Goal: Information Seeking & Learning: Learn about a topic

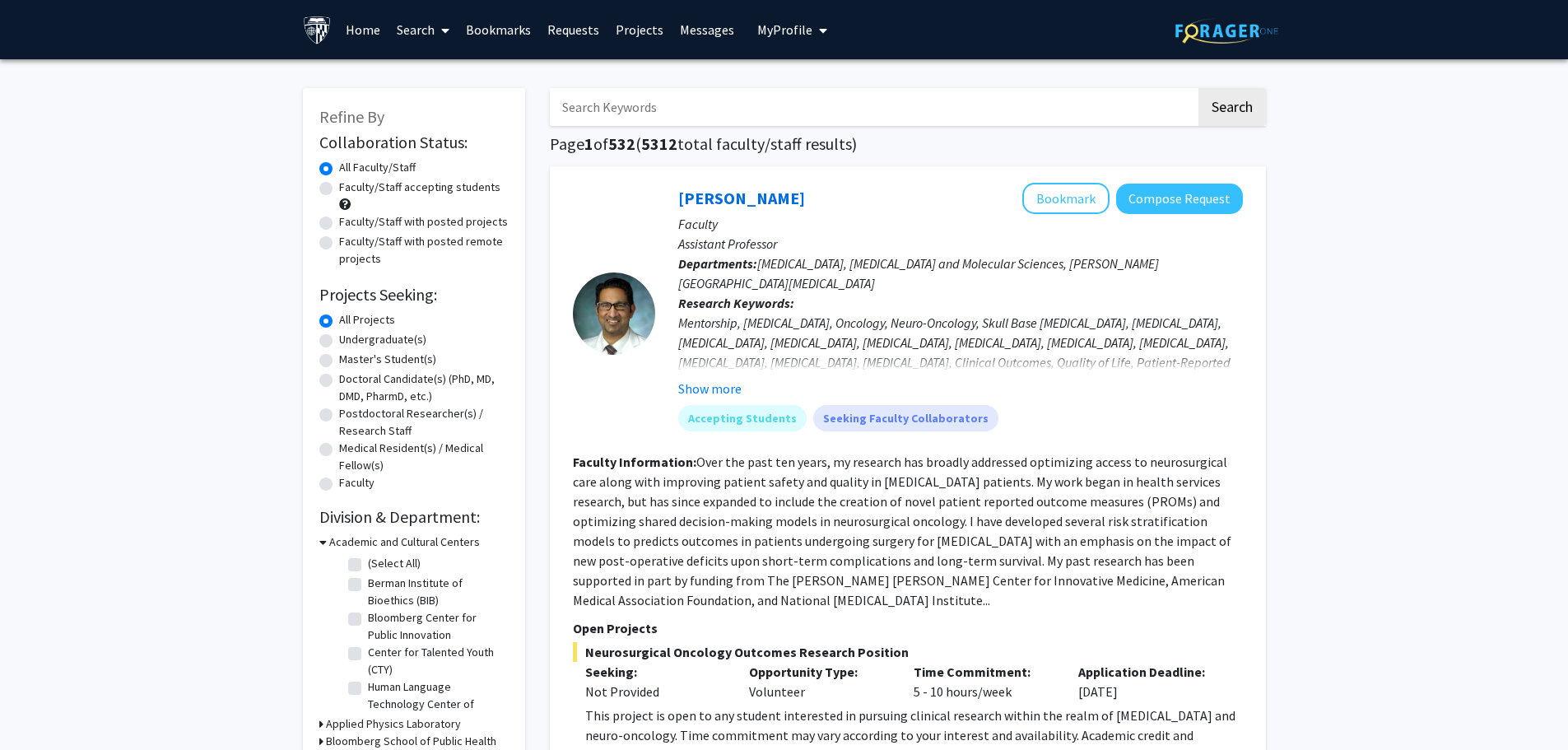
click at [383, 359] on label "Master's Student(s)" at bounding box center [387, 359] width 97 height 17
click at [350, 359] on input "Master's Student(s)" at bounding box center [345, 356] width 10 height 10
radio input "true"
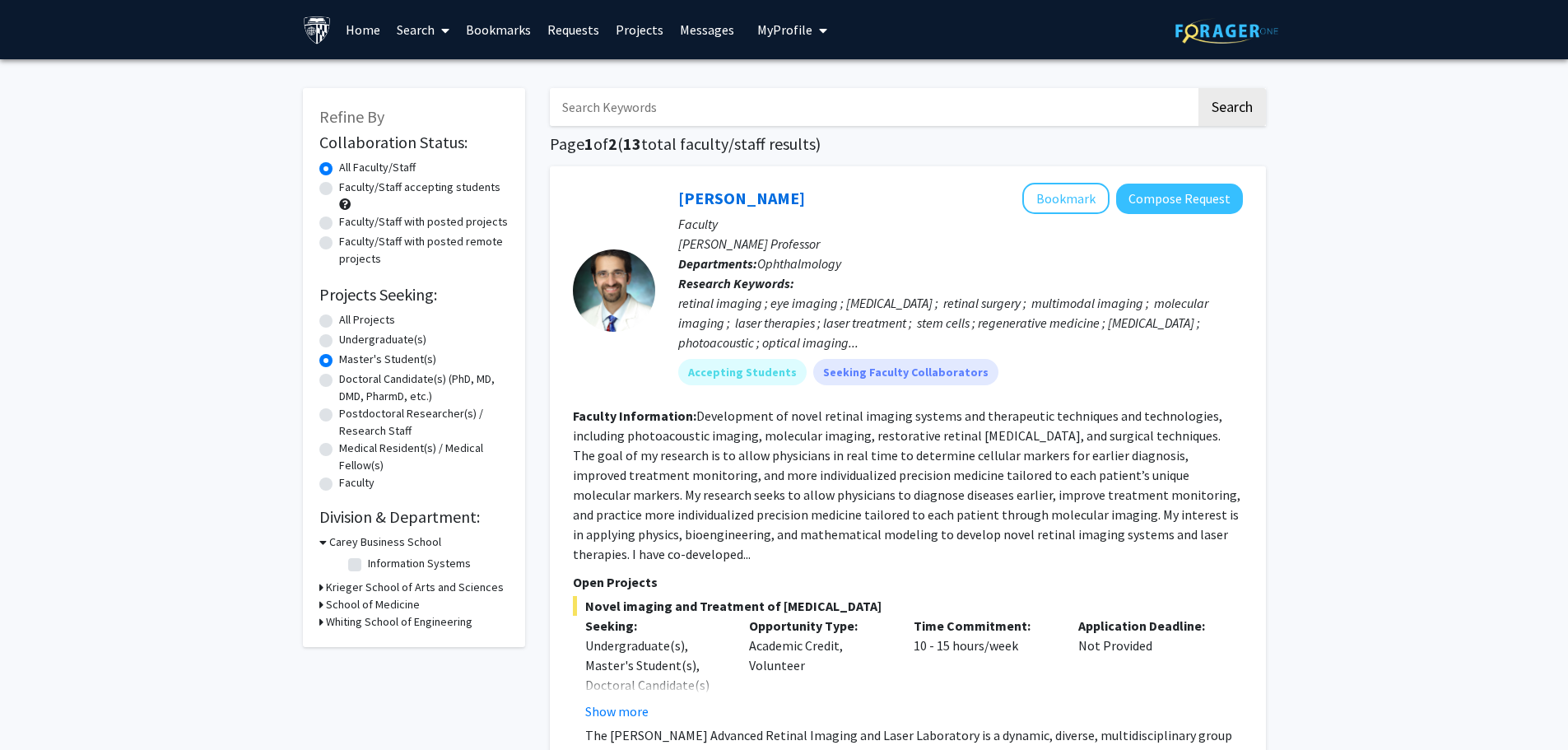
click at [319, 587] on div "Refine By Collaboration Status: Collaboration Status All Faculty/Staff Collabor…" at bounding box center [413, 368] width 222 height 559
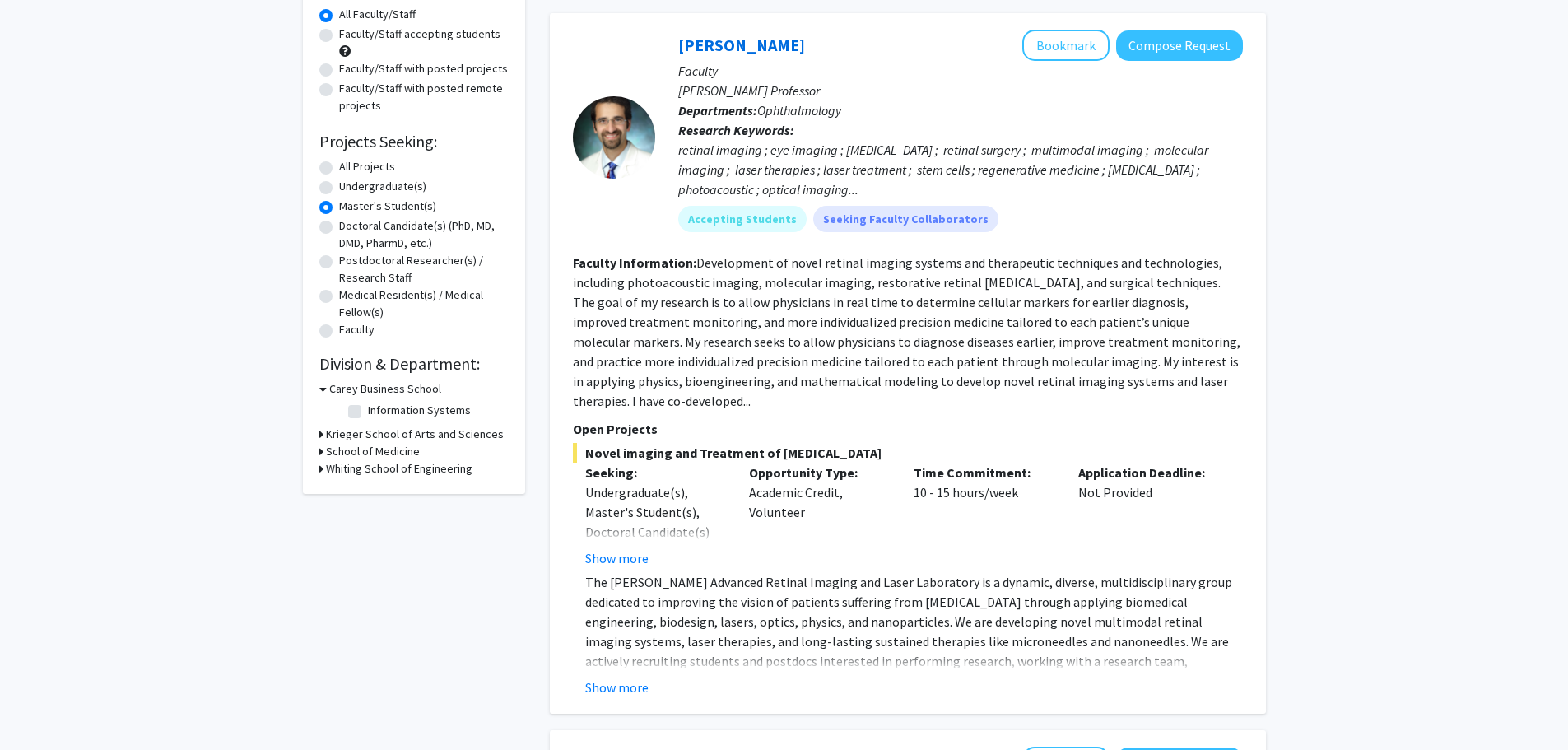
scroll to position [165, 0]
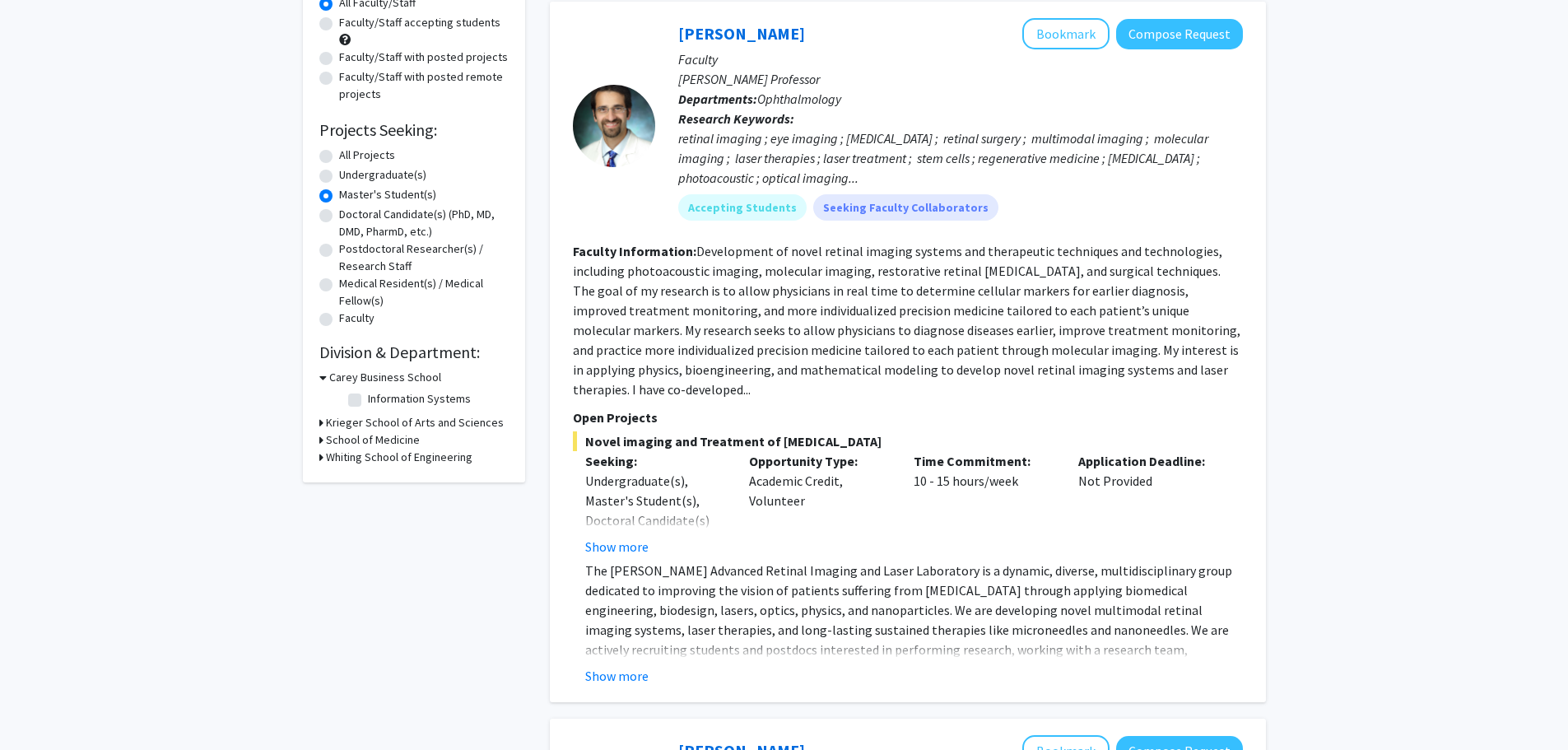
click at [401, 435] on h3 "School of Medicine" at bounding box center [372, 440] width 93 height 17
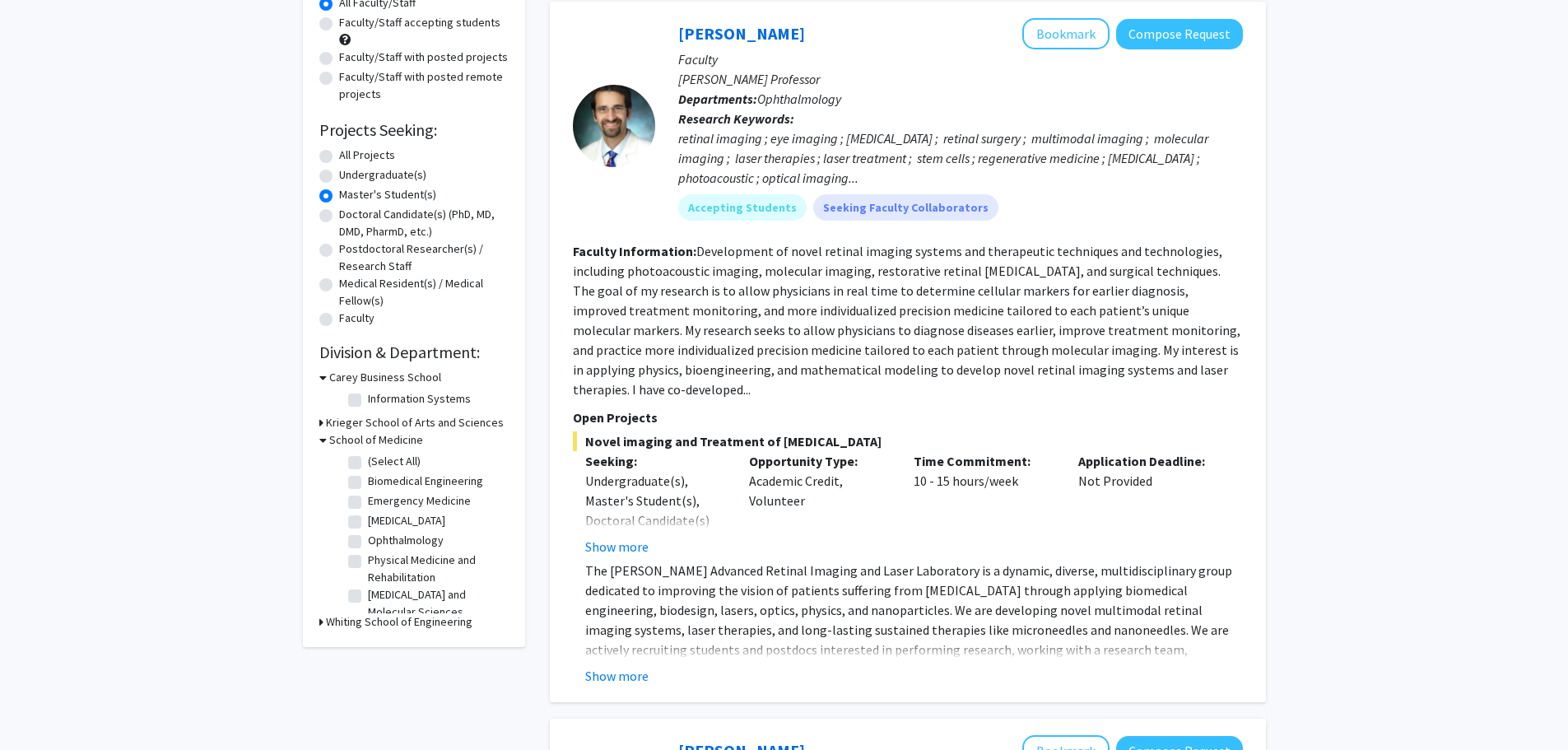
click at [387, 441] on h3 "School of Medicine" at bounding box center [375, 440] width 93 height 17
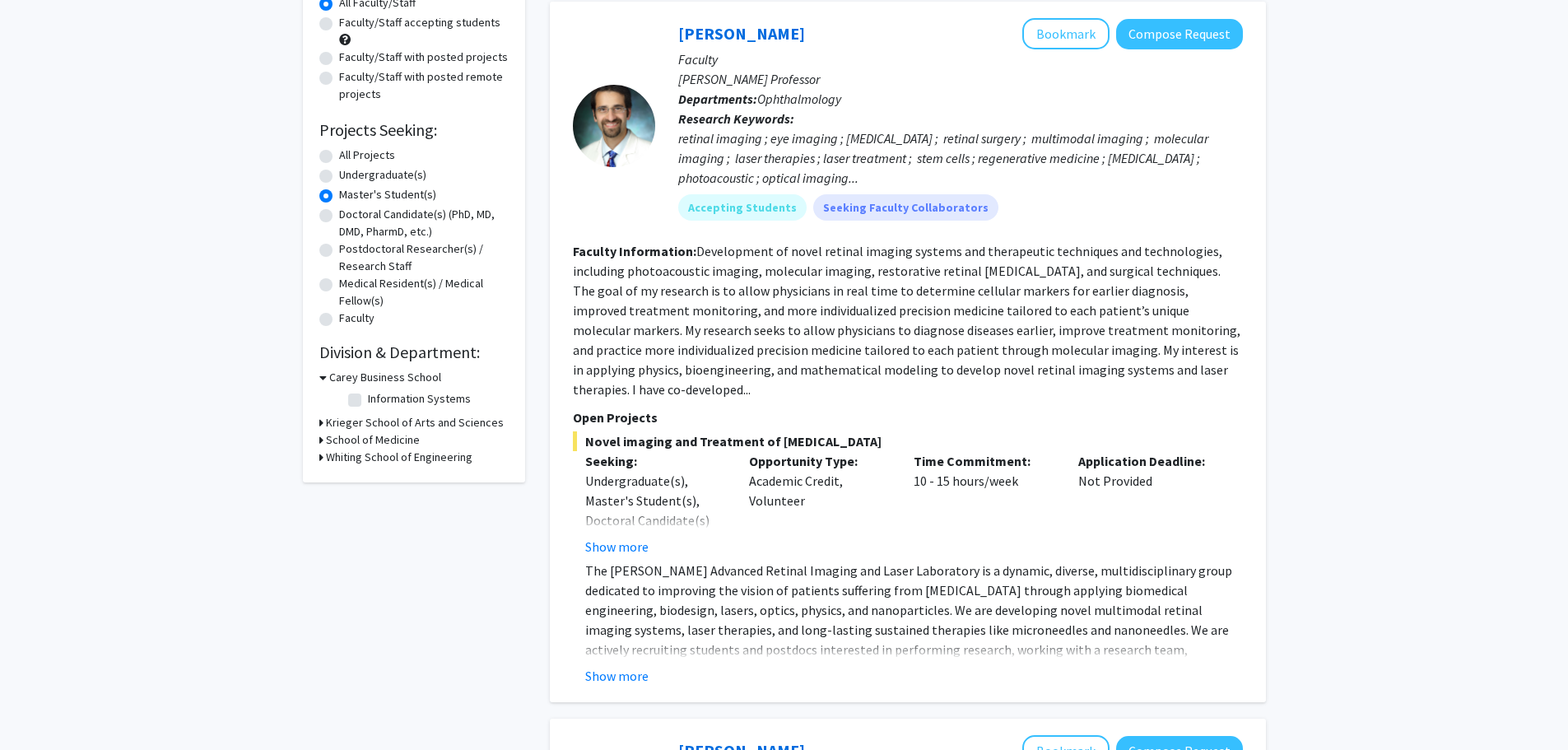
click at [387, 427] on h3 "Krieger School of Arts and Sciences" at bounding box center [414, 423] width 177 height 17
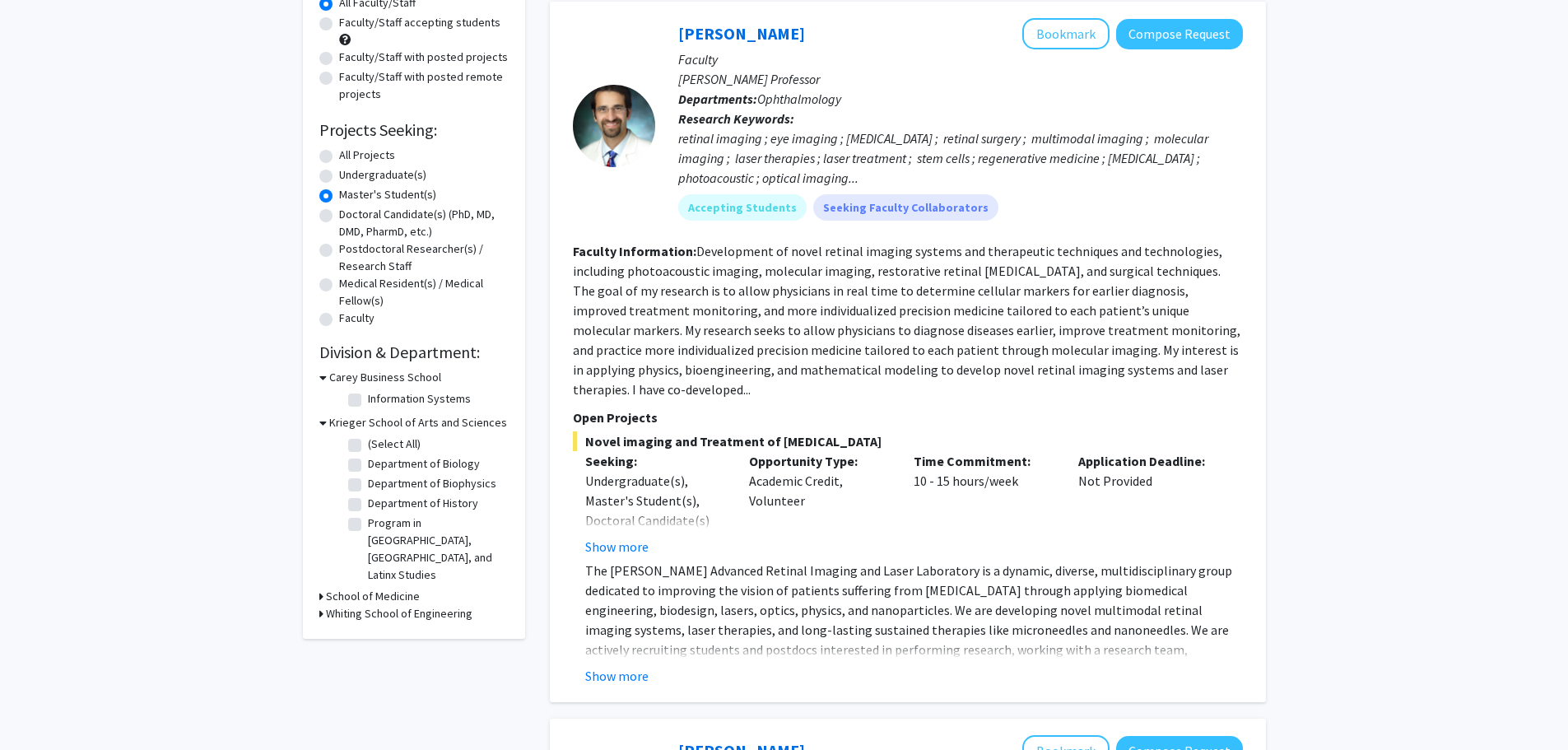
click at [383, 441] on label "(Select All)" at bounding box center [394, 444] width 52 height 17
click at [379, 441] on input "(Select All)" at bounding box center [373, 441] width 10 height 10
checkbox input "true"
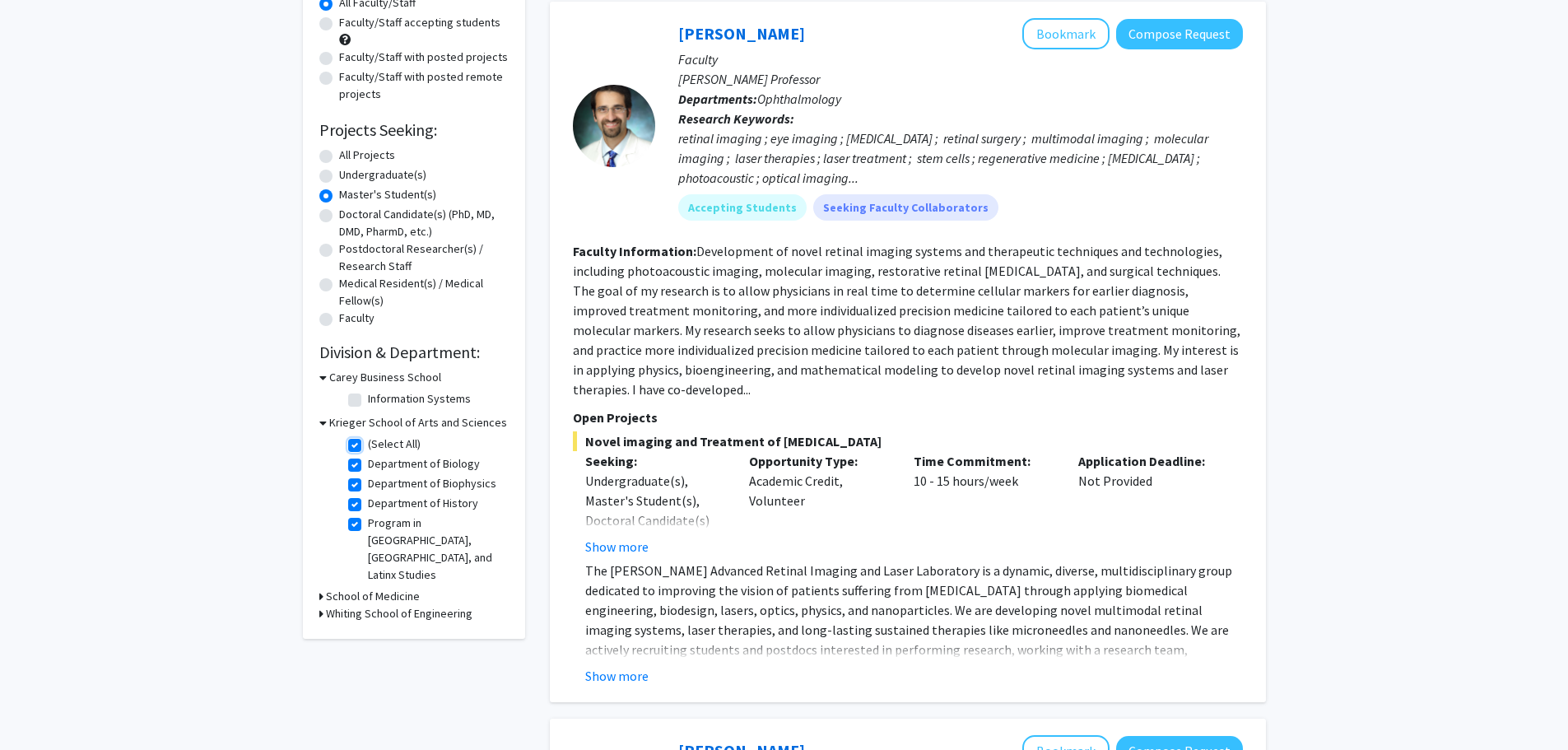
checkbox input "true"
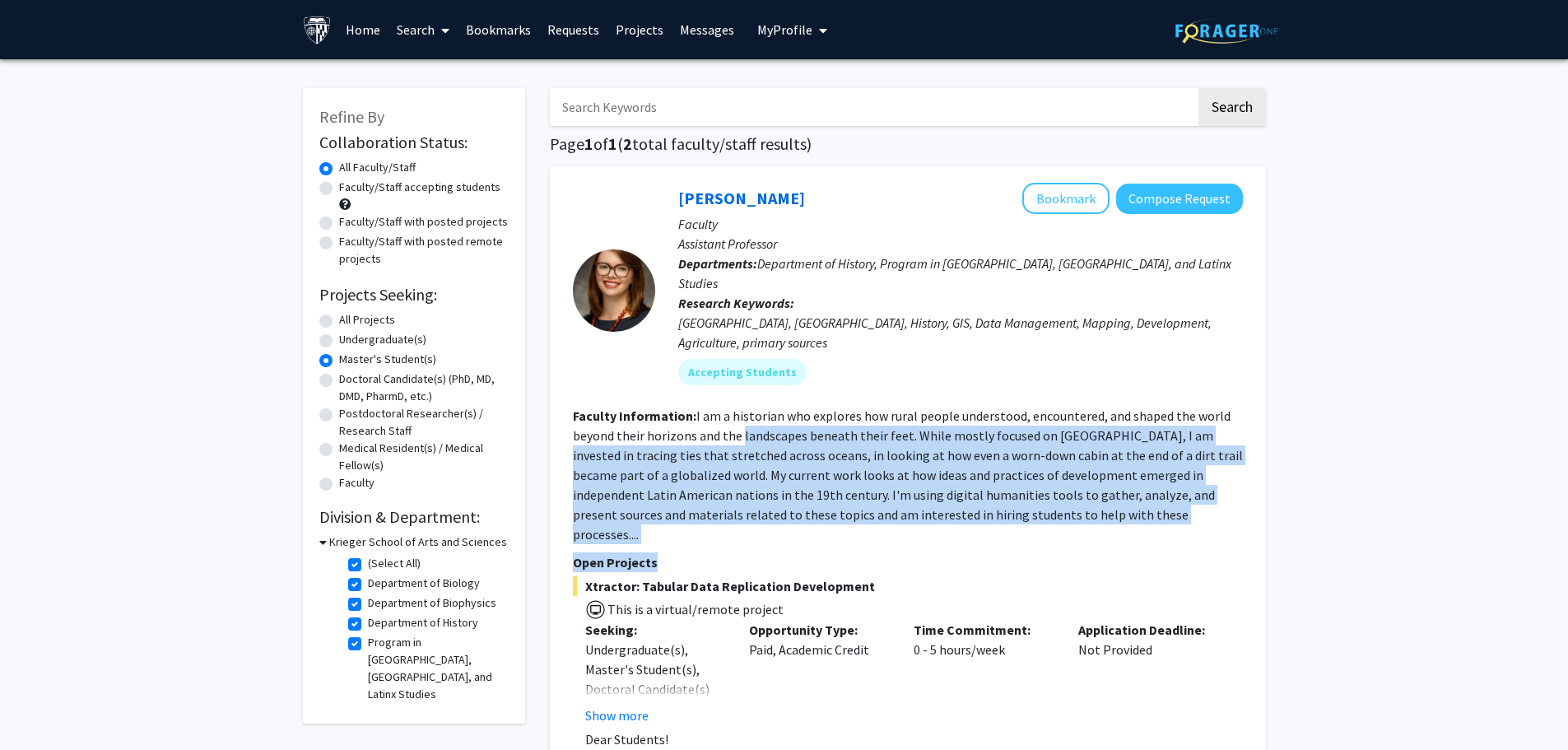
drag, startPoint x: 739, startPoint y: 408, endPoint x: 836, endPoint y: 519, distance: 147.4
click at [836, 519] on fg-search-faculty "Casey Lurtz Bookmark Compose Request Faculty Assistant Professor Departments: D…" at bounding box center [907, 518] width 670 height 671
click at [886, 552] on p "Open Projects" at bounding box center [907, 561] width 670 height 20
click at [1109, 504] on fg-search-faculty "Casey Lurtz Bookmark Compose Request Faculty Assistant Professor Departments: D…" at bounding box center [907, 518] width 670 height 671
click at [902, 421] on fg-read-more "I am a historian who explores how rural people understood, encountered, and sha…" at bounding box center [907, 474] width 670 height 135
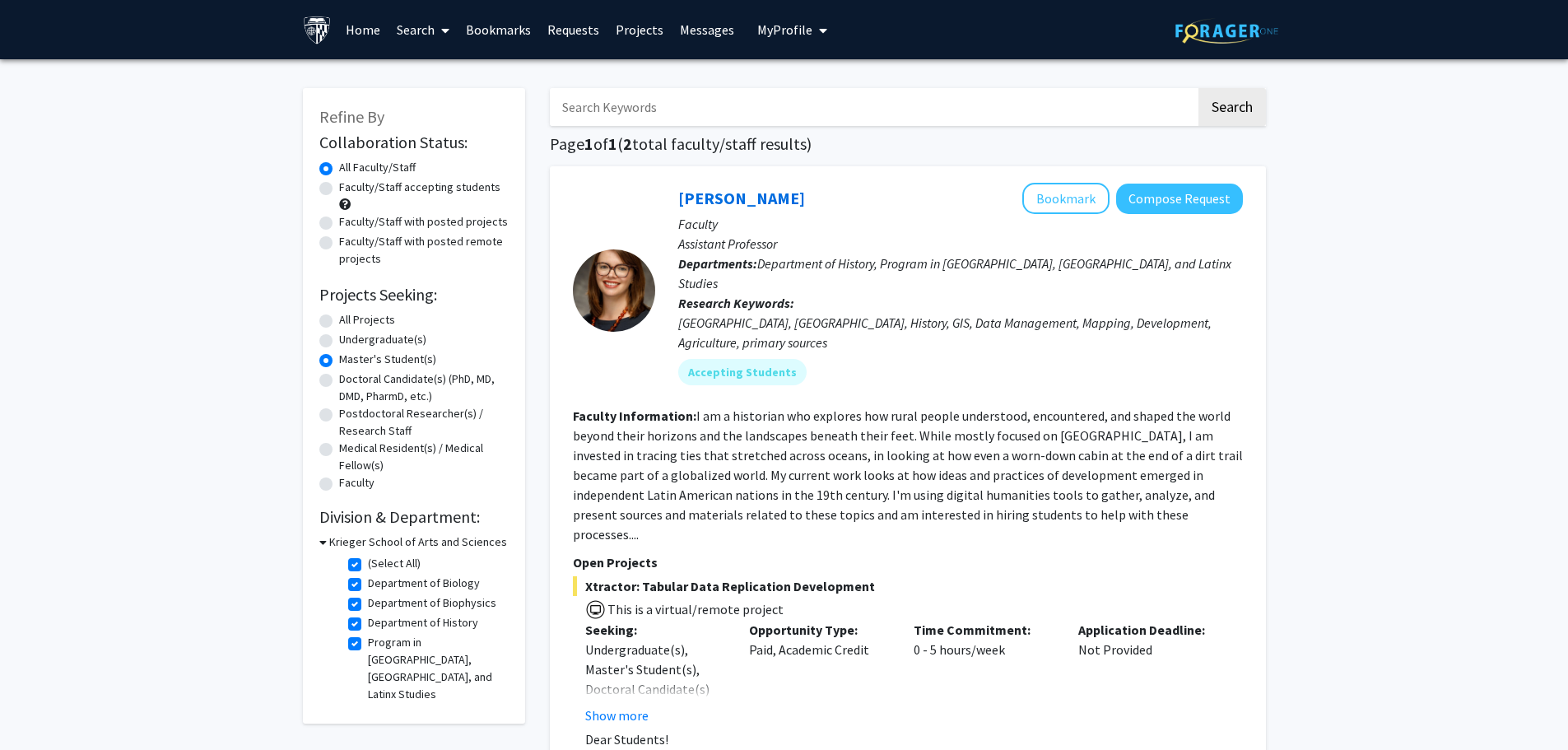
click at [818, 407] on fg-read-more "I am a historian who explores how rural people understood, encountered, and sha…" at bounding box center [907, 474] width 670 height 135
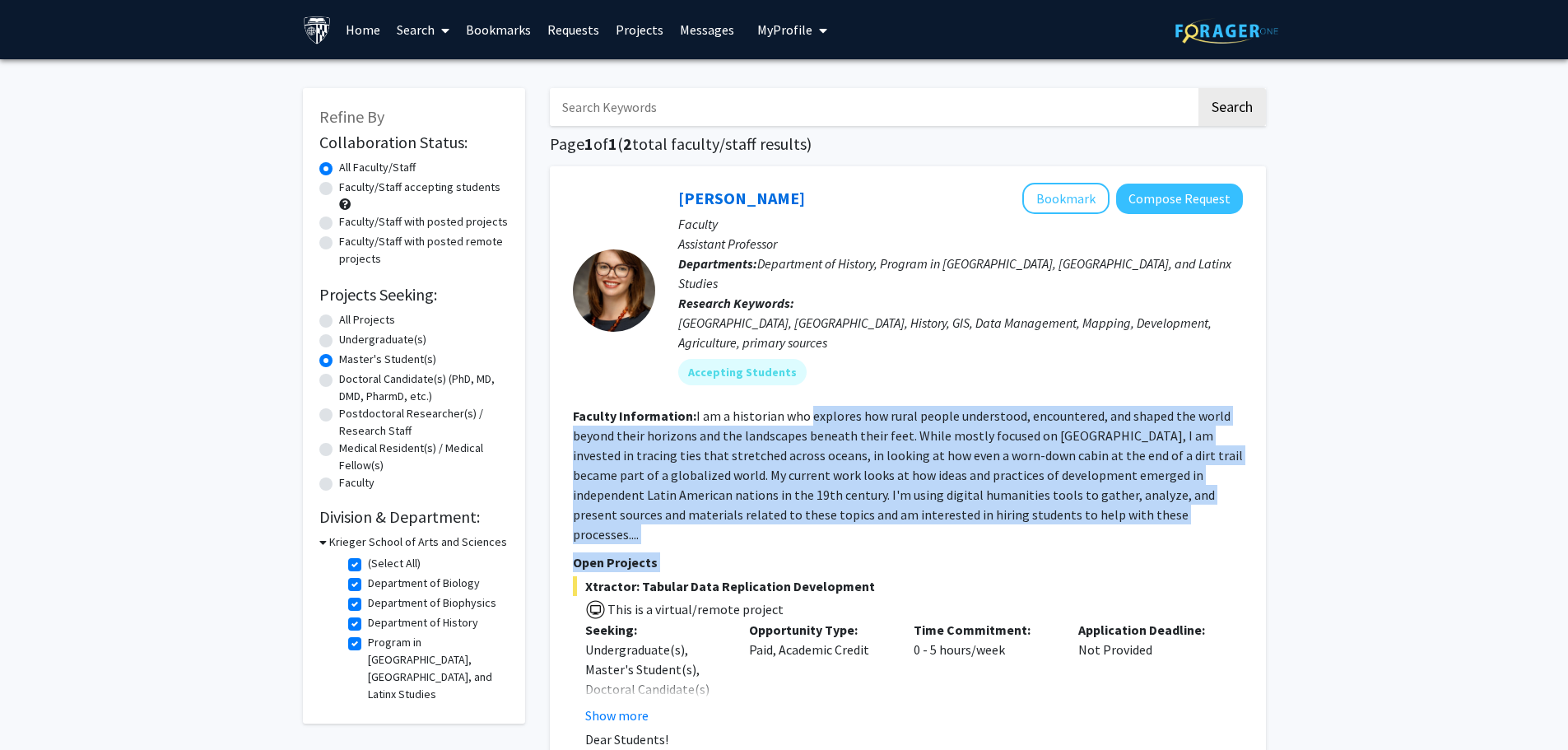
drag, startPoint x: 821, startPoint y: 396, endPoint x: 1015, endPoint y: 513, distance: 226.6
click at [1015, 513] on fg-search-faculty "Casey Lurtz Bookmark Compose Request Faculty Assistant Professor Departments: D…" at bounding box center [907, 518] width 670 height 671
click at [1102, 495] on fg-read-more "I am a historian who explores how rural people understood, encountered, and sha…" at bounding box center [907, 474] width 670 height 135
click at [1161, 423] on section "Faculty Information: I am a historian who explores how rural people understood,…" at bounding box center [907, 474] width 670 height 138
click at [1147, 512] on fg-search-faculty "Casey Lurtz Bookmark Compose Request Faculty Assistant Professor Departments: D…" at bounding box center [907, 518] width 670 height 671
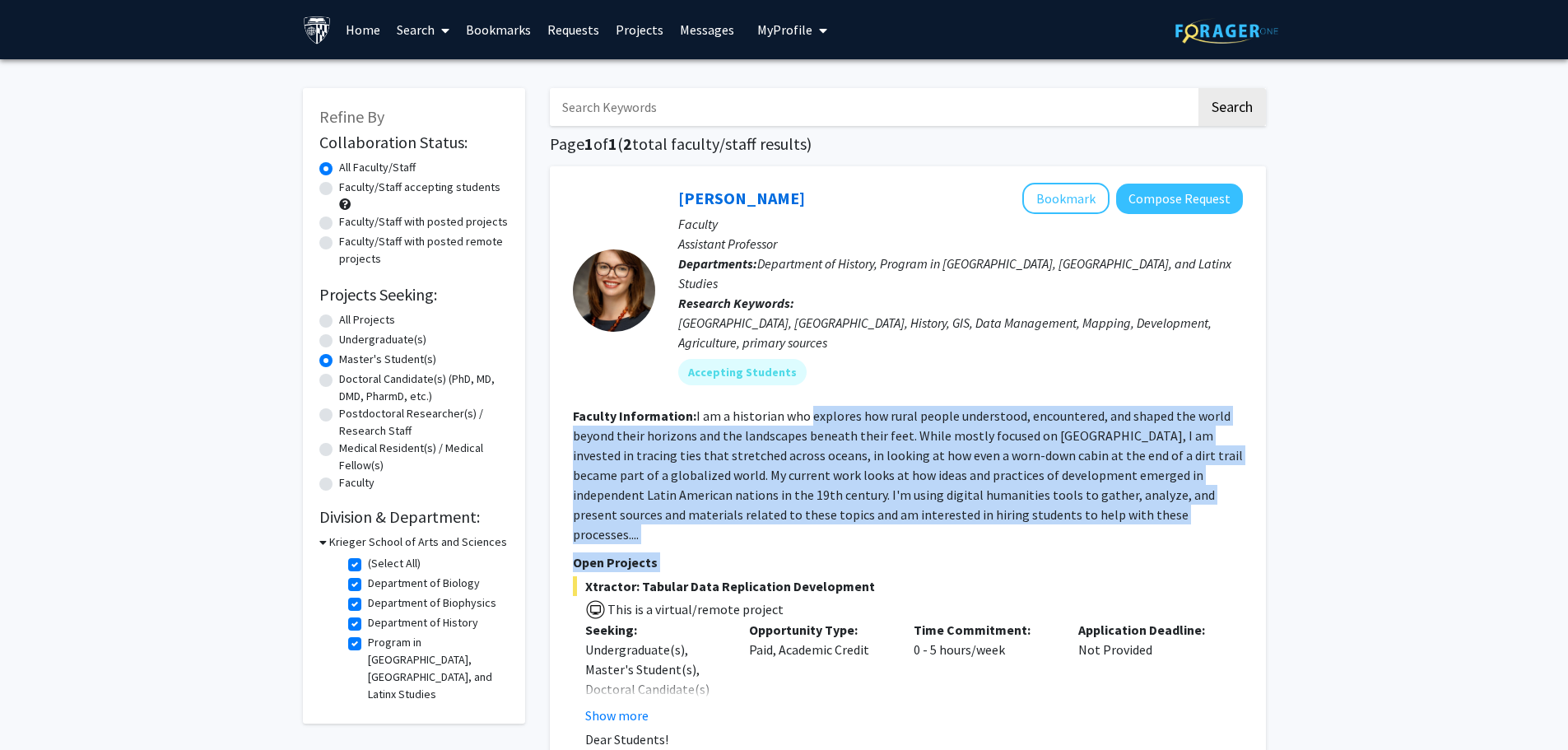
click at [885, 426] on section "Faculty Information: I am a historian who explores how rural people understood,…" at bounding box center [907, 474] width 670 height 138
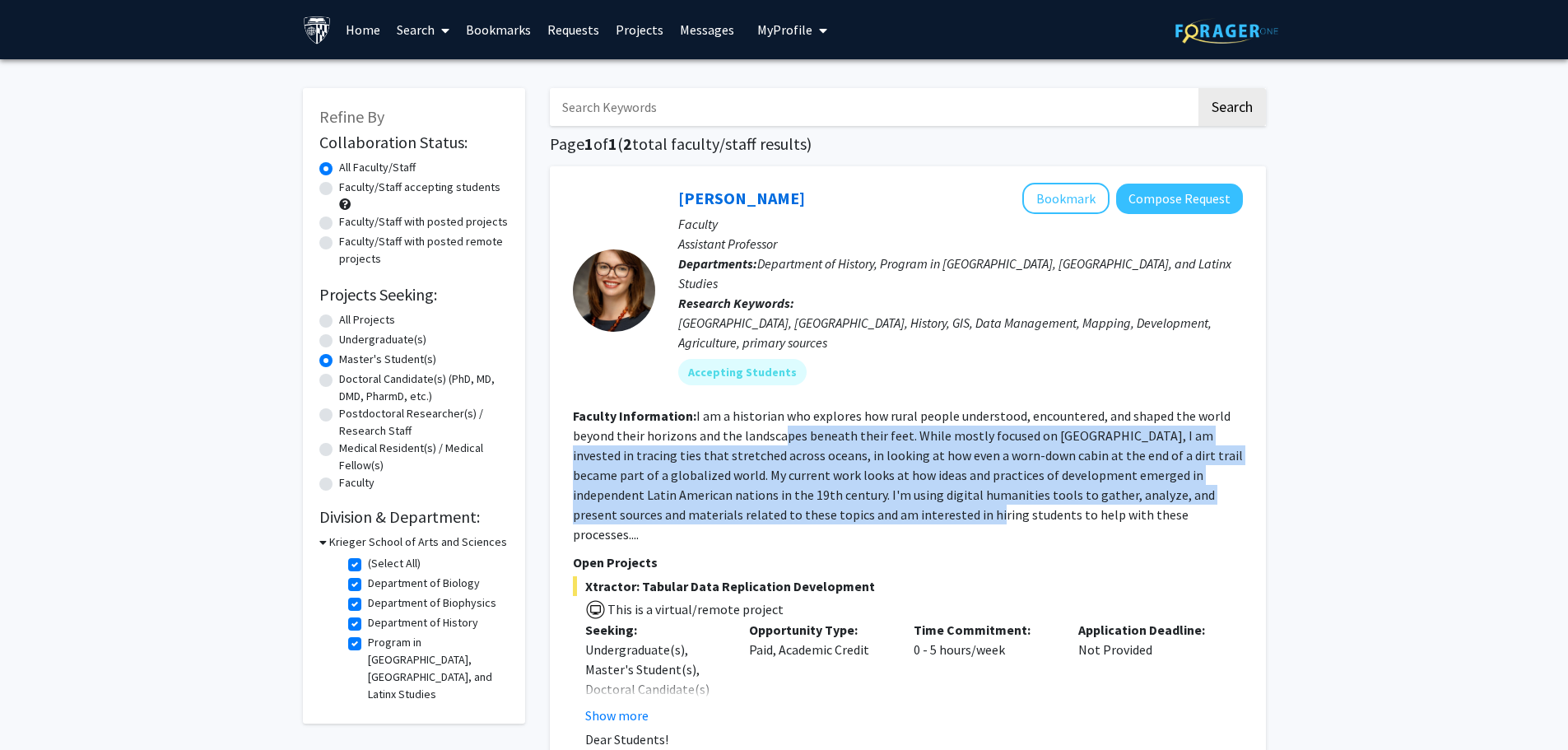
drag, startPoint x: 784, startPoint y: 422, endPoint x: 934, endPoint y: 504, distance: 171.0
click at [900, 495] on fg-read-more "I am a historian who explores how rural people understood, encountered, and sha…" at bounding box center [907, 474] width 670 height 135
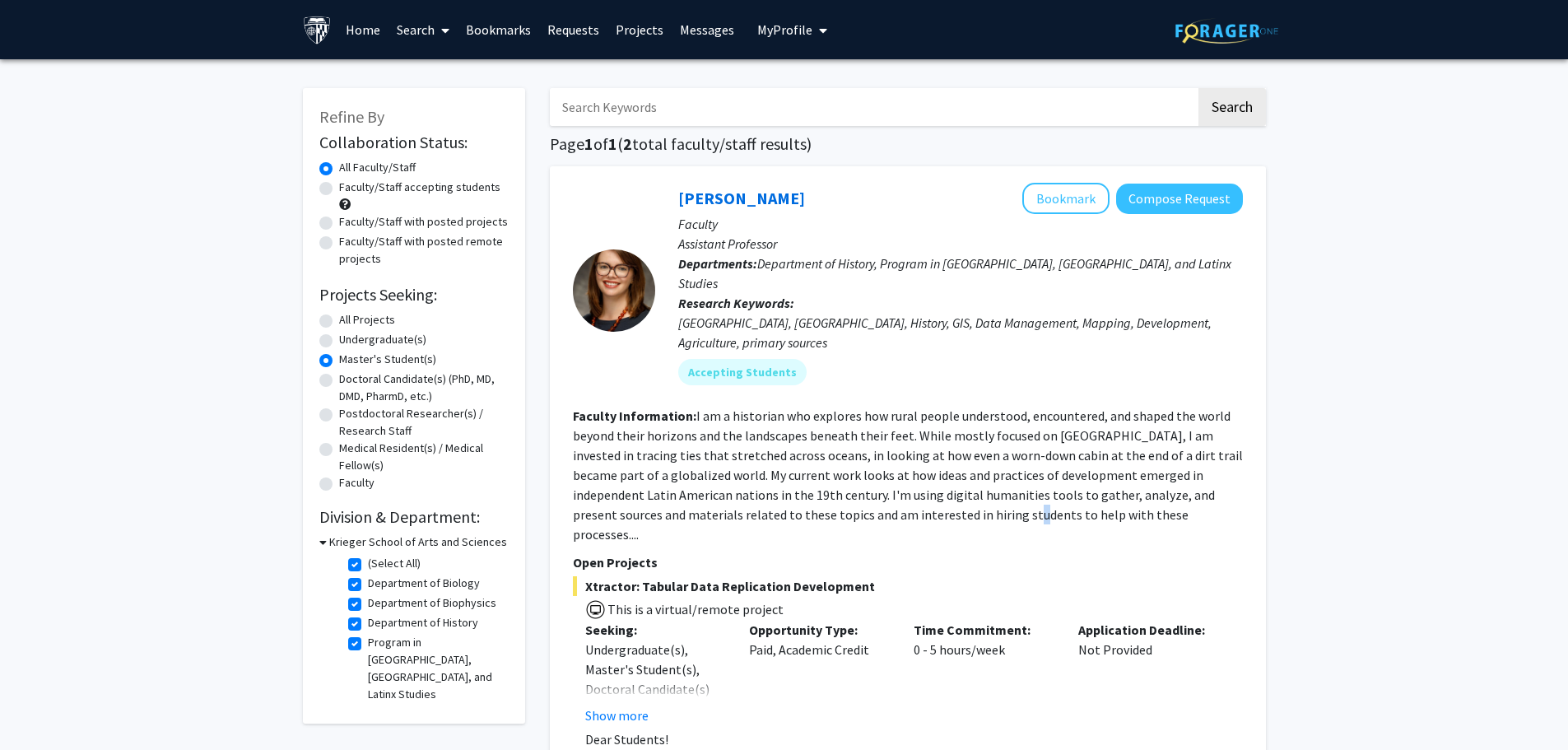
click at [943, 506] on fg-search-faculty "Casey Lurtz Bookmark Compose Request Faculty Assistant Professor Departments: D…" at bounding box center [907, 518] width 670 height 671
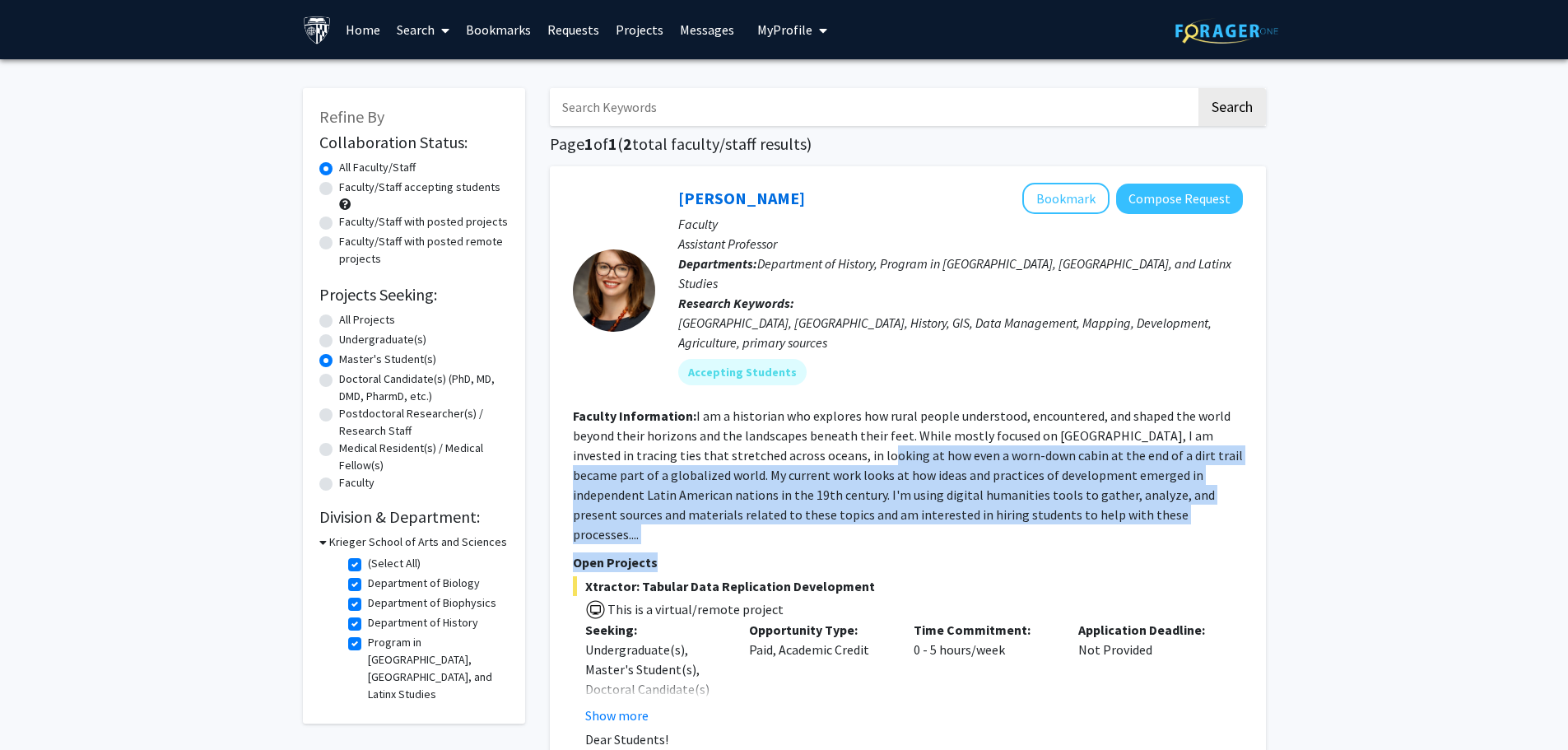
drag, startPoint x: 842, startPoint y: 435, endPoint x: 975, endPoint y: 509, distance: 152.2
click at [964, 514] on fg-search-faculty "Casey Lurtz Bookmark Compose Request Faculty Assistant Professor Departments: D…" at bounding box center [907, 518] width 670 height 671
click at [978, 507] on fg-search-faculty "Casey Lurtz Bookmark Compose Request Faculty Assistant Professor Departments: D…" at bounding box center [907, 518] width 670 height 671
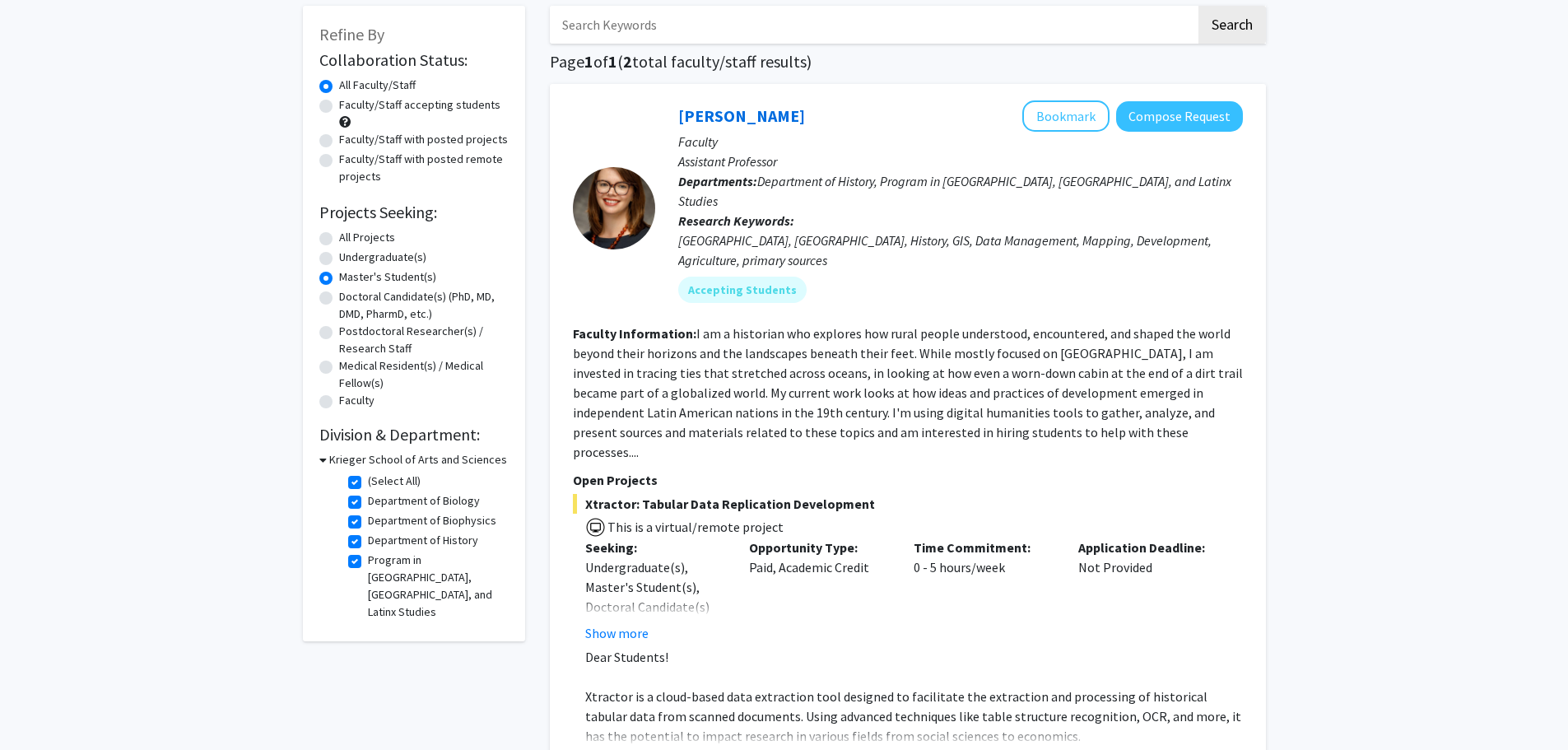
click at [964, 513] on span "This is a virtual/remote project" at bounding box center [907, 525] width 670 height 24
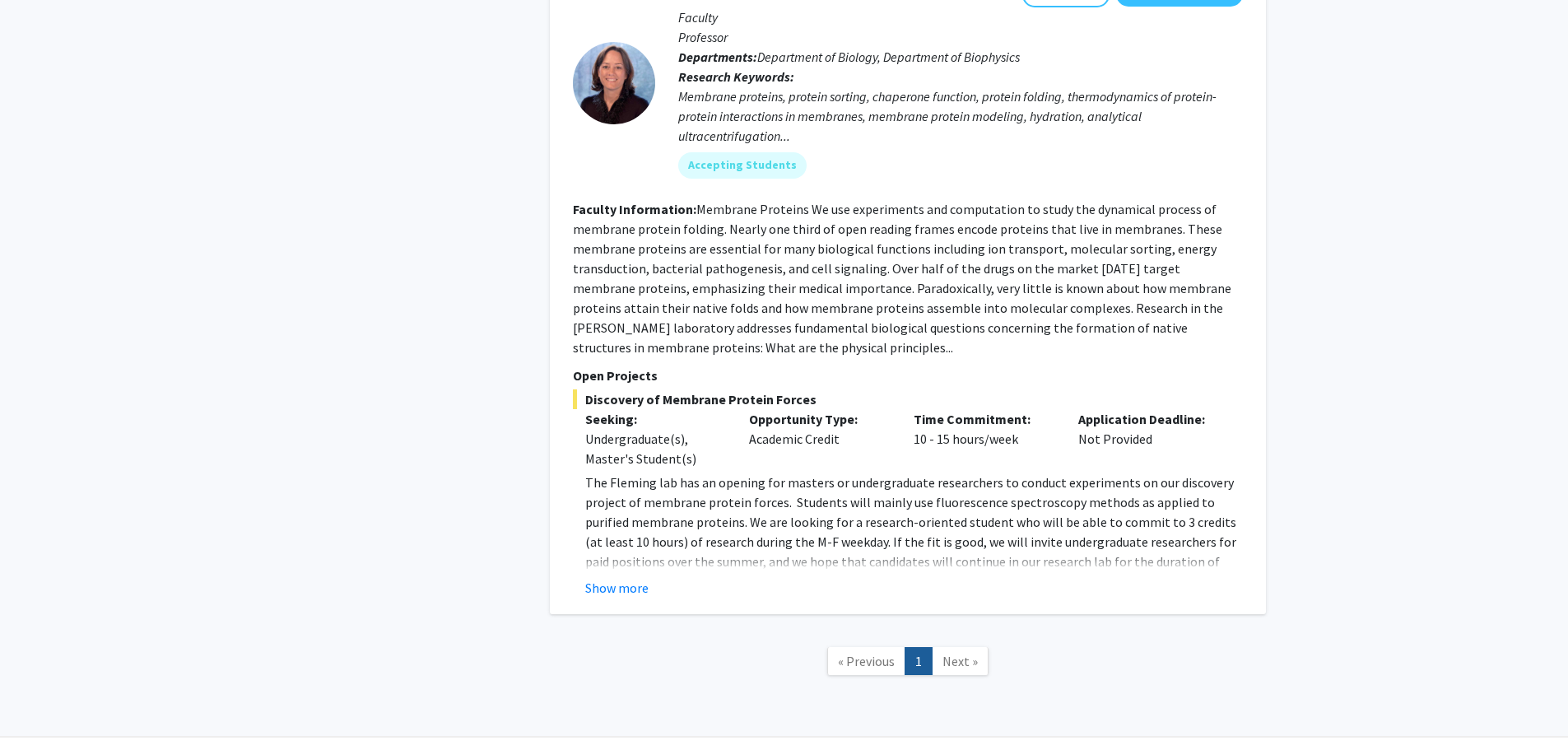
scroll to position [933, 0]
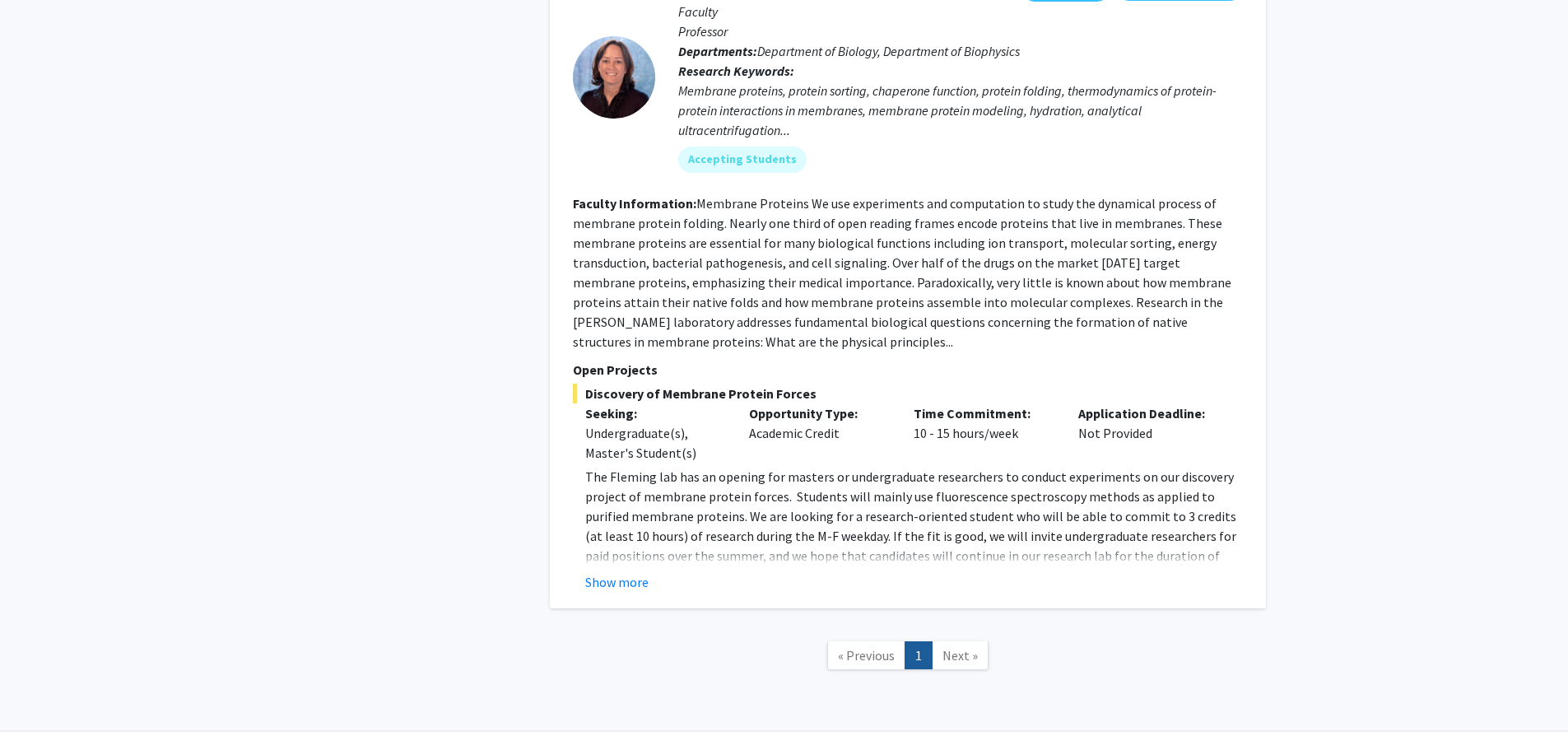
drag, startPoint x: 607, startPoint y: 549, endPoint x: 617, endPoint y: 541, distance: 12.8
click at [611, 572] on button "Show more" at bounding box center [617, 581] width 63 height 20
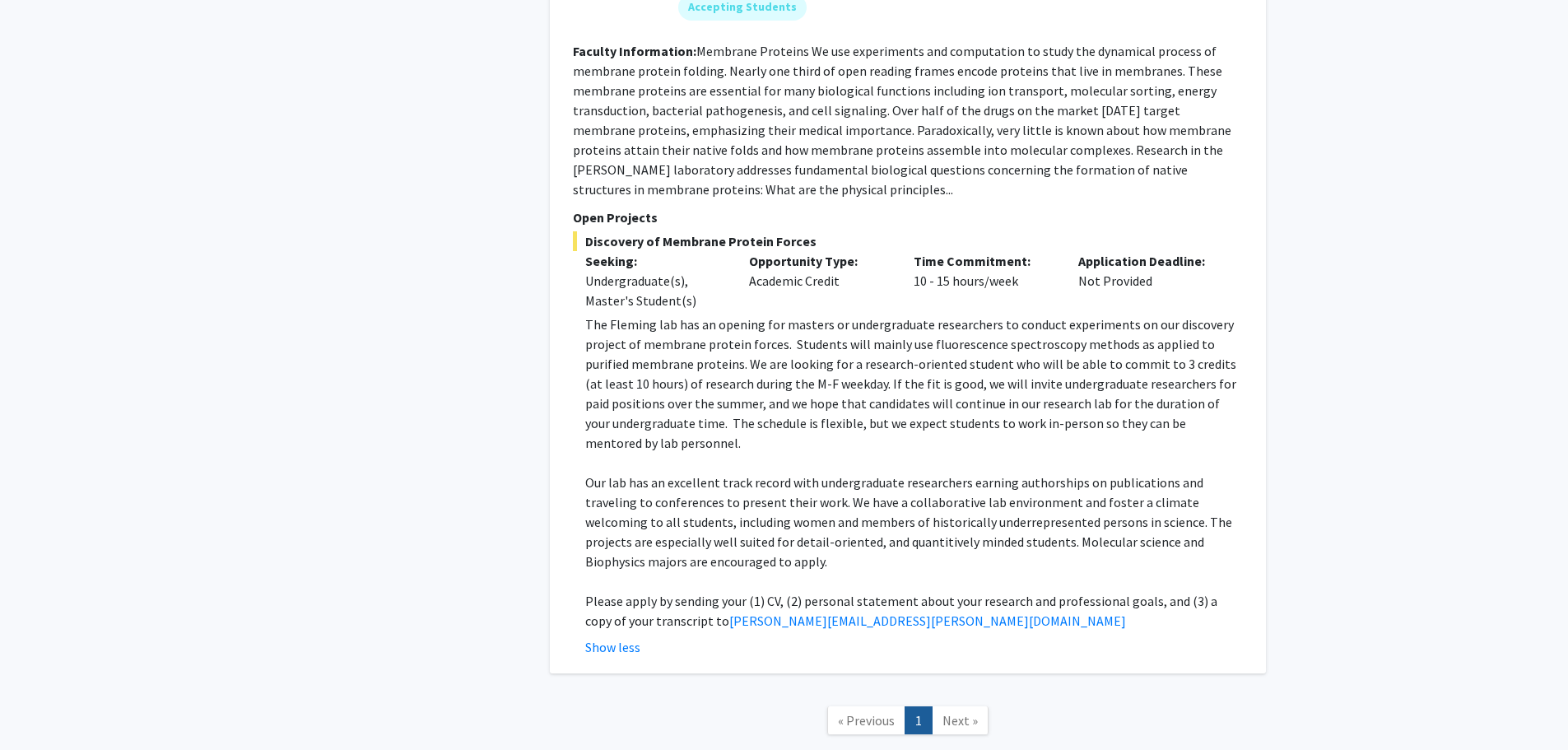
scroll to position [1098, 0]
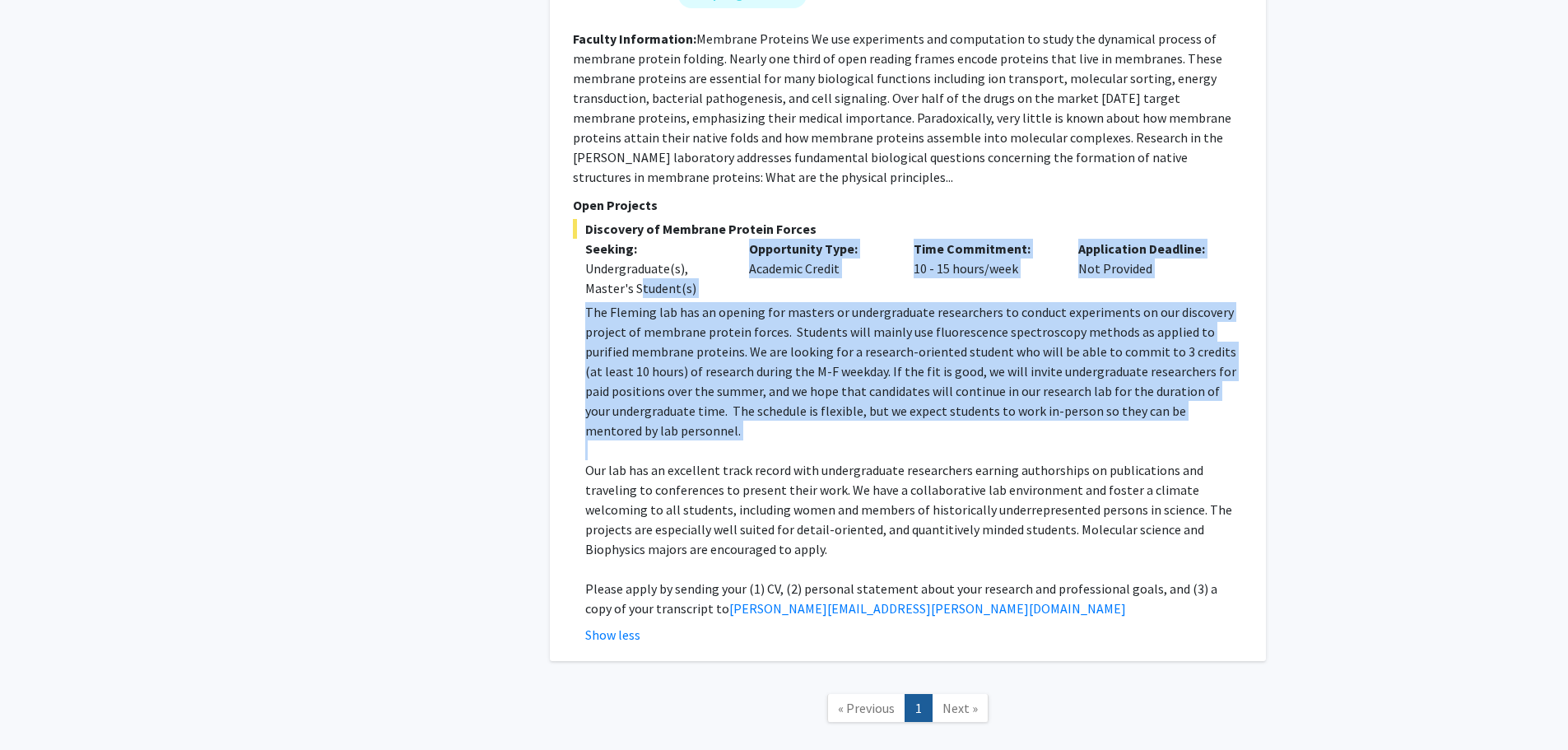
drag, startPoint x: 636, startPoint y: 254, endPoint x: 769, endPoint y: 403, distance: 199.7
click at [760, 398] on div "Discovery of Membrane Protein Forces Seeking: Undergraduate(s), Master's Studen…" at bounding box center [907, 431] width 670 height 425
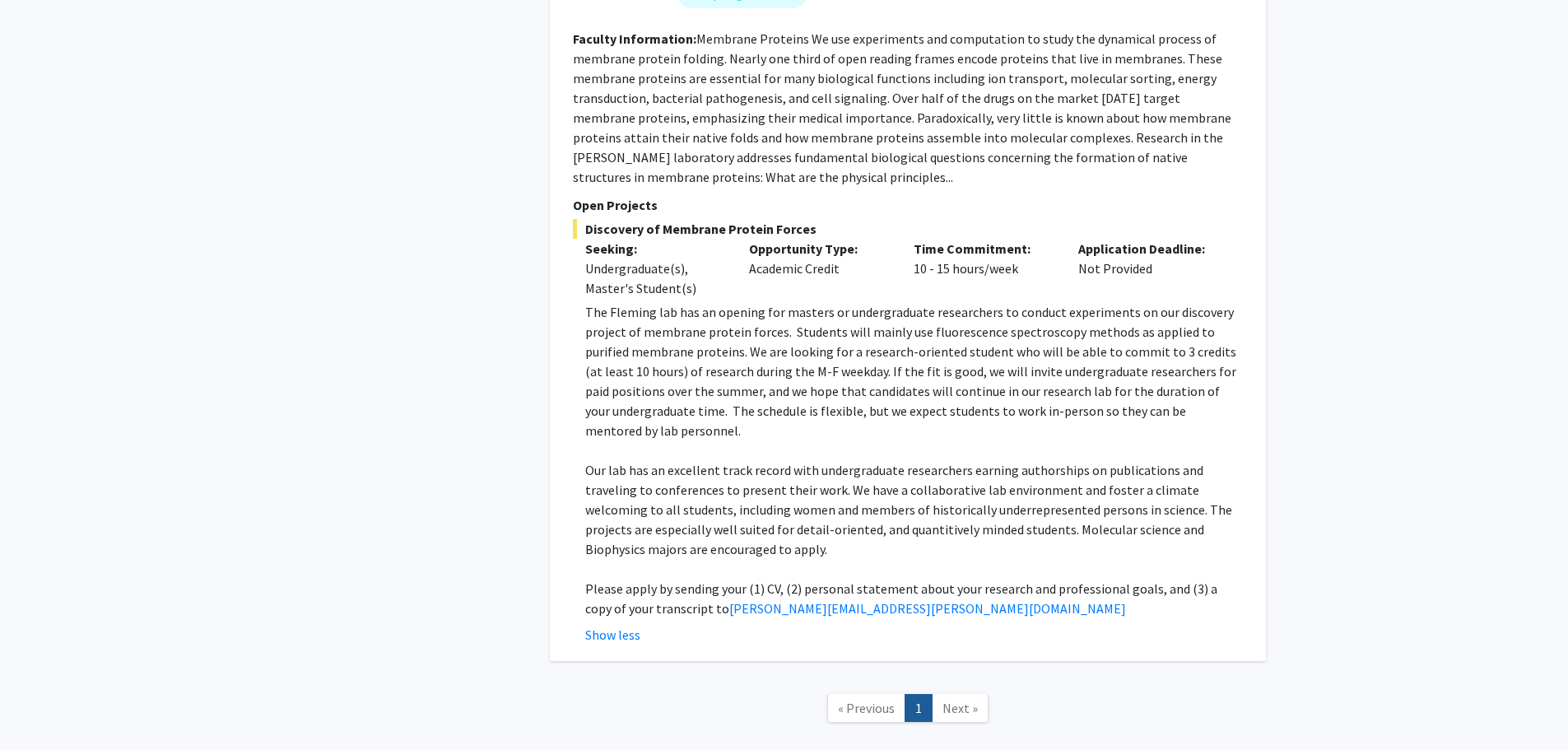
click at [773, 460] on p "Our lab has an excellent track record with undergraduate researchers earning au…" at bounding box center [914, 509] width 658 height 99
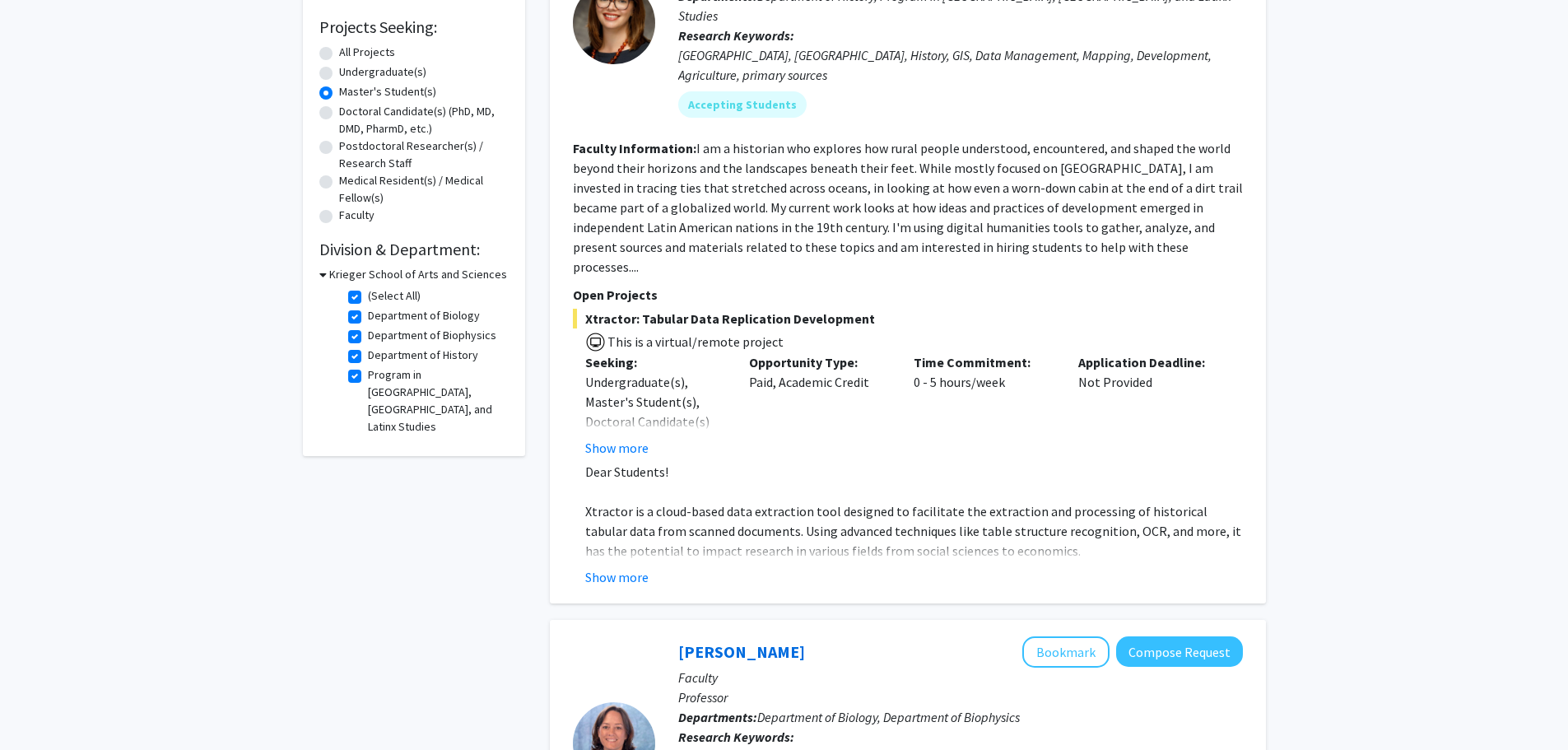
scroll to position [0, 0]
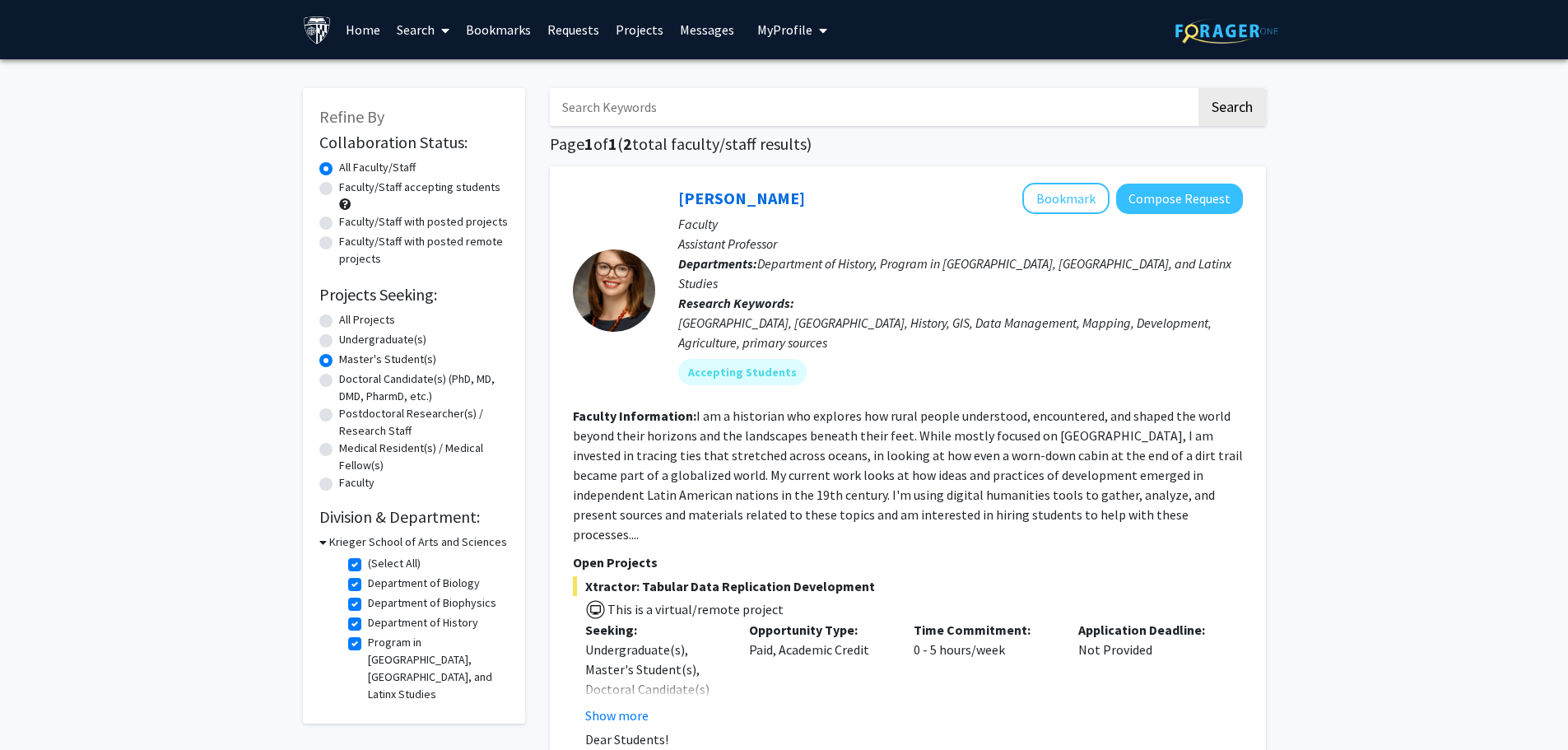
click at [407, 416] on label "Postdoctoral Researcher(s) / Research Staff" at bounding box center [424, 422] width 170 height 34
click at [350, 416] on input "Postdoctoral Researcher(s) / Research Staff" at bounding box center [345, 410] width 10 height 10
radio input "true"
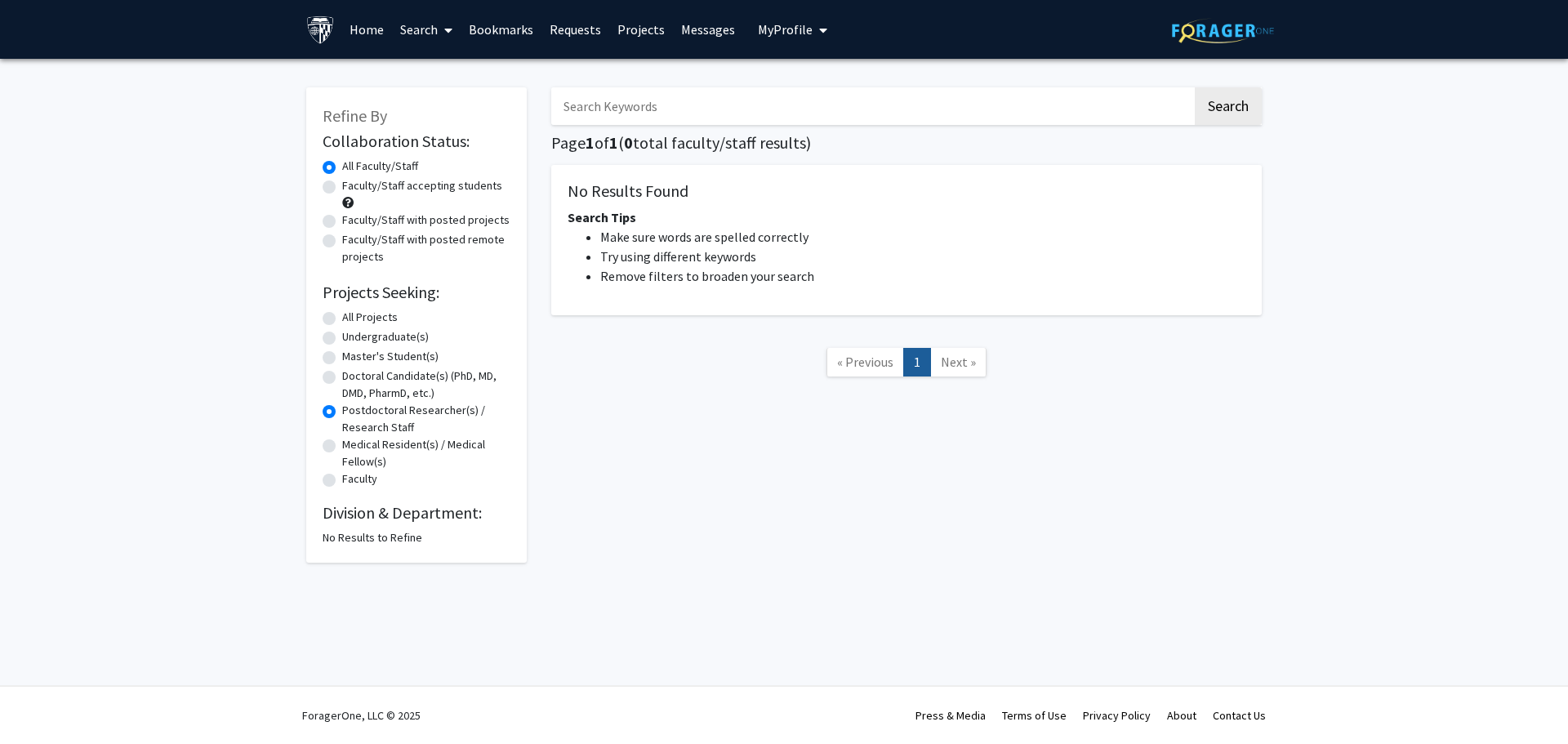
click at [396, 378] on label "Doctoral Candidate(s) (PhD, MD, DMD, PharmD, etc.)" at bounding box center [426, 384] width 168 height 34
click at [353, 378] on input "Doctoral Candidate(s) (PhD, MD, DMD, PharmD, etc.)" at bounding box center [347, 372] width 10 height 10
radio input "true"
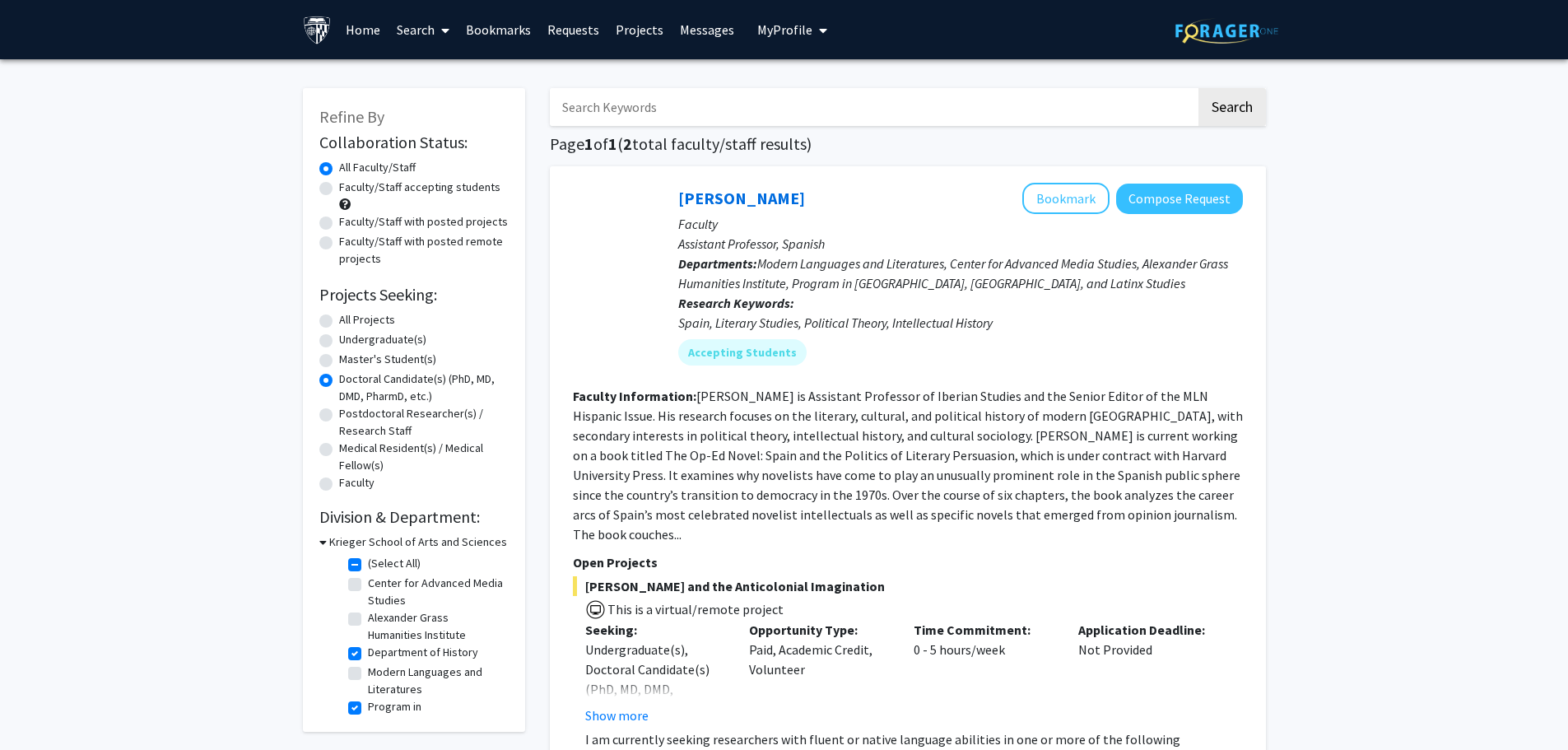
drag, startPoint x: 412, startPoint y: 436, endPoint x: 416, endPoint y: 369, distance: 67.1
click at [415, 373] on fg-radiogroup "Projects Seeking Level All Projects Projects Seeking Level Undergraduate(s) Pro…" at bounding box center [413, 402] width 189 height 183
click at [387, 709] on label "Program in Latin American, Caribbean, and Latinx Studies" at bounding box center [436, 732] width 136 height 69
click at [379, 709] on input "Program in Latin American, Caribbean, and Latinx Studies" at bounding box center [373, 703] width 10 height 10
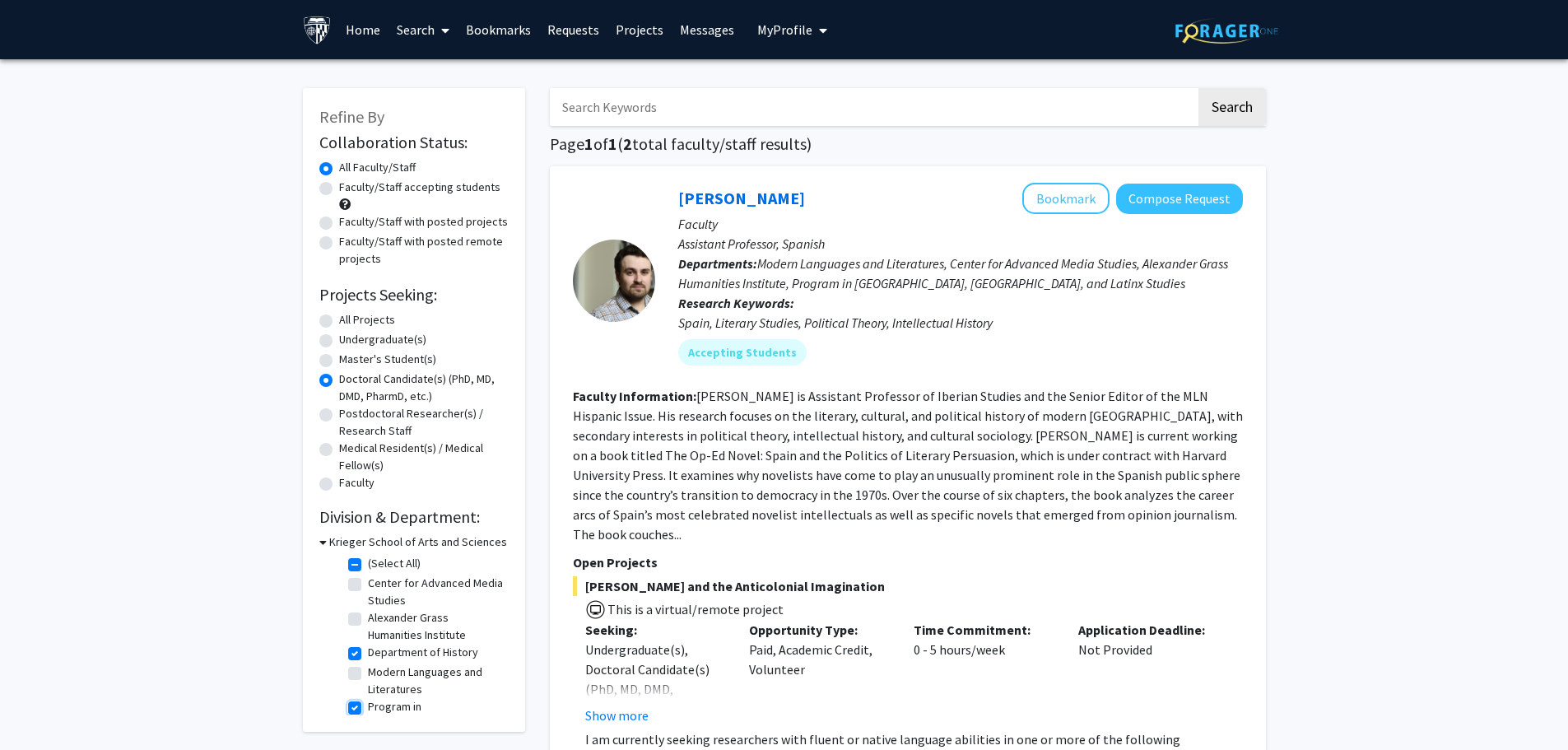
checkbox input "false"
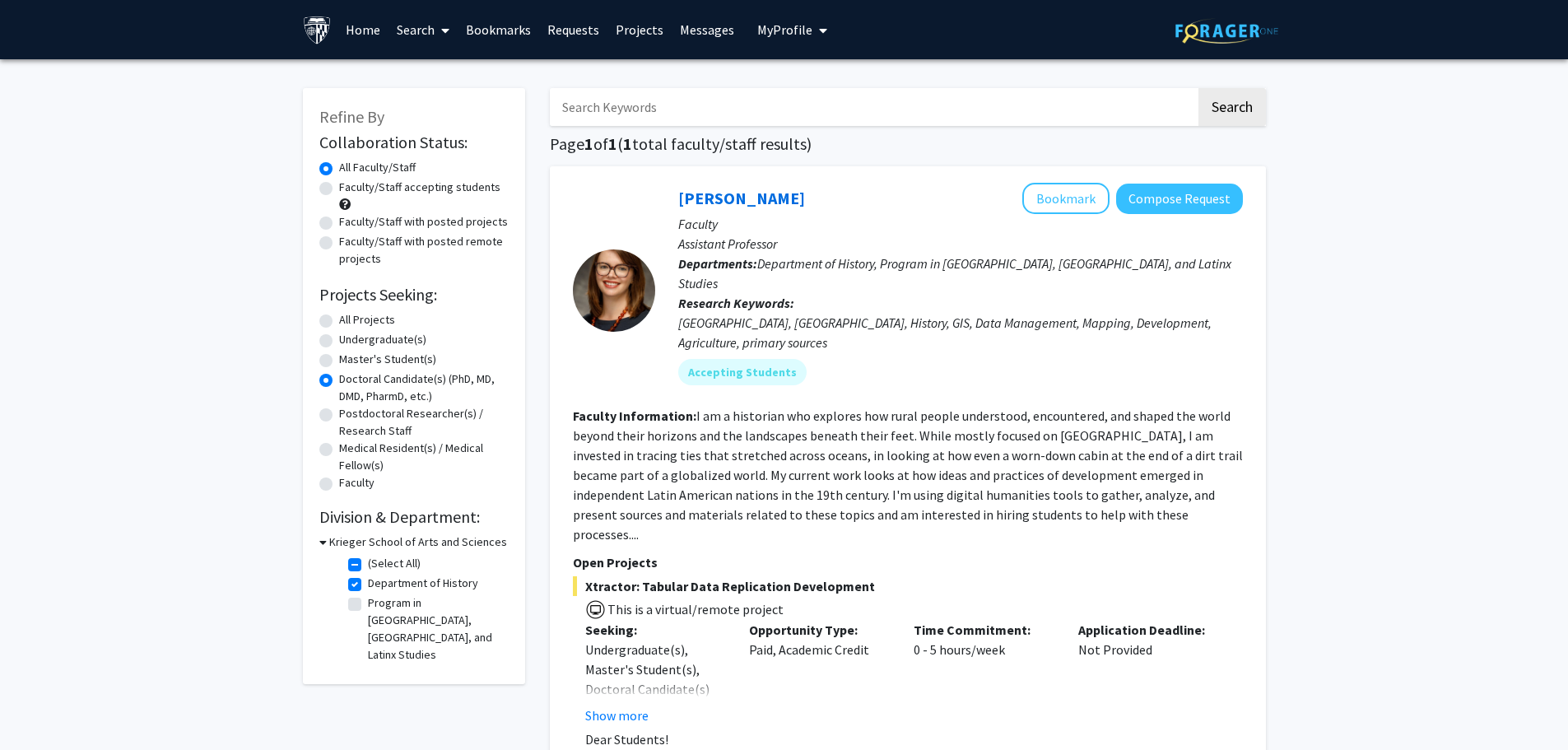
click at [401, 588] on label "Department of History" at bounding box center [423, 583] width 111 height 17
click at [379, 585] on input "Department of History" at bounding box center [373, 579] width 10 height 10
checkbox input "false"
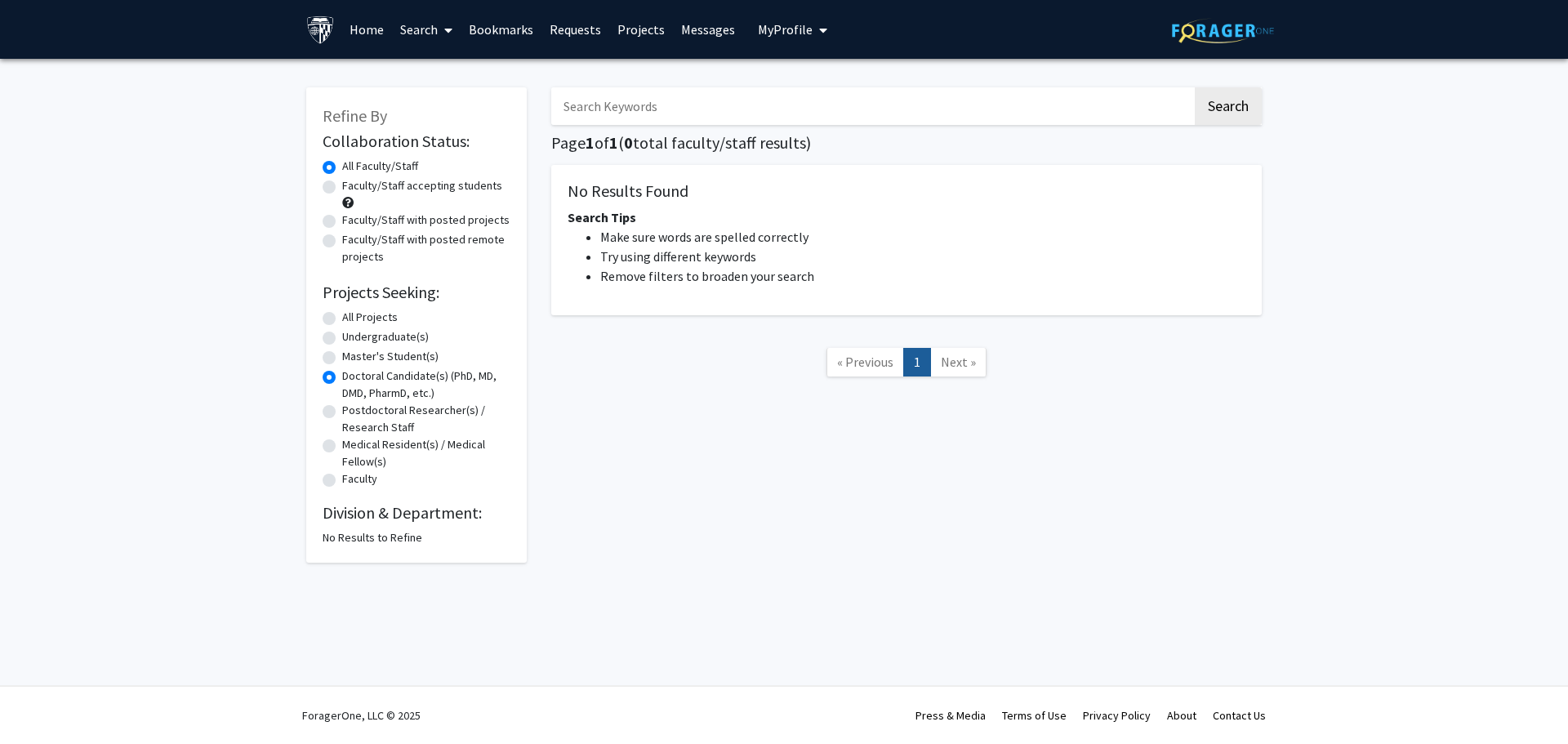
click at [373, 355] on label "Master's Student(s)" at bounding box center [390, 356] width 96 height 17
click at [353, 355] on input "Master's Student(s)" at bounding box center [347, 353] width 10 height 10
radio input "true"
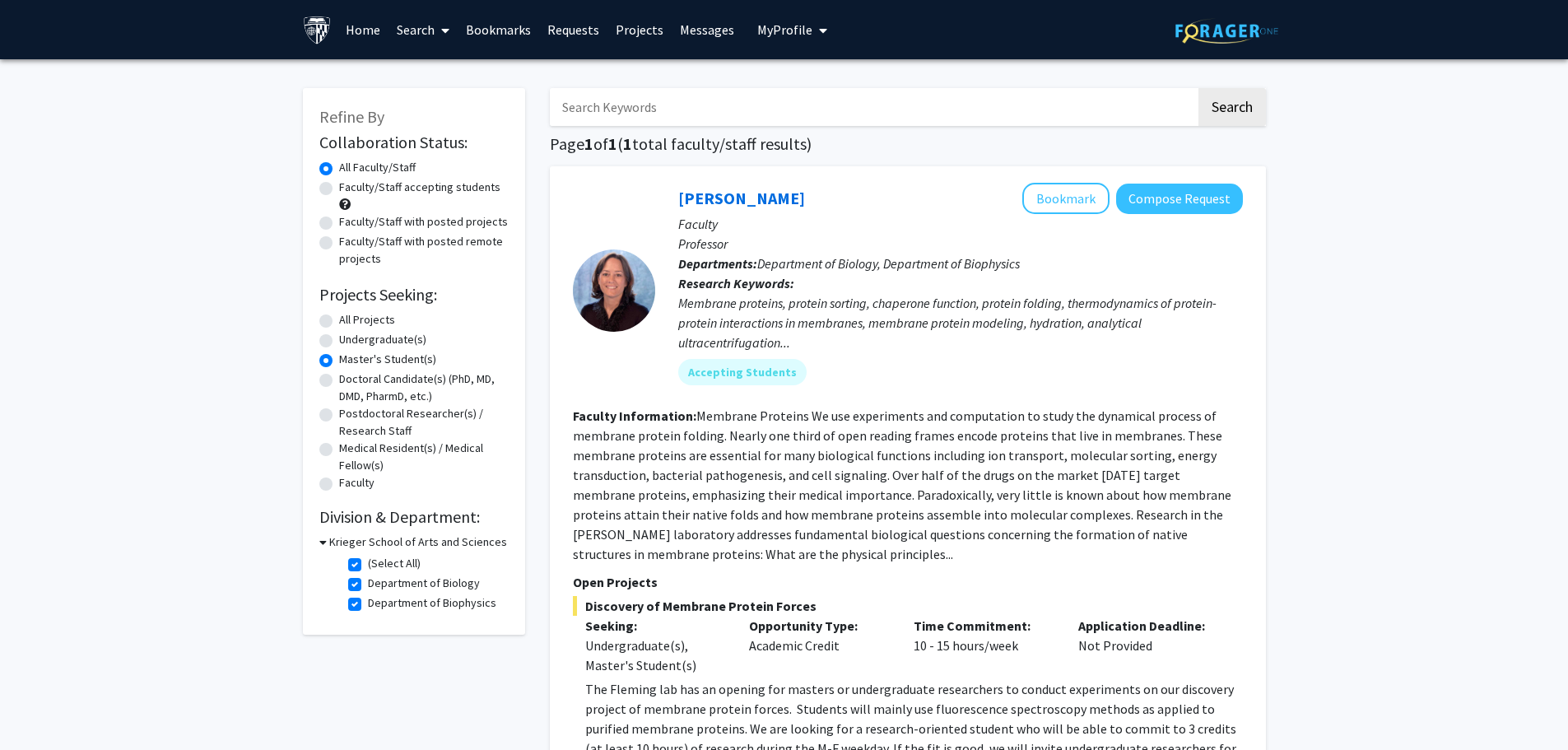
click at [411, 393] on label "Doctoral Candidate(s) (PhD, MD, DMD, PharmD, etc.)" at bounding box center [424, 387] width 170 height 34
click at [350, 381] on input "Doctoral Candidate(s) (PhD, MD, DMD, PharmD, etc.)" at bounding box center [345, 375] width 10 height 10
radio input "true"
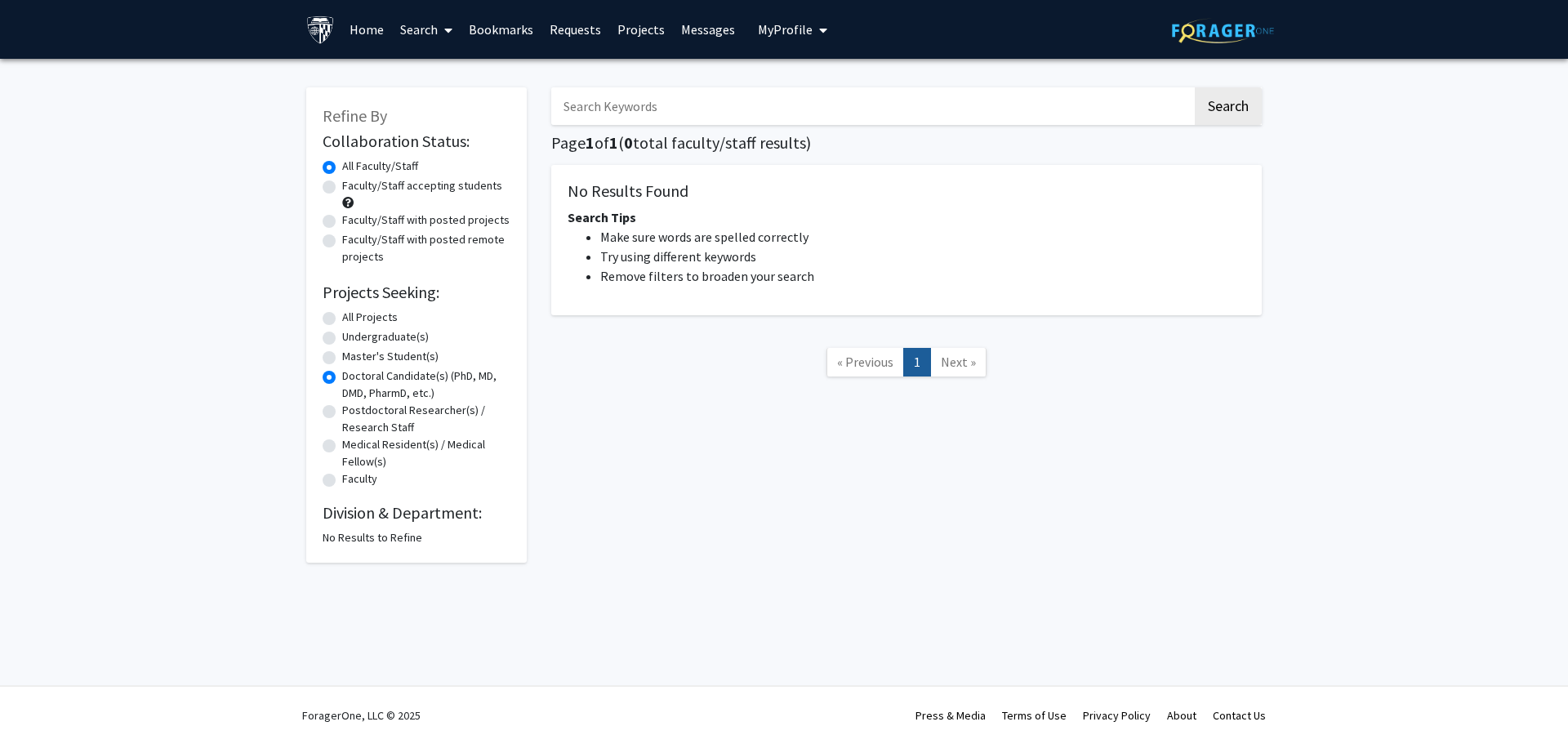
click at [406, 359] on label "Master's Student(s)" at bounding box center [390, 356] width 96 height 17
click at [353, 358] on input "Master's Student(s)" at bounding box center [347, 353] width 10 height 10
radio input "true"
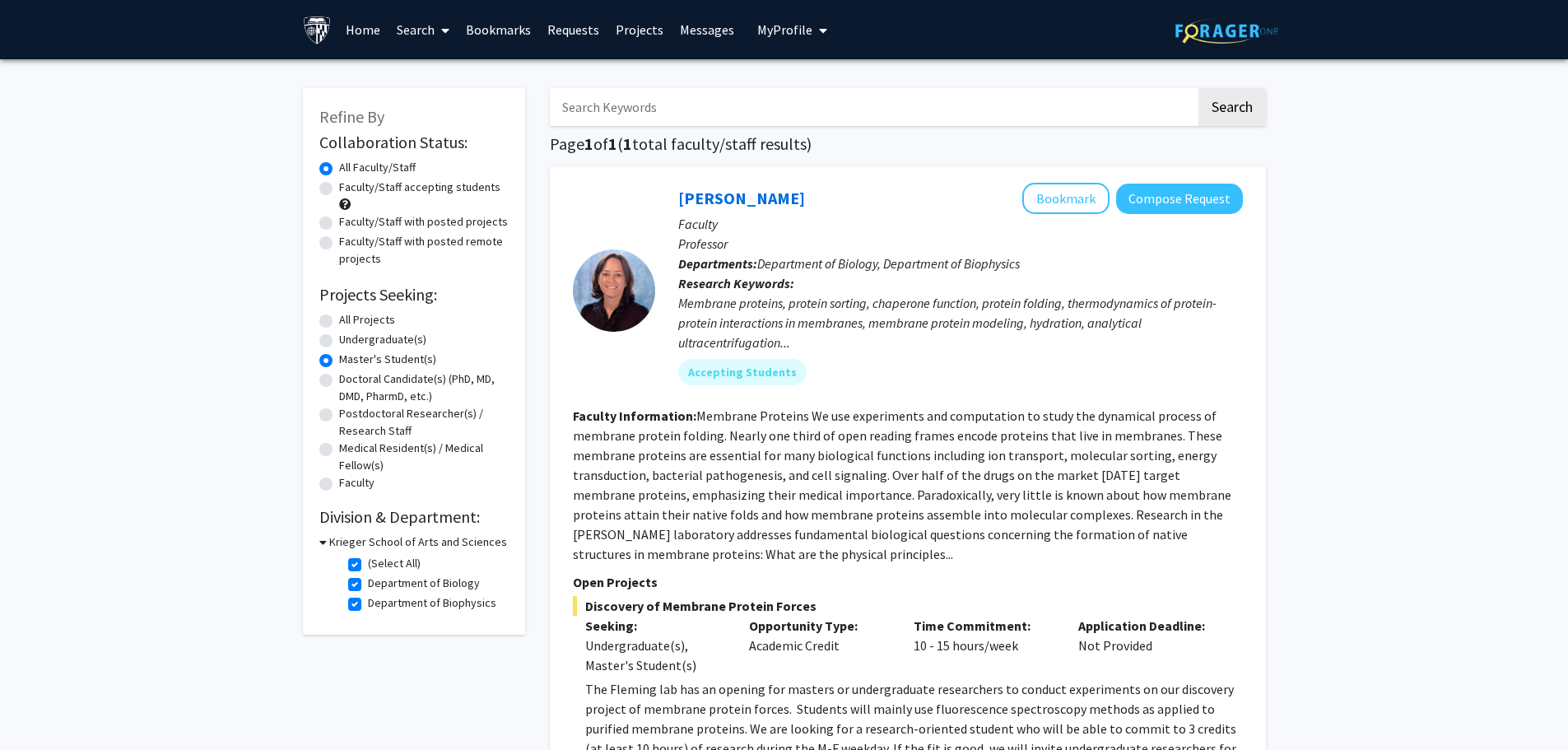
click at [370, 540] on h3 "Krieger School of Arts and Sciences" at bounding box center [418, 542] width 177 height 17
click at [371, 543] on h3 "Krieger School of Arts and Sciences" at bounding box center [414, 542] width 177 height 17
click at [379, 556] on label "(Select All)" at bounding box center [394, 563] width 52 height 17
click at [379, 556] on input "(Select All)" at bounding box center [373, 560] width 10 height 10
checkbox input "false"
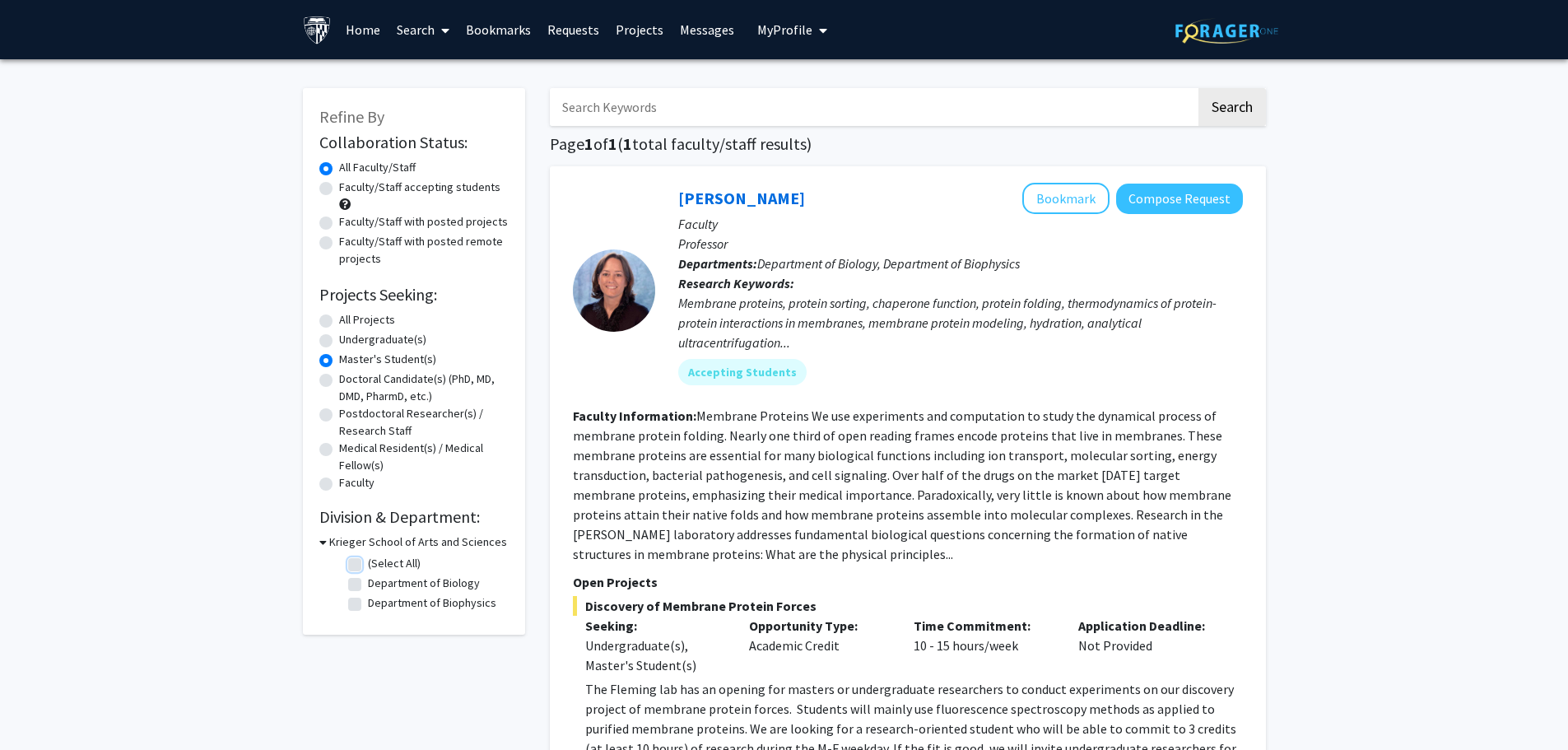
checkbox input "false"
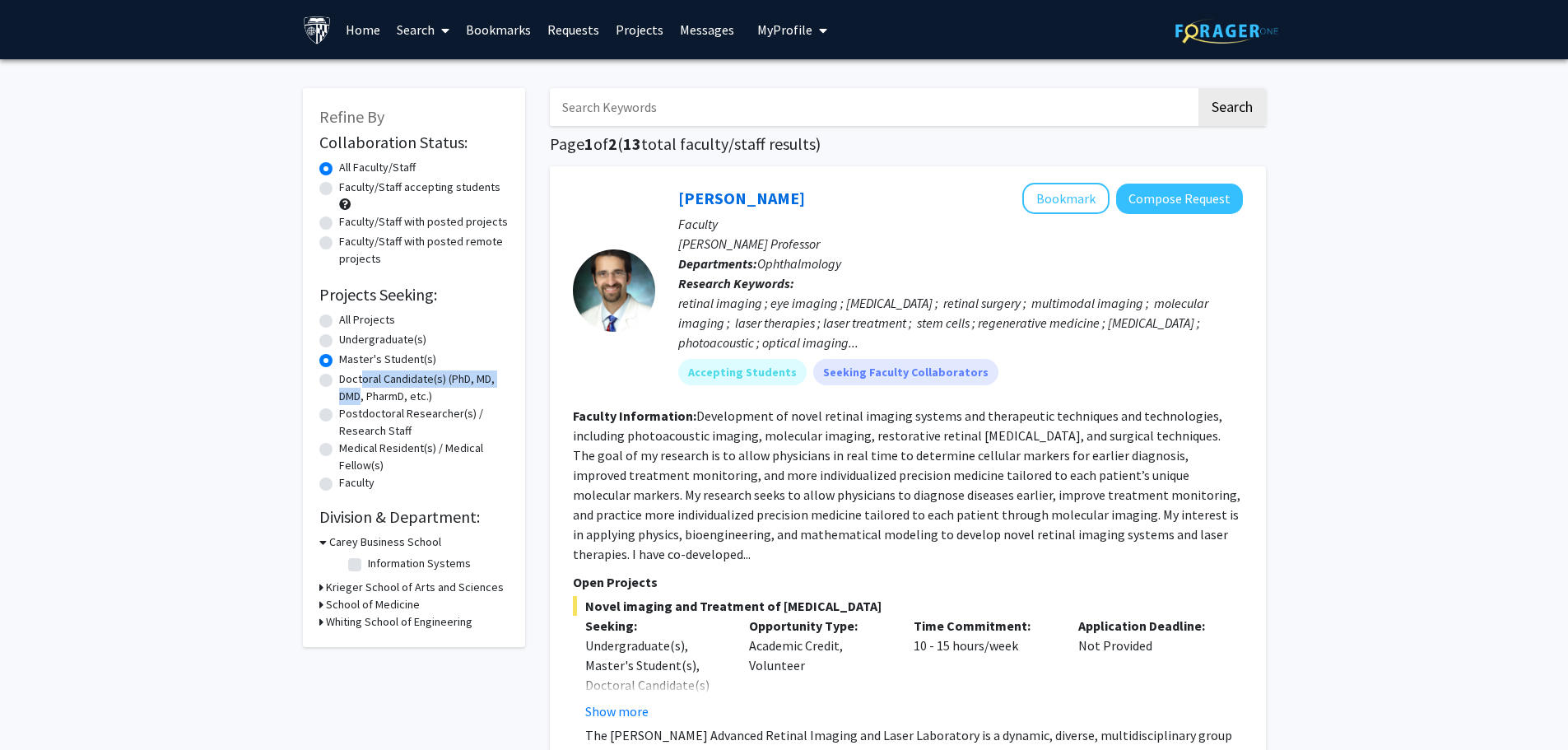
click at [356, 387] on label "Doctoral Candidate(s) (PhD, MD, DMD, PharmD, etc.)" at bounding box center [424, 387] width 170 height 34
click at [339, 381] on label "Doctoral Candidate(s) (PhD, MD, DMD, PharmD, etc.)" at bounding box center [424, 387] width 170 height 34
click at [339, 381] on input "Doctoral Candidate(s) (PhD, MD, DMD, PharmD, etc.)" at bounding box center [345, 375] width 10 height 10
radio input "true"
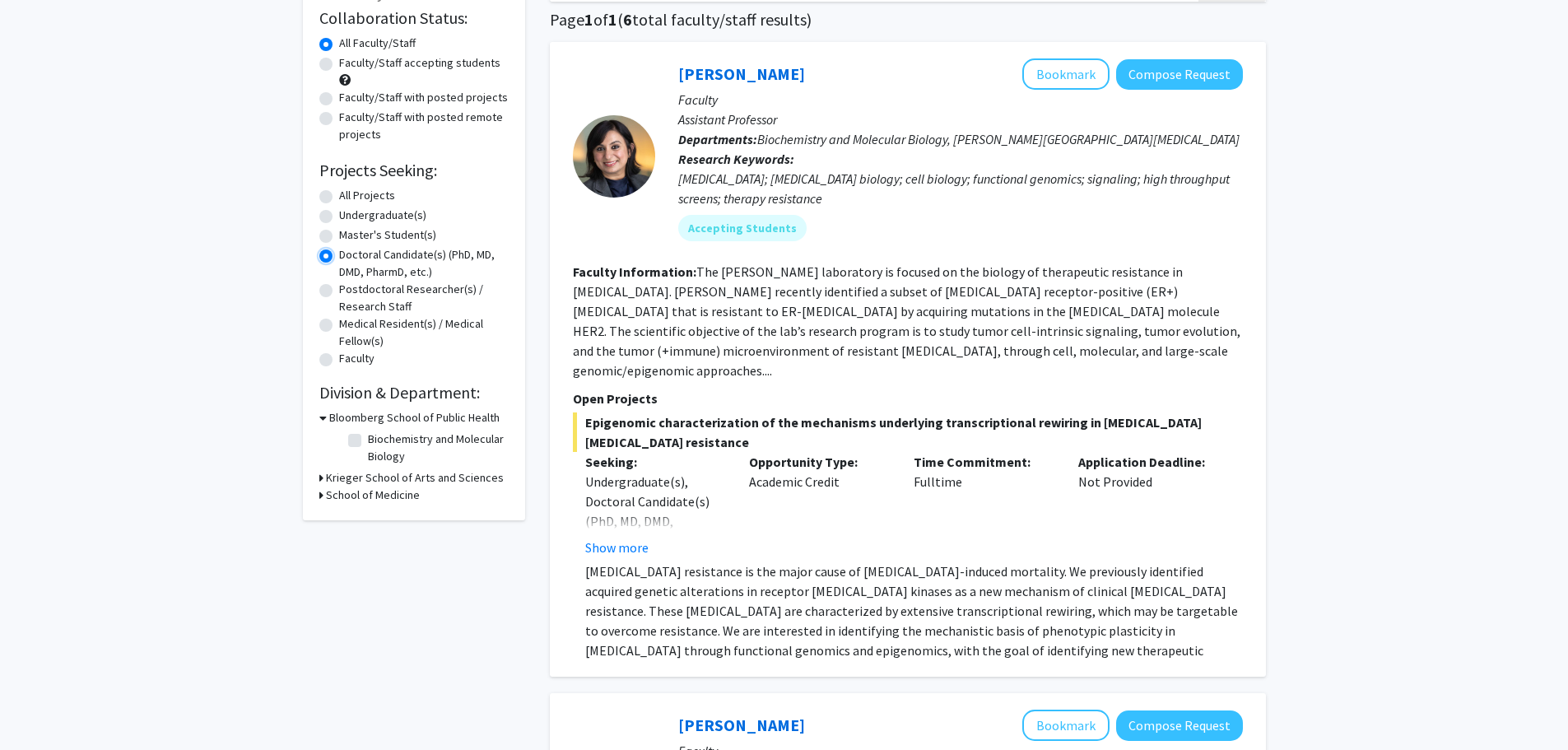
scroll to position [247, 0]
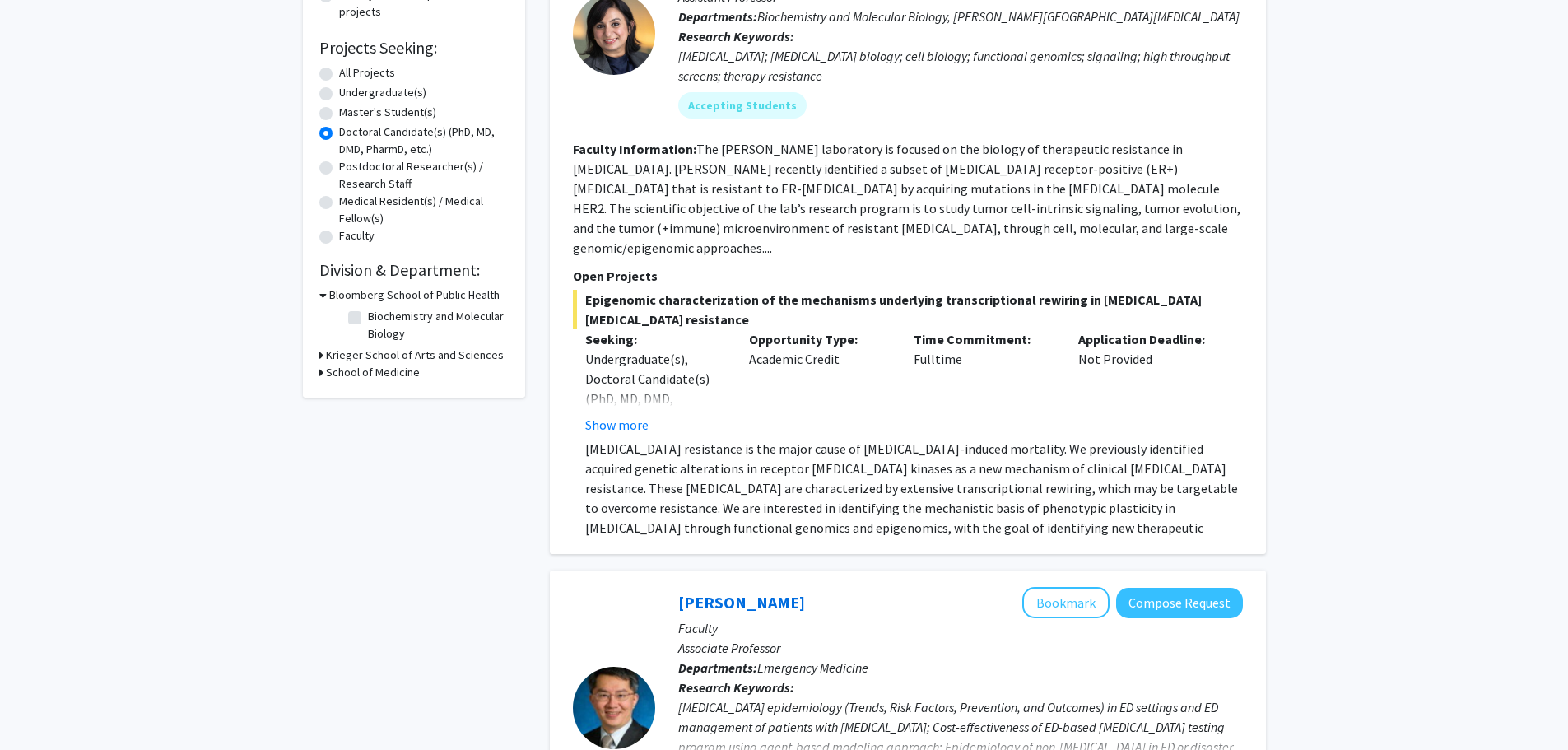
click at [634, 415] on button "Show more" at bounding box center [617, 424] width 63 height 20
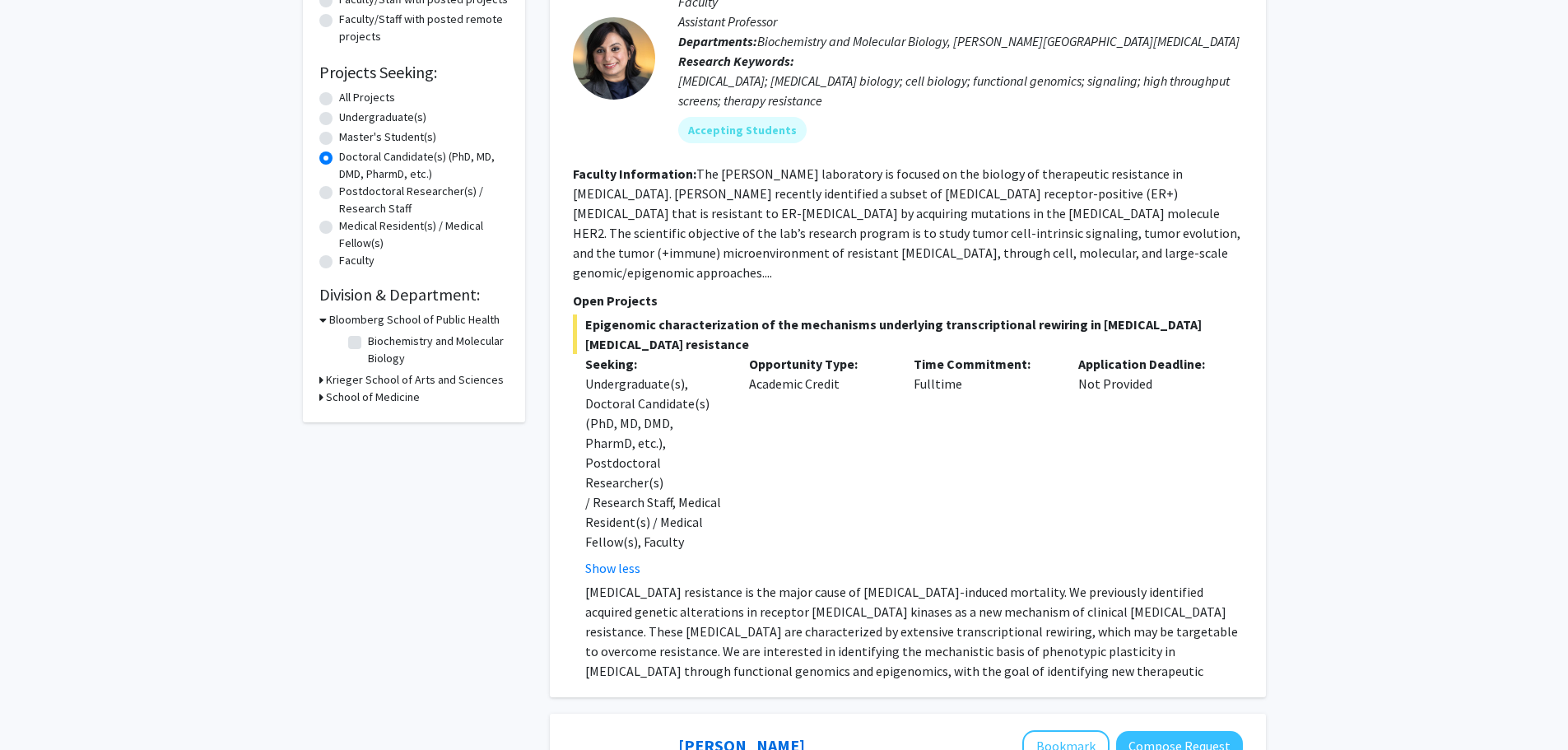
scroll to position [165, 0]
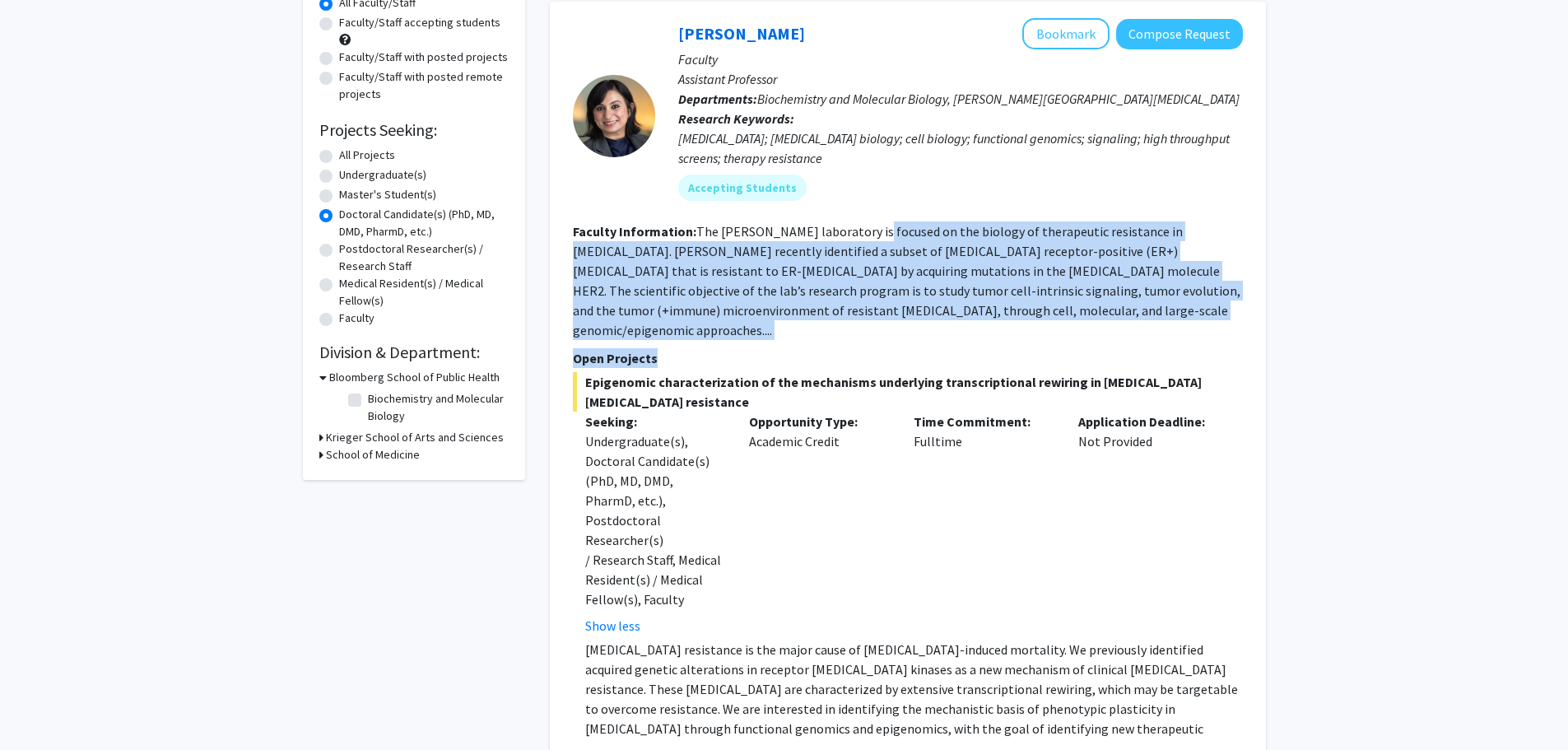
drag, startPoint x: 866, startPoint y: 227, endPoint x: 1019, endPoint y: 340, distance: 190.2
click at [1019, 340] on fg-search-faculty "Utthara Nayar Bookmark Compose Request Faculty Assistant Professor Departments:…" at bounding box center [907, 378] width 670 height 720
click at [1019, 348] on p "Open Projects" at bounding box center [907, 357] width 670 height 20
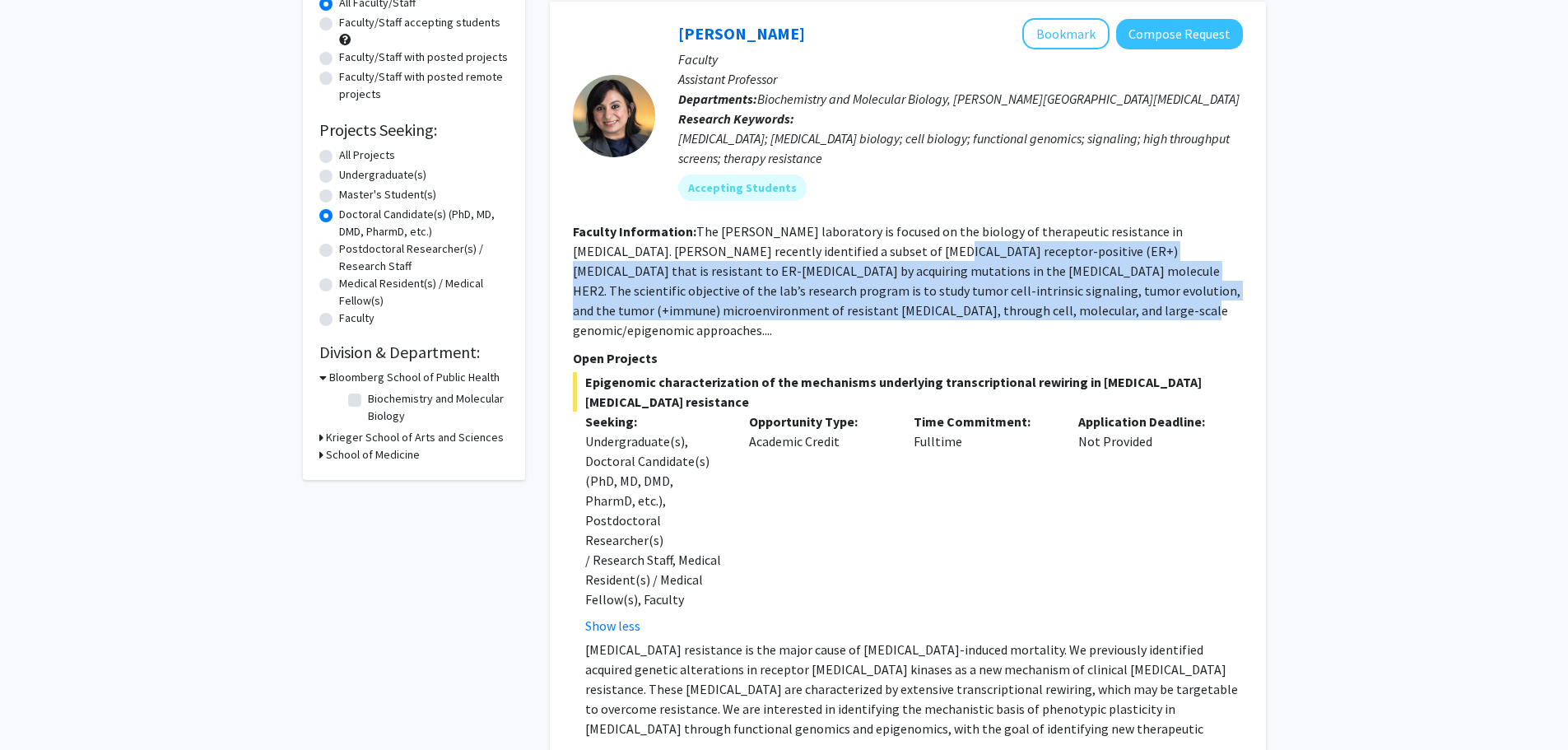
drag, startPoint x: 834, startPoint y: 248, endPoint x: 878, endPoint y: 320, distance: 84.4
click at [878, 320] on fg-search-faculty "Utthara Nayar Bookmark Compose Request Faculty Assistant Professor Departments:…" at bounding box center [907, 378] width 670 height 720
click at [880, 320] on fg-search-faculty "Utthara Nayar Bookmark Compose Request Faculty Assistant Professor Departments:…" at bounding box center [907, 378] width 670 height 720
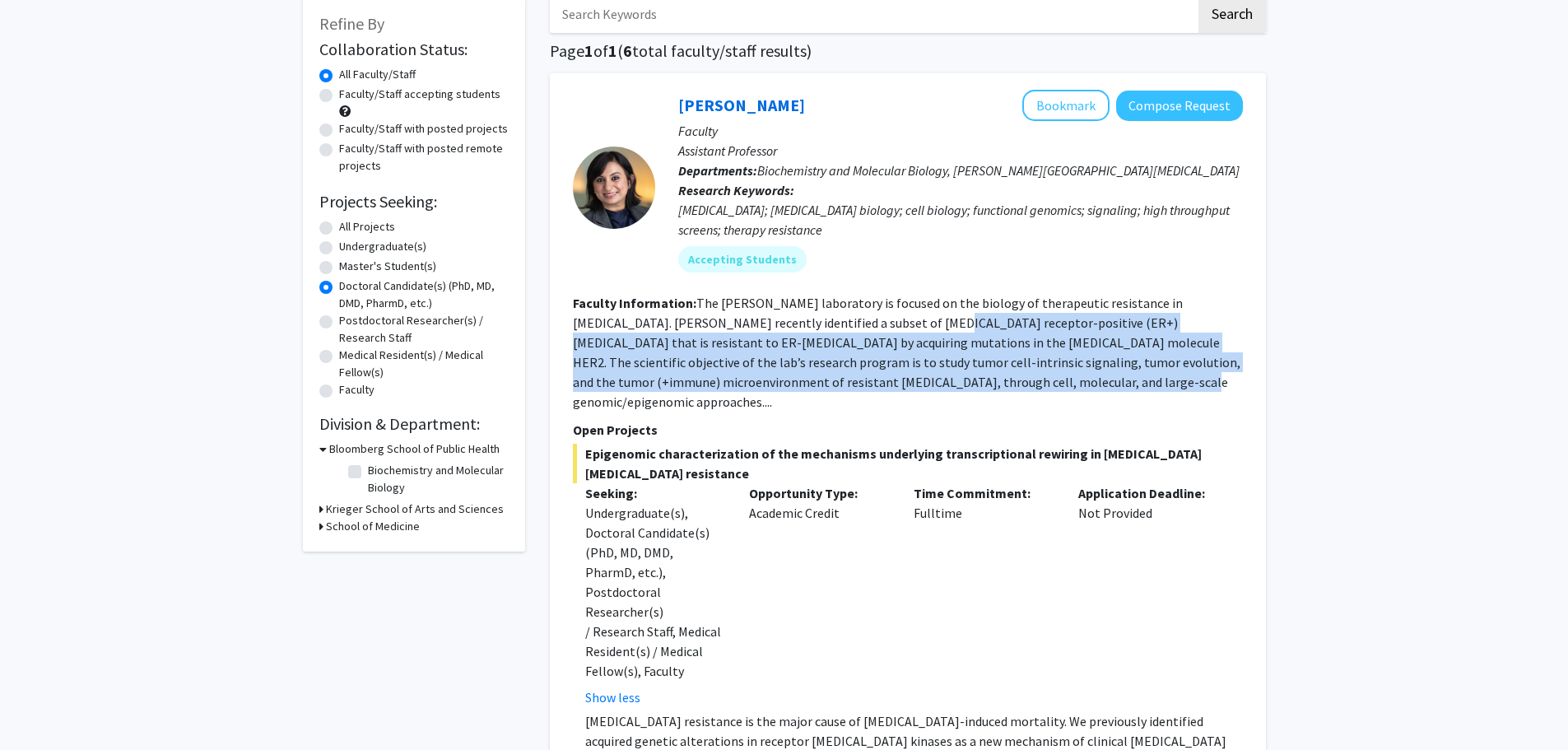
scroll to position [82, 0]
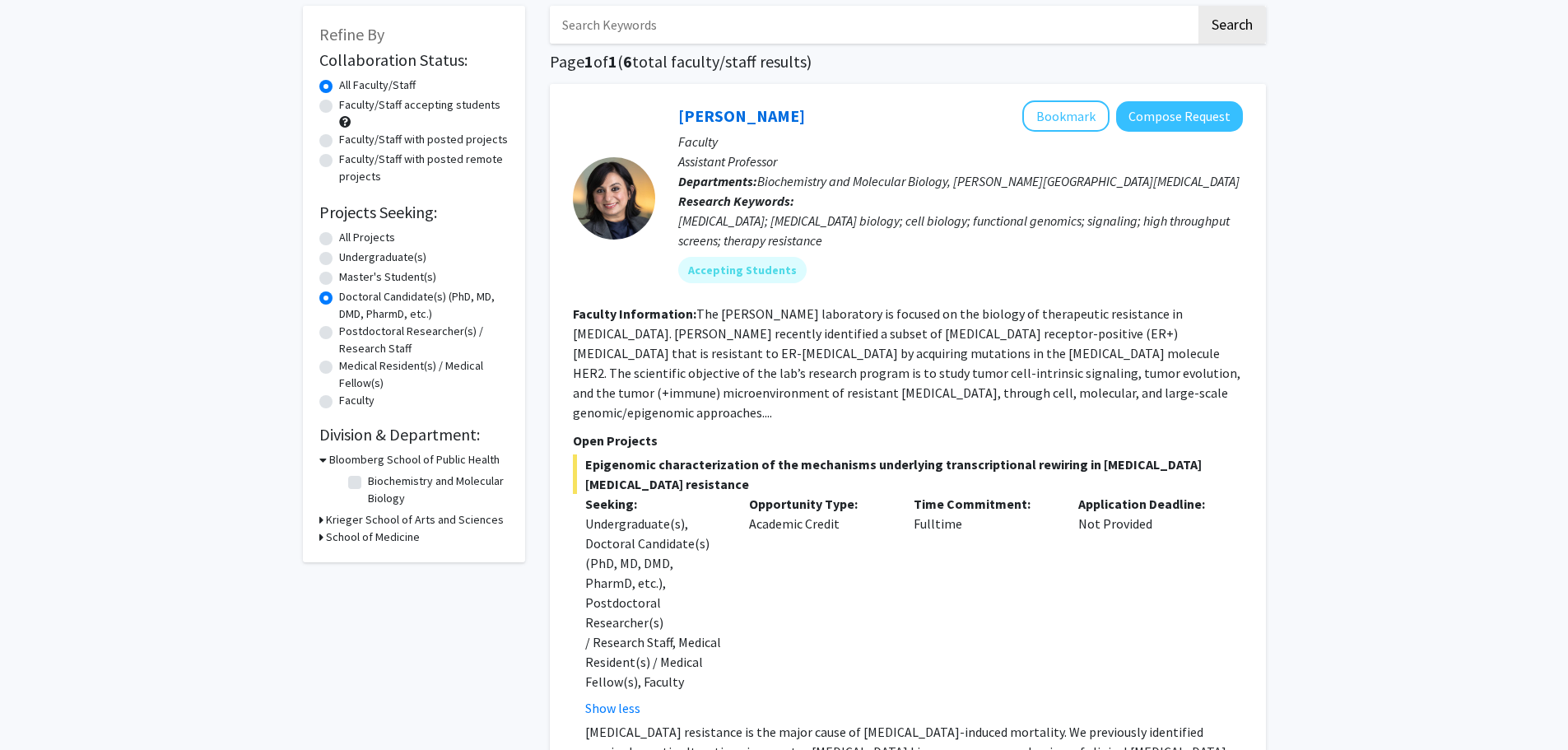
click at [932, 310] on fg-read-more "The Nayar laboratory is focused on the biology of therapeutic resistance in bre…" at bounding box center [906, 363] width 668 height 115
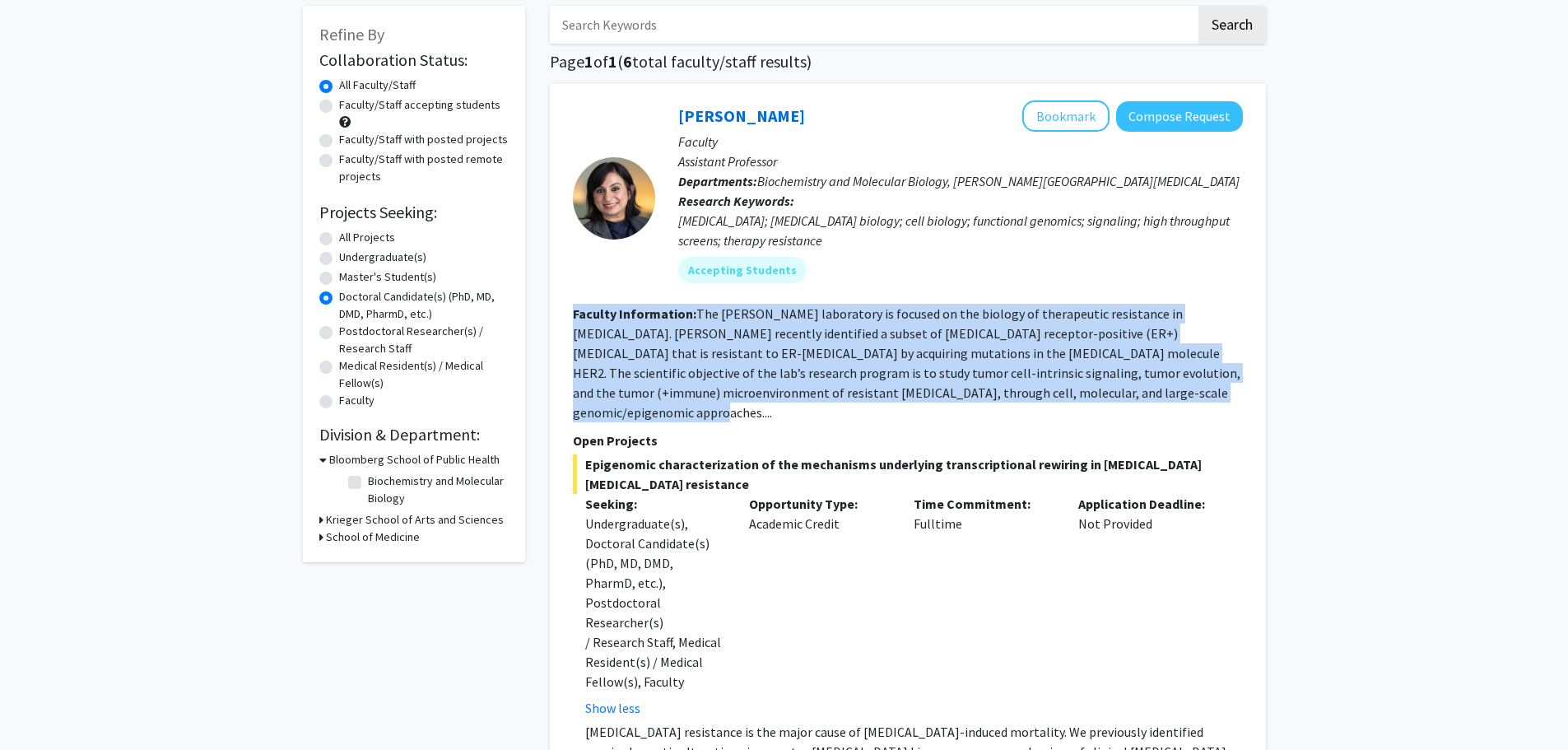
drag, startPoint x: 850, startPoint y: 297, endPoint x: 1040, endPoint y: 395, distance: 213.8
click at [1037, 394] on fg-search-faculty "Utthara Nayar Bookmark Compose Request Faculty Assistant Professor Departments:…" at bounding box center [907, 460] width 670 height 720
click at [1044, 396] on section "Faculty Information: The Nayar laboratory is focused on the biology of therapeu…" at bounding box center [907, 363] width 670 height 118
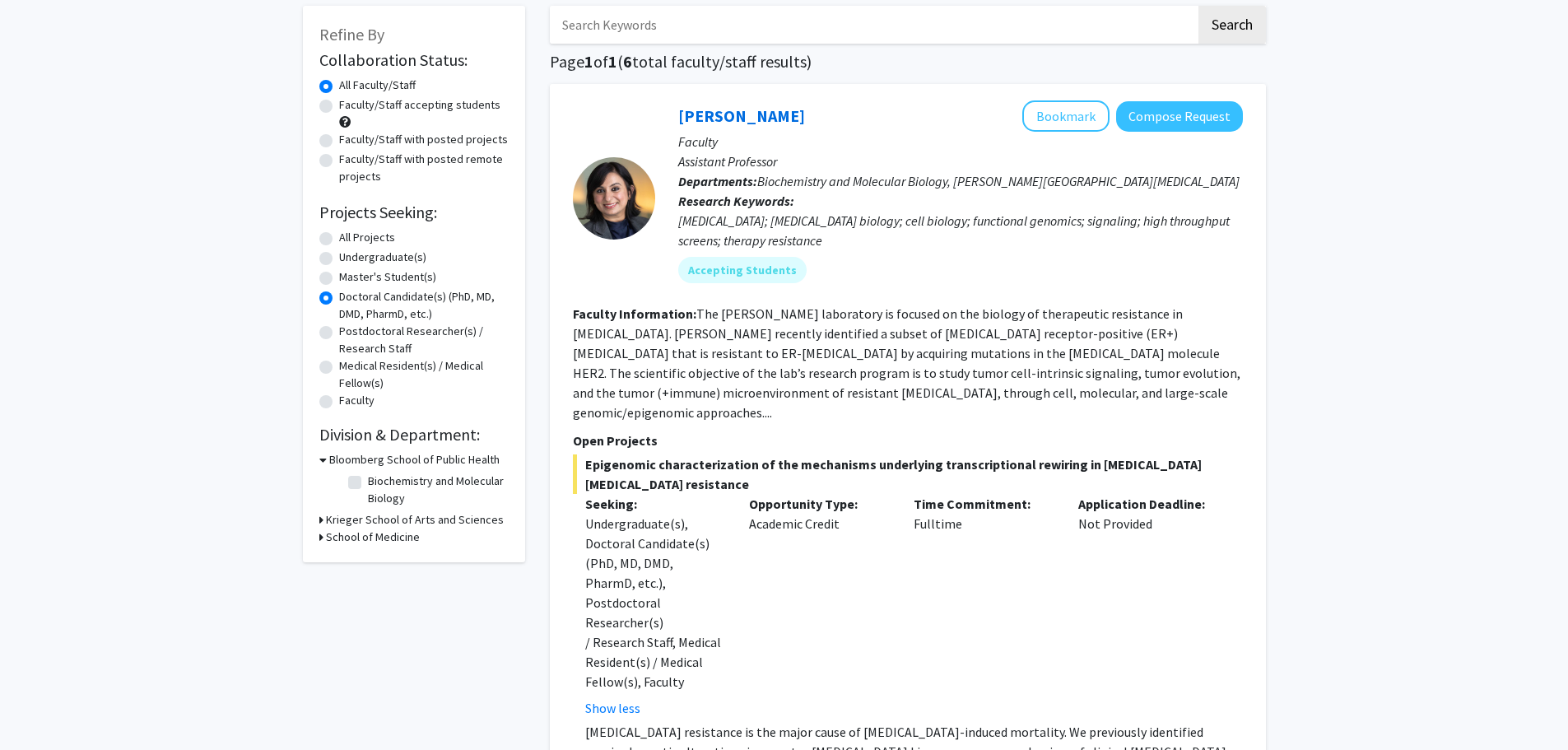
click at [1076, 430] on p "Open Projects" at bounding box center [907, 440] width 670 height 20
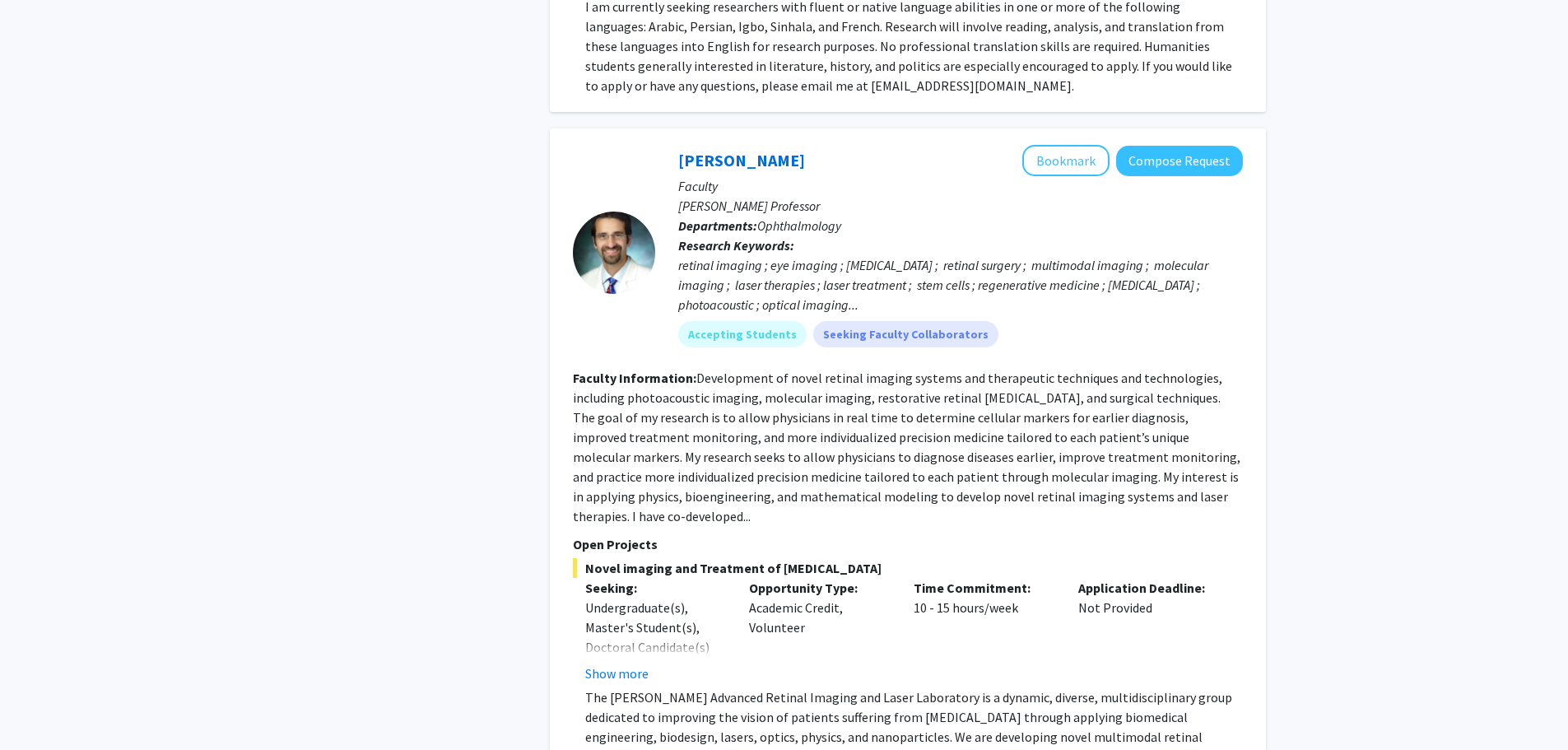
scroll to position [3600, 0]
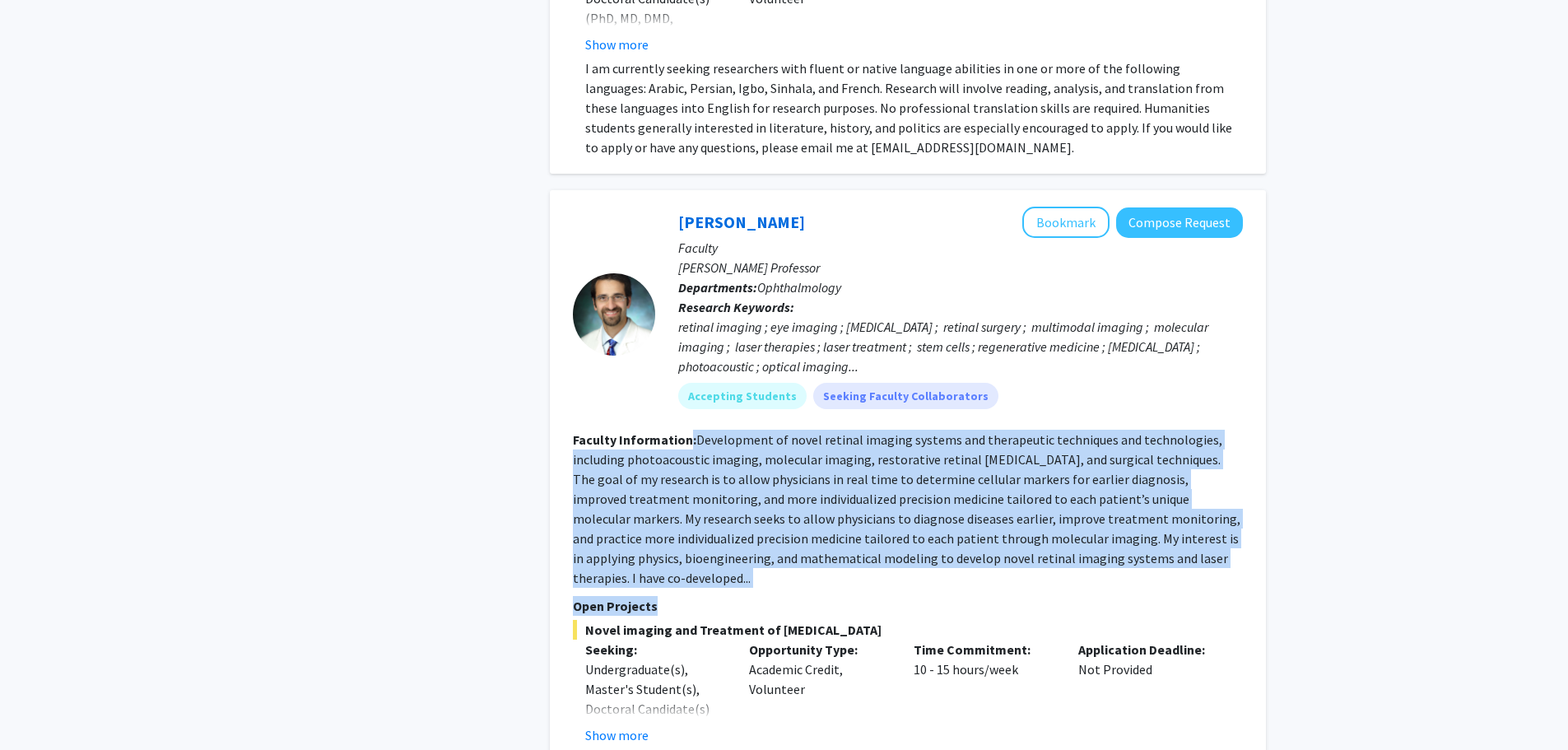
drag, startPoint x: 683, startPoint y: 302, endPoint x: 889, endPoint y: 437, distance: 246.3
click at [886, 436] on fg-search-faculty "Yannis Paulus Bookmark Compose Request Faculty Jonas Friedenwald Professor Depa…" at bounding box center [907, 540] width 670 height 668
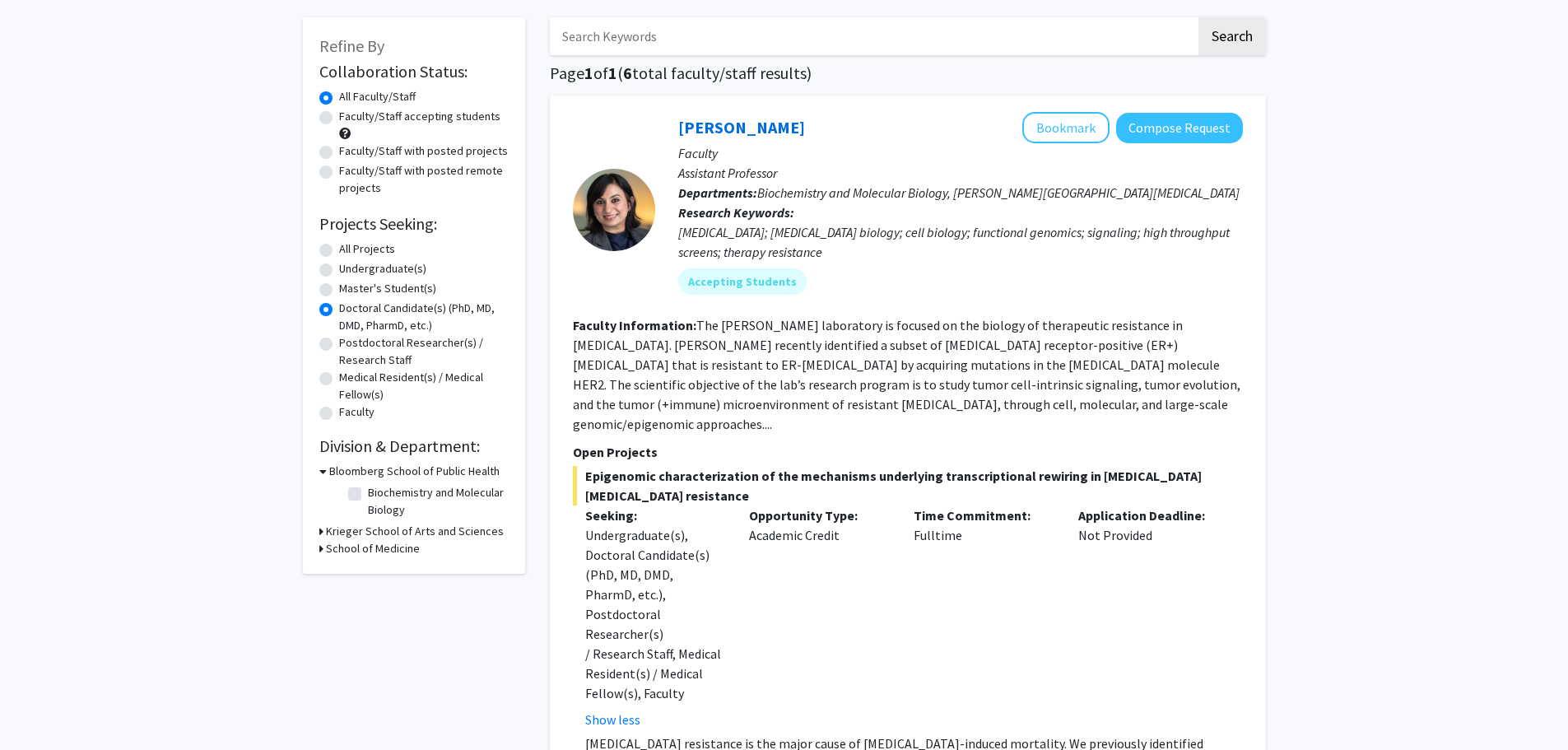
scroll to position [82, 0]
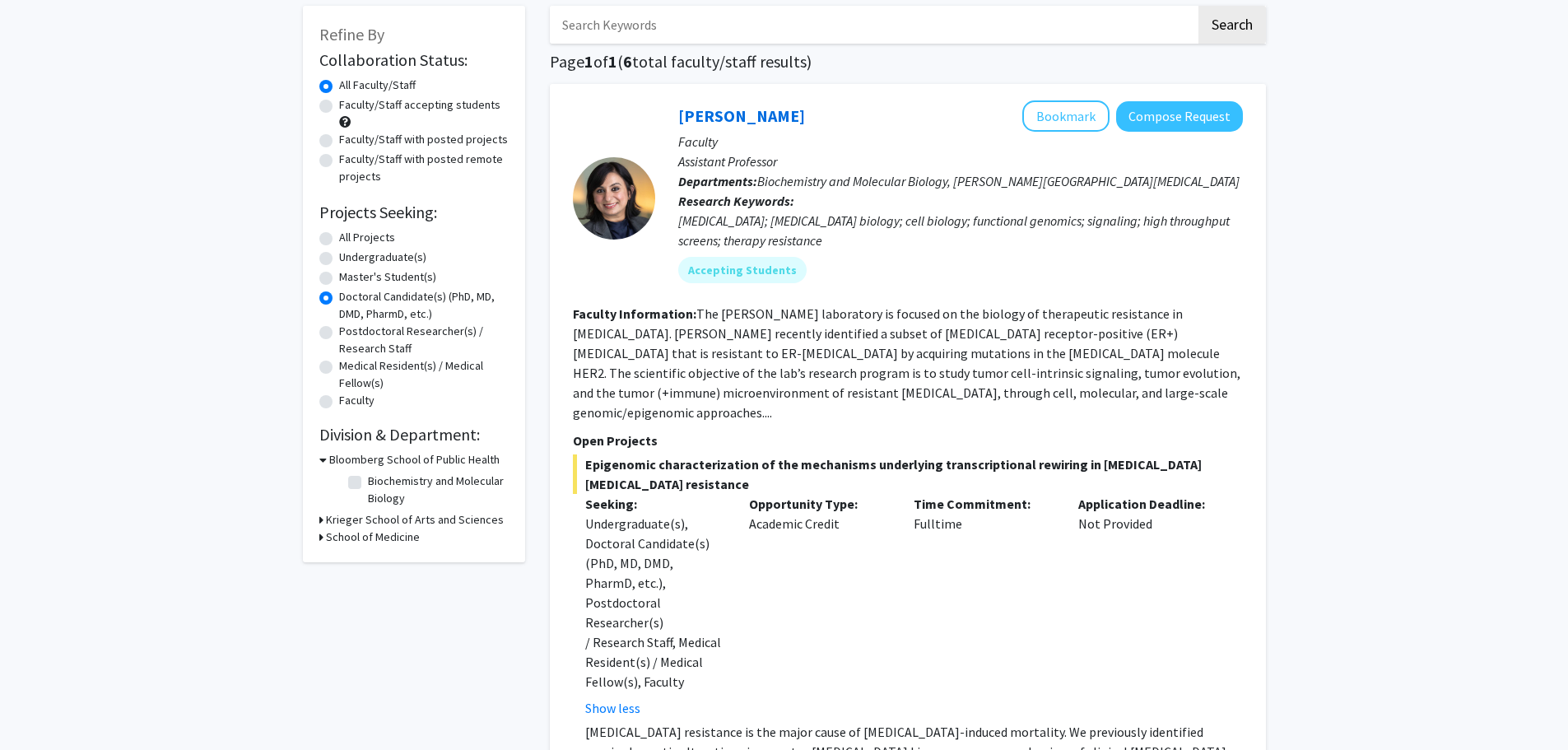
click at [396, 519] on h3 "Krieger School of Arts and Sciences" at bounding box center [414, 519] width 177 height 17
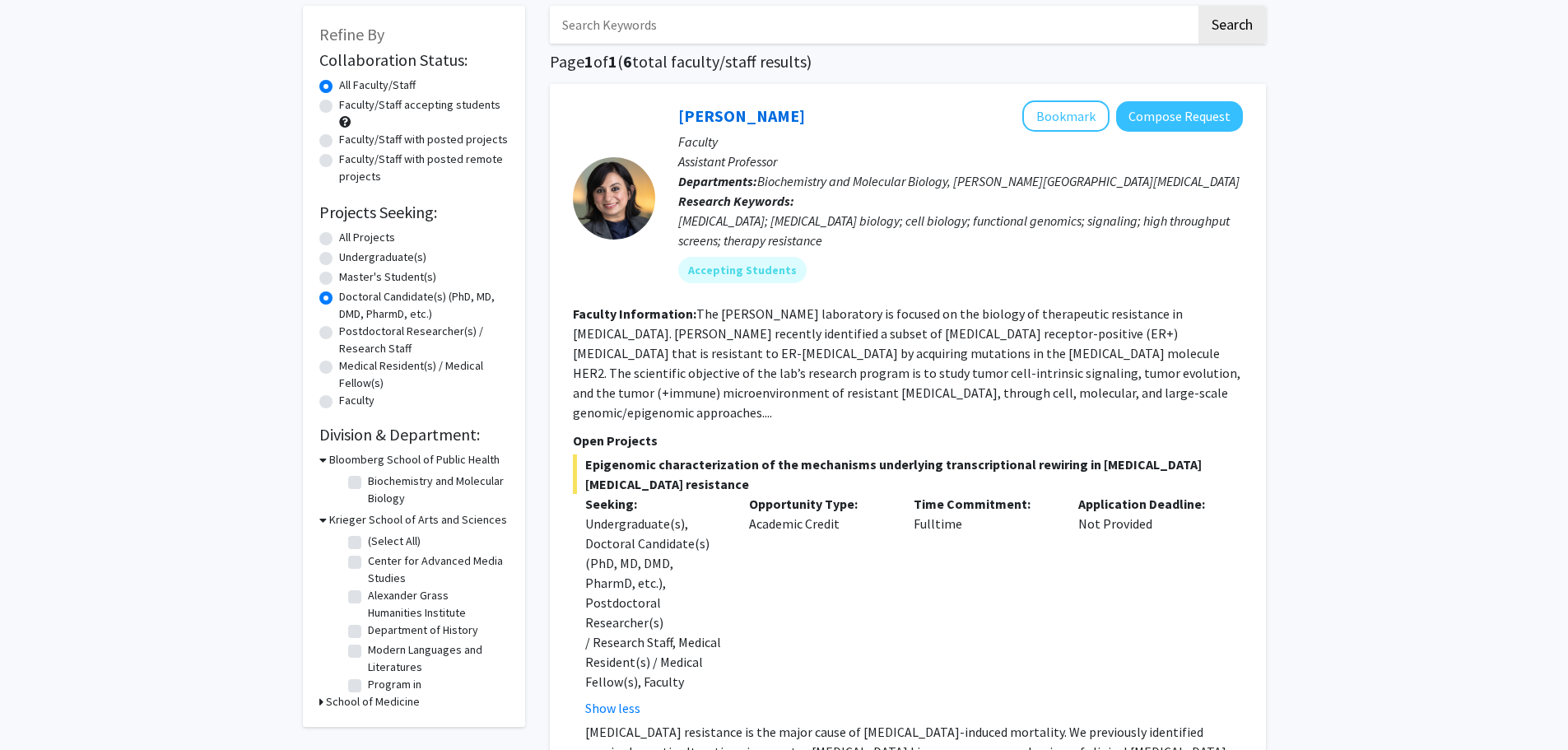
click at [359, 261] on label "Undergraduate(s)" at bounding box center [383, 257] width 87 height 17
click at [350, 259] on input "Undergraduate(s)" at bounding box center [345, 254] width 10 height 10
radio input "true"
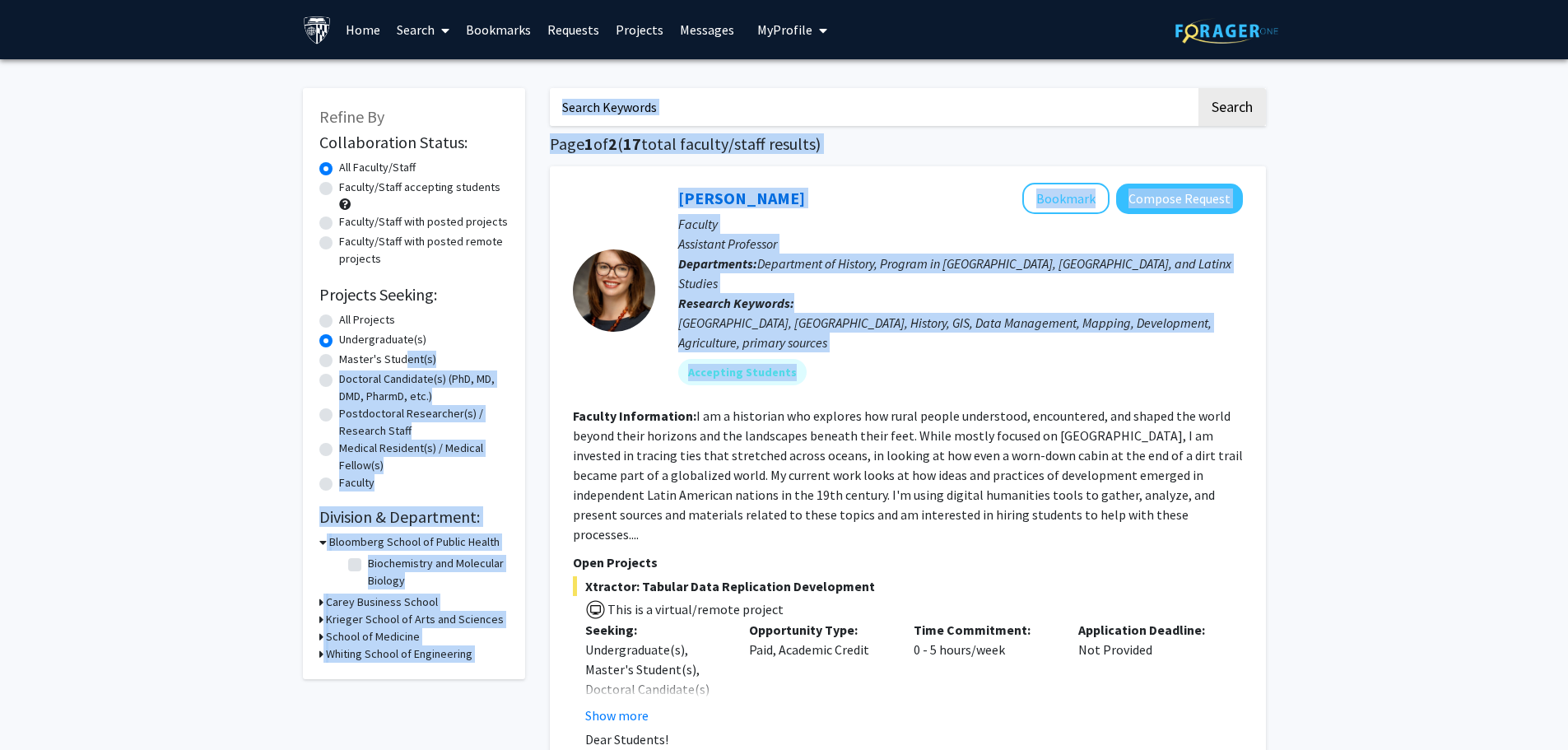
drag, startPoint x: 396, startPoint y: 360, endPoint x: 876, endPoint y: 350, distance: 480.1
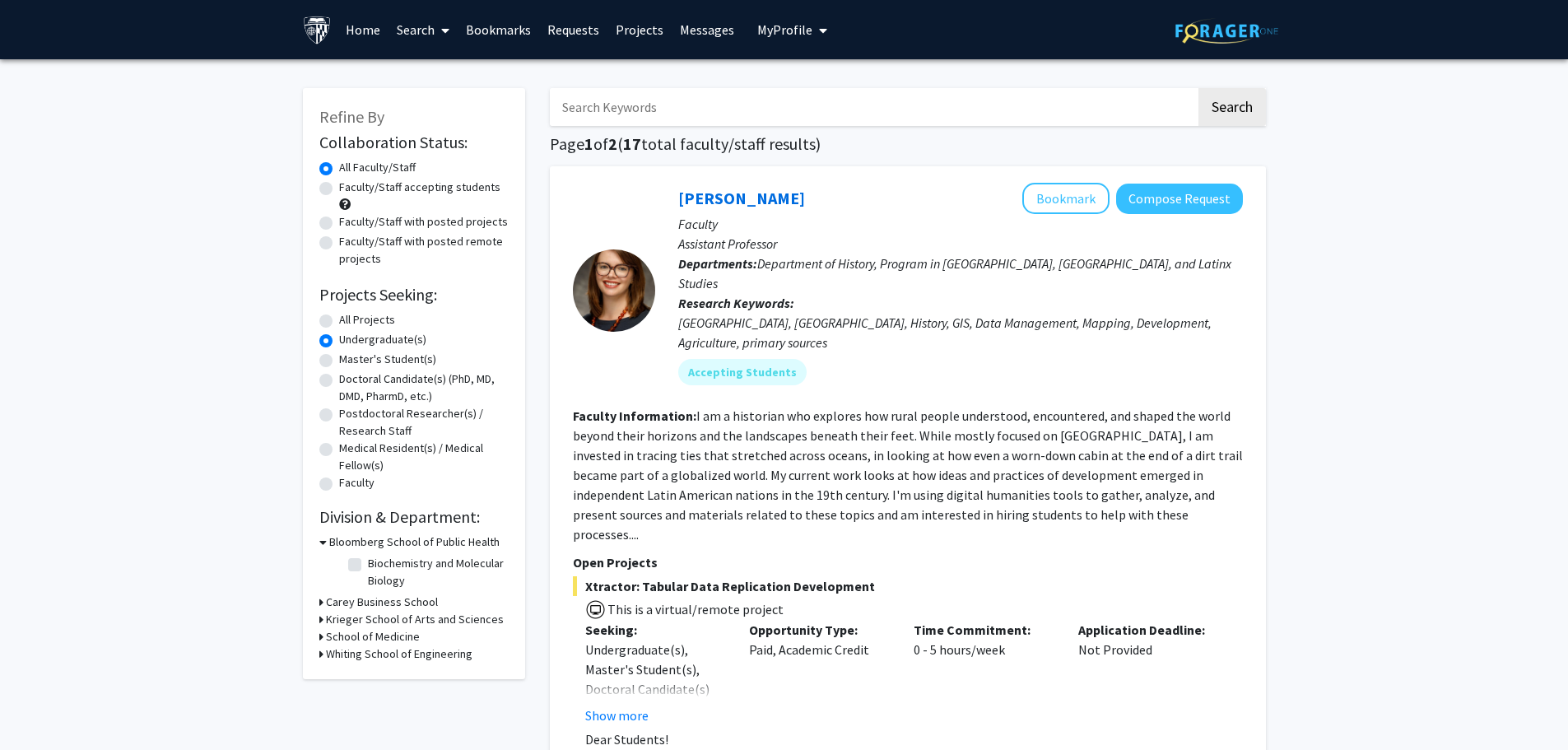
click at [1007, 476] on fg-read-more "I am a historian who explores how rural people understood, encountered, and sha…" at bounding box center [907, 474] width 670 height 135
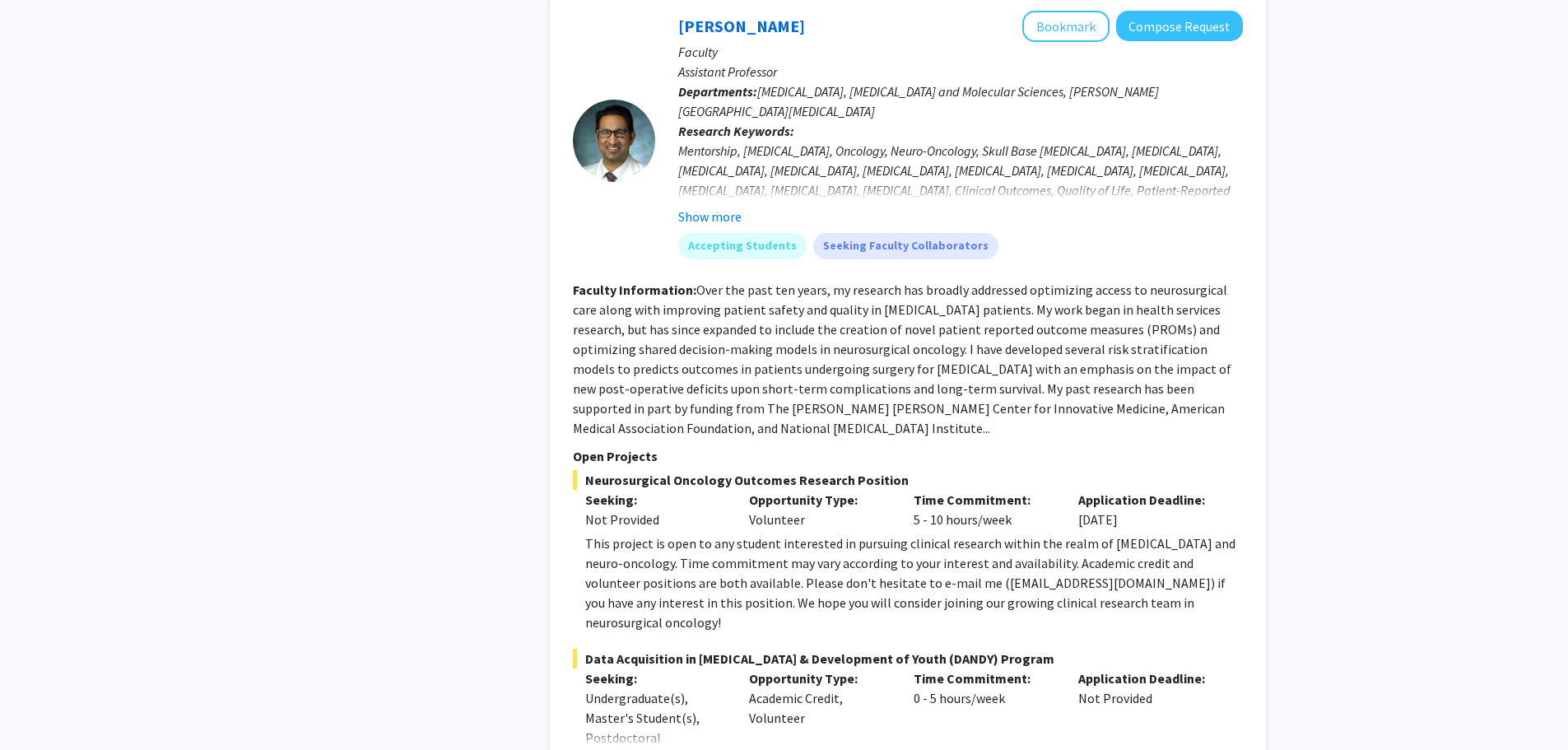
scroll to position [905, 0]
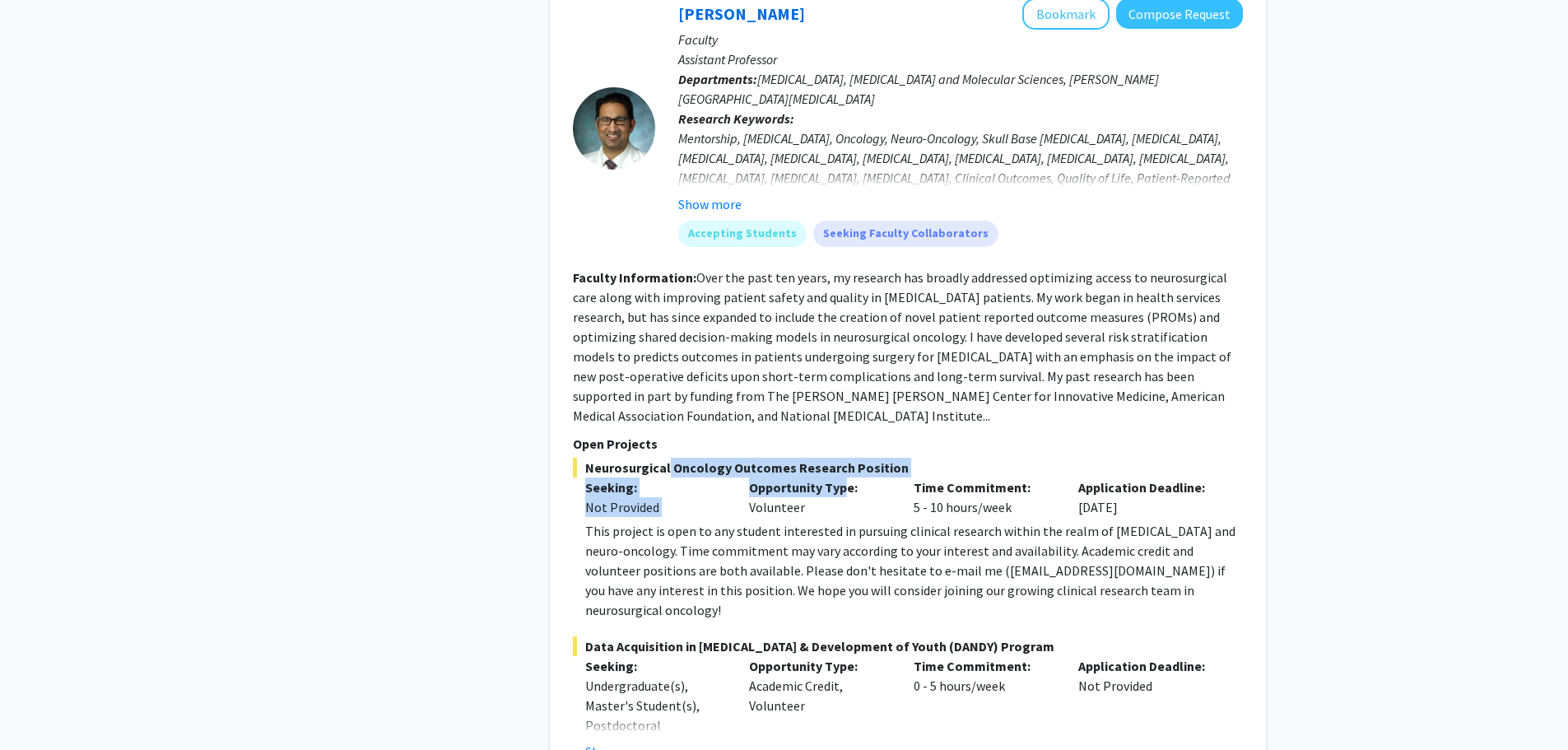
drag, startPoint x: 685, startPoint y: 411, endPoint x: 844, endPoint y: 435, distance: 160.8
click at [844, 458] on div "Neurosurgical Oncology Outcomes Research Position Seeking: Not Provided Opportu…" at bounding box center [907, 538] width 670 height 162
click at [861, 521] on div "This project is open to any student interested in pursuing clinical research wi…" at bounding box center [914, 570] width 658 height 99
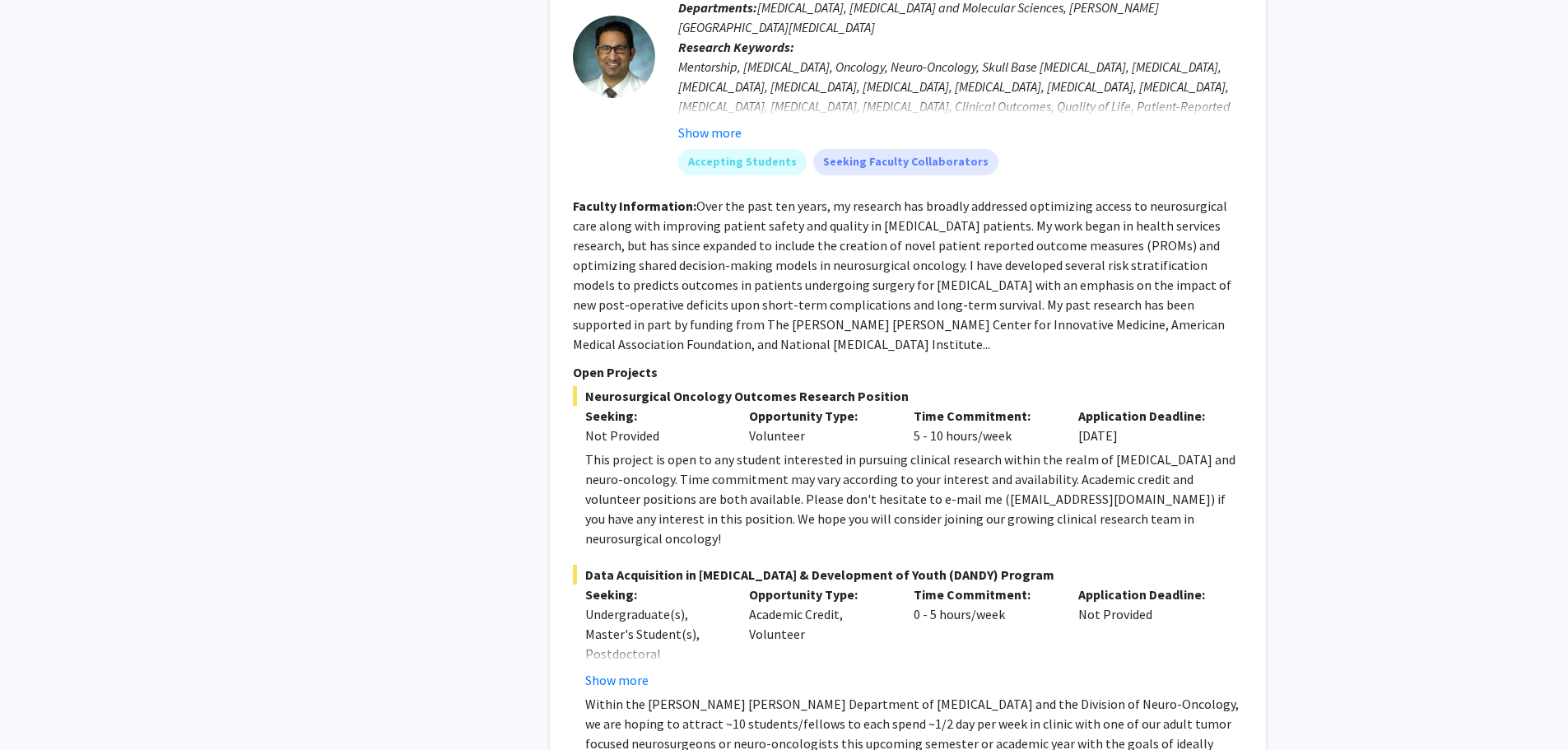
scroll to position [987, 0]
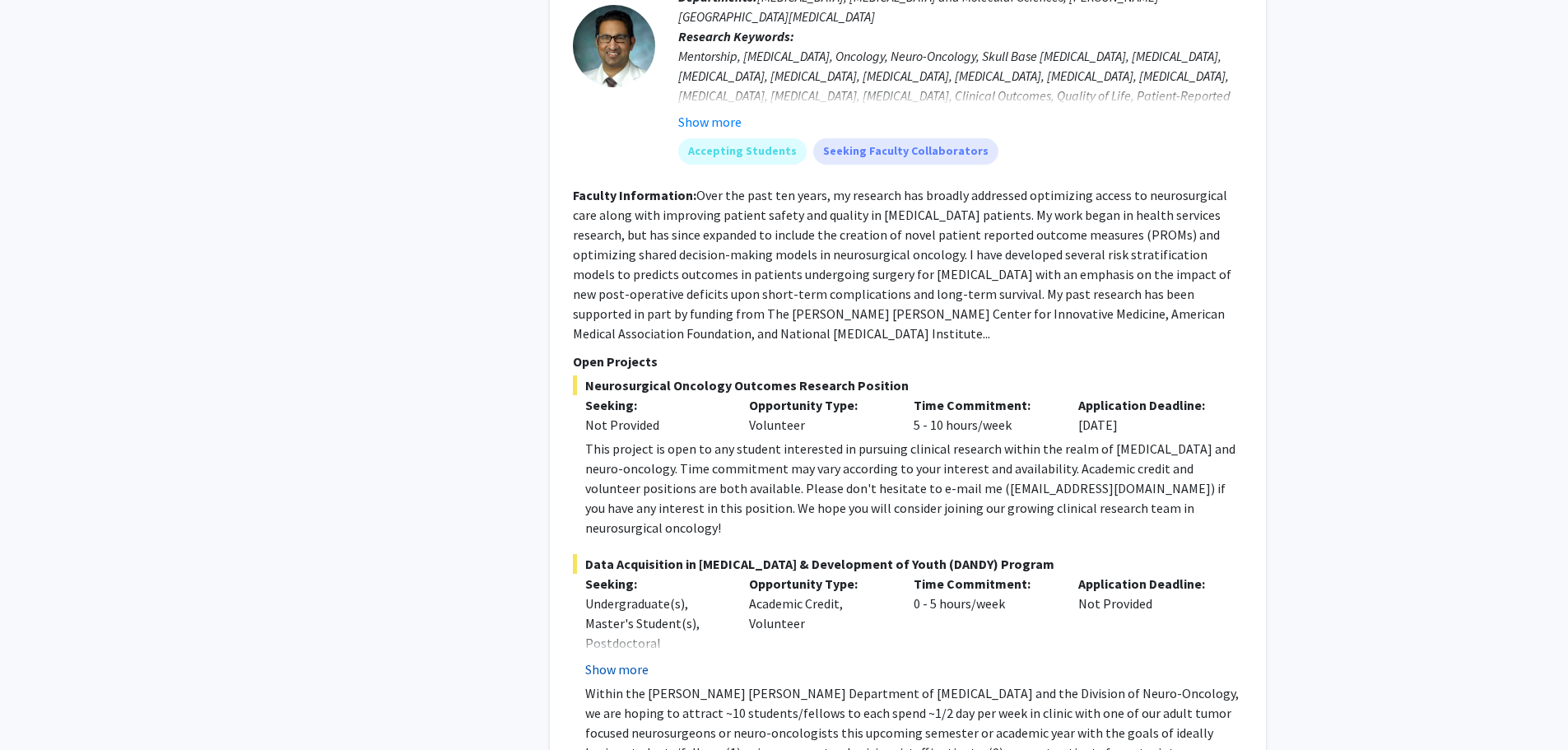
click at [638, 659] on button "Show more" at bounding box center [617, 669] width 63 height 20
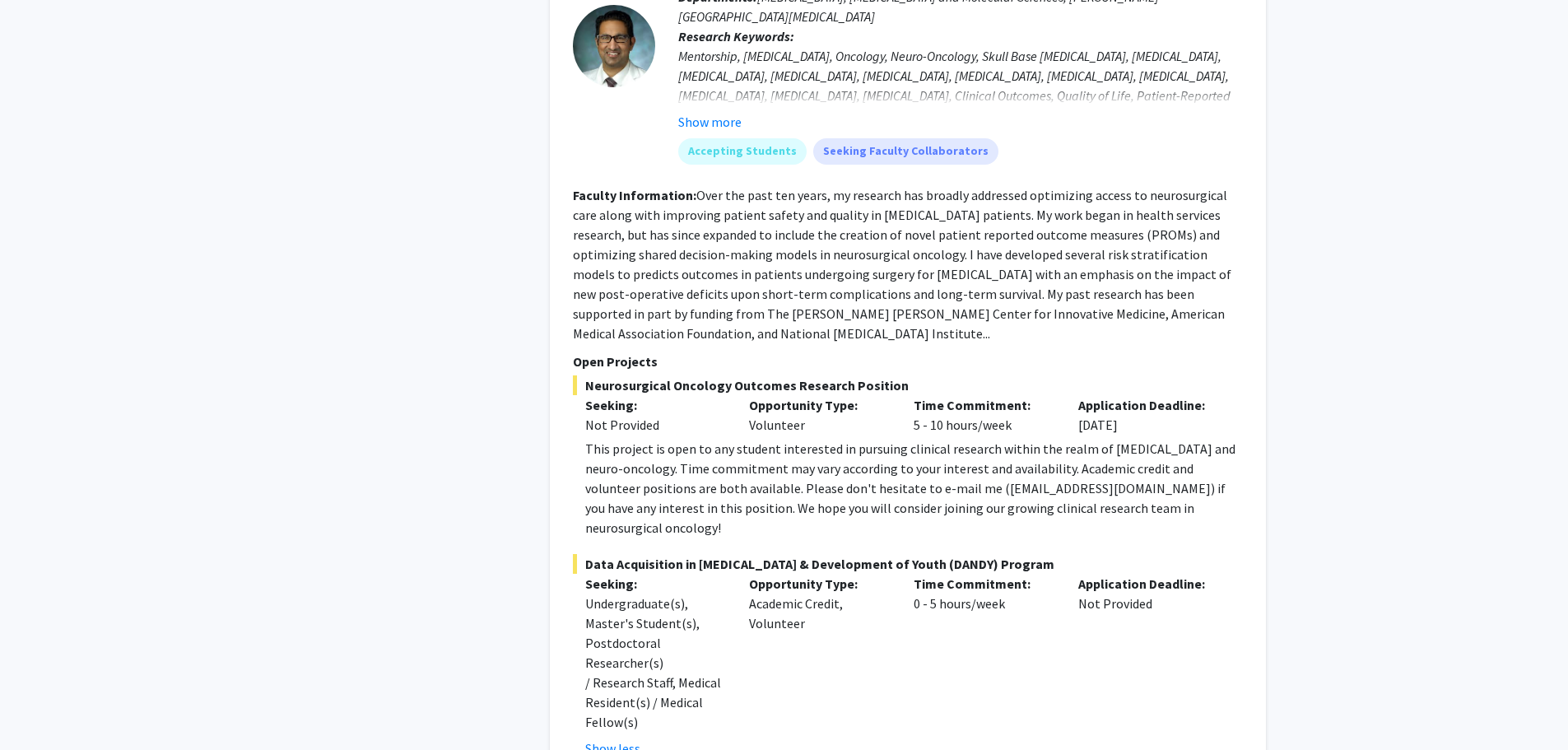
drag, startPoint x: 754, startPoint y: 501, endPoint x: 816, endPoint y: 559, distance: 84.9
click at [814, 573] on div "Opportunity Type: Academic Credit, Volunteer" at bounding box center [819, 665] width 165 height 184
click at [820, 589] on div "Opportunity Type: Academic Credit, Volunteer" at bounding box center [819, 665] width 165 height 184
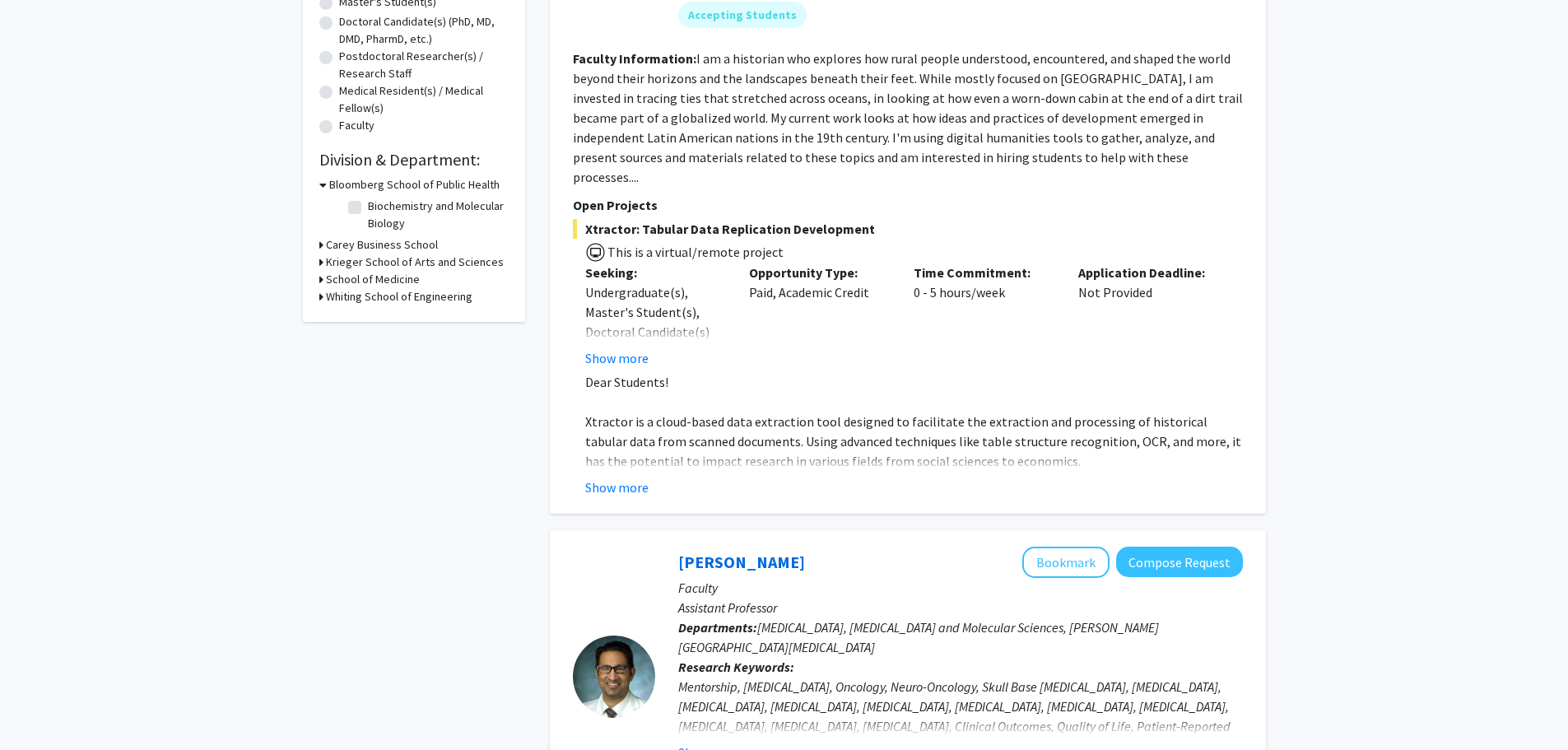
scroll to position [329, 0]
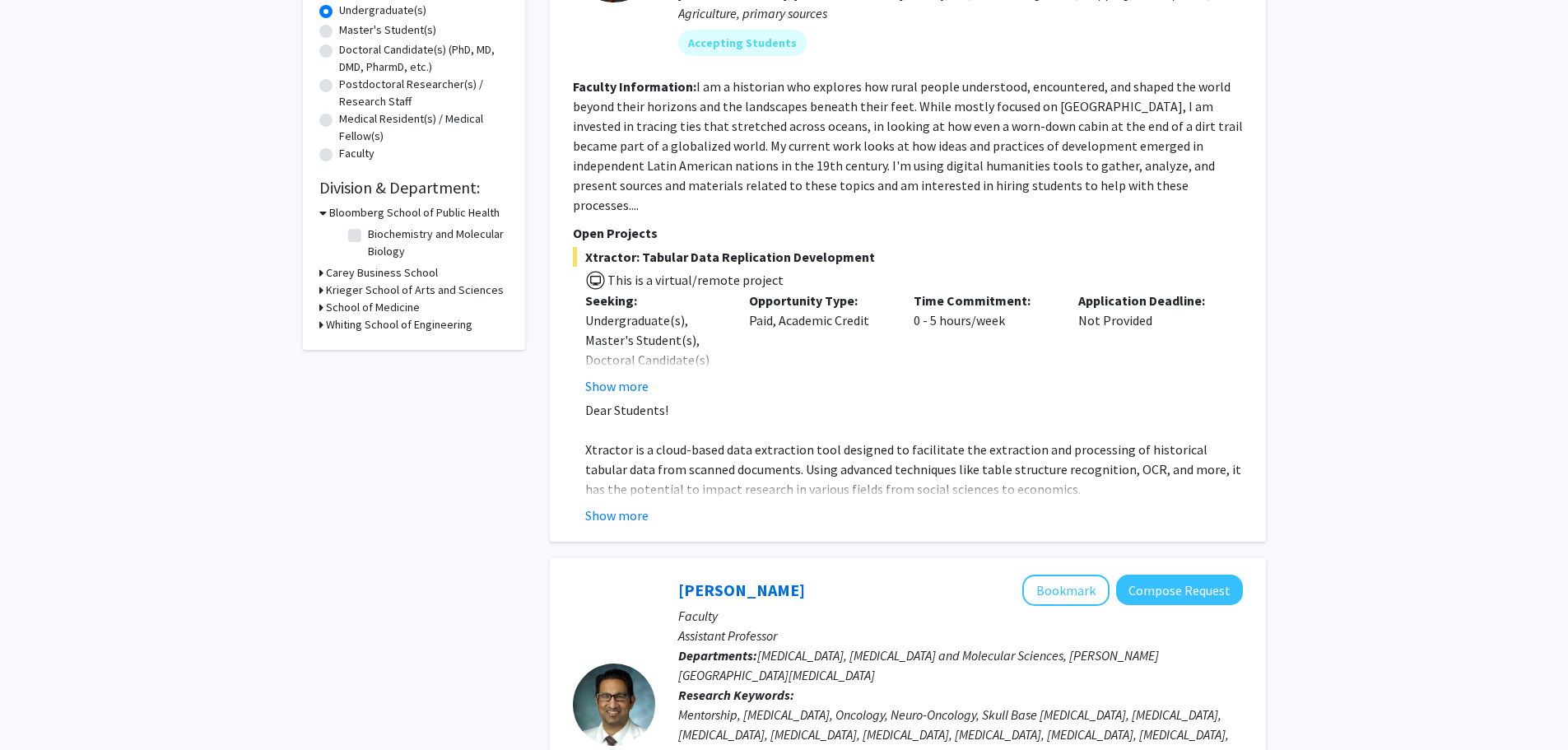
click at [355, 27] on label "Master's Student(s)" at bounding box center [387, 30] width 97 height 17
click at [350, 27] on input "Master's Student(s)" at bounding box center [345, 27] width 10 height 10
radio input "true"
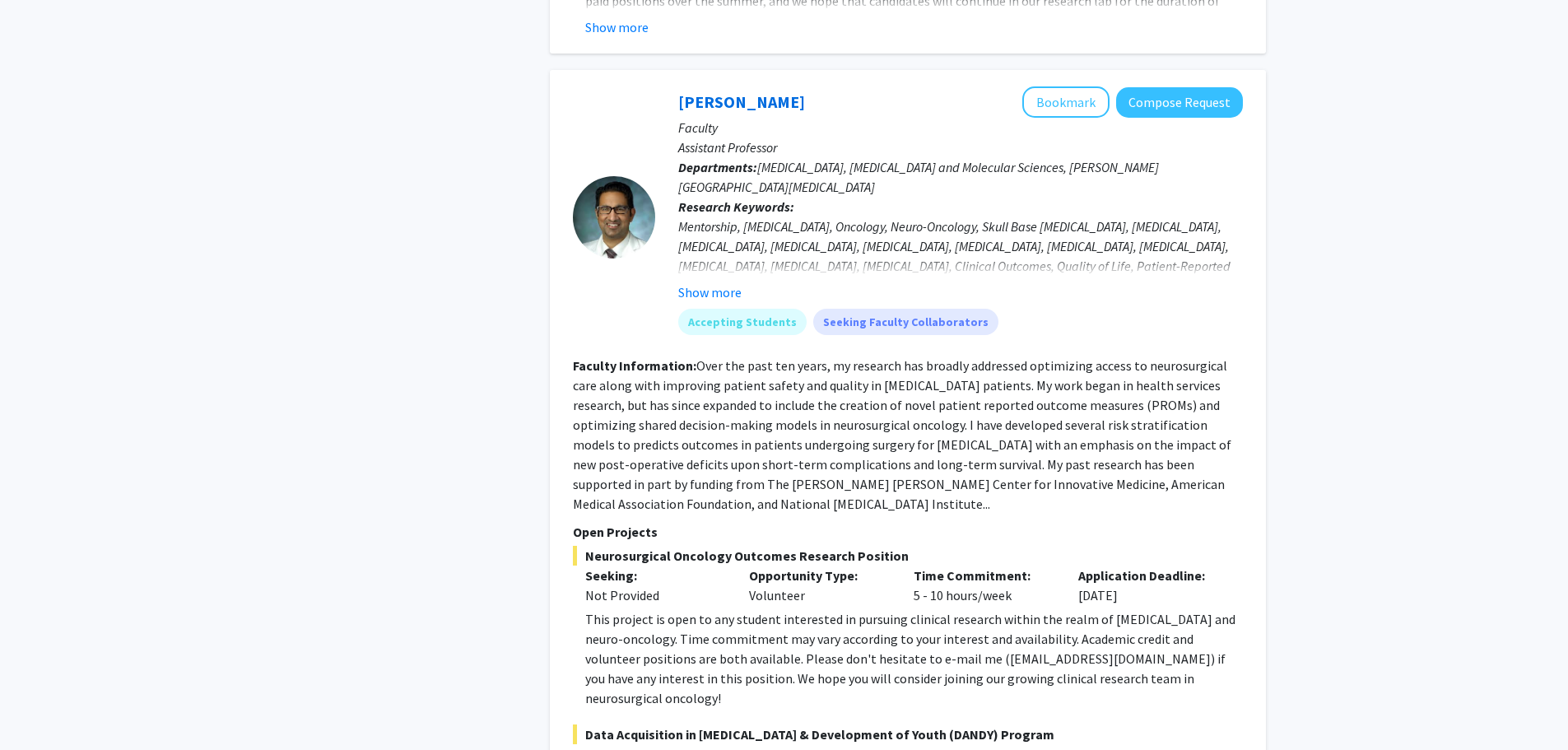
scroll to position [2880, 0]
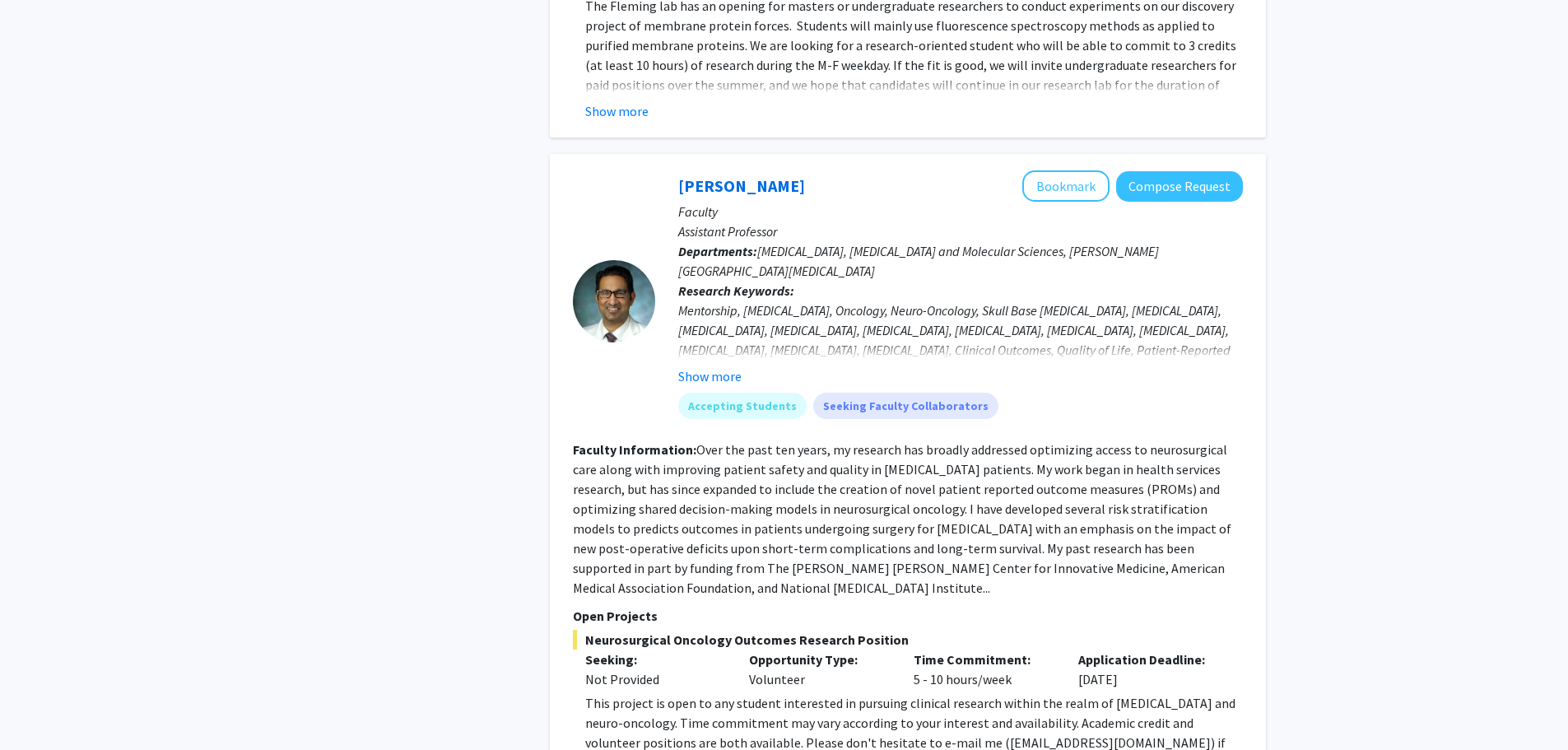
click at [721, 175] on link "Raj Mukherjee" at bounding box center [742, 185] width 127 height 21
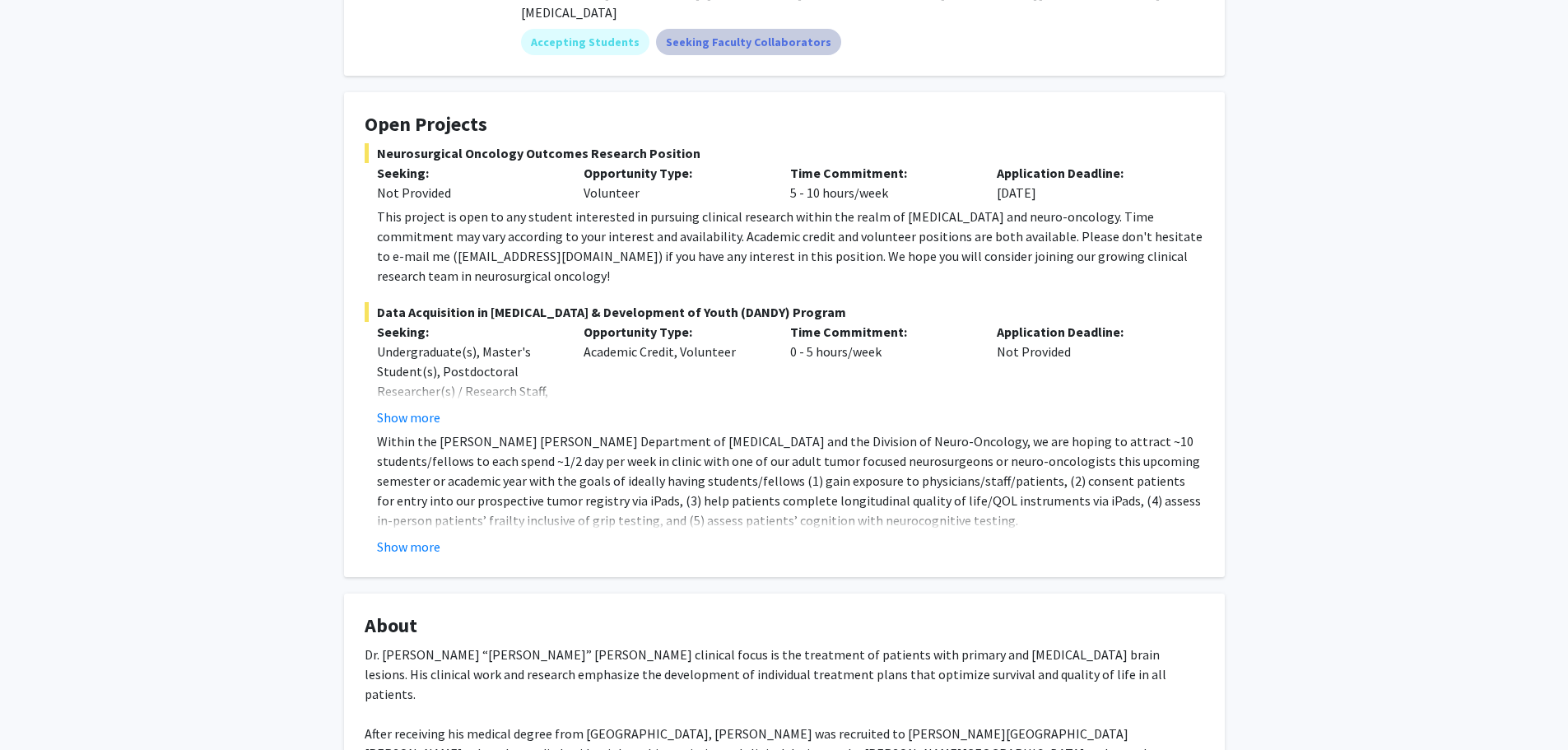
scroll to position [247, 0]
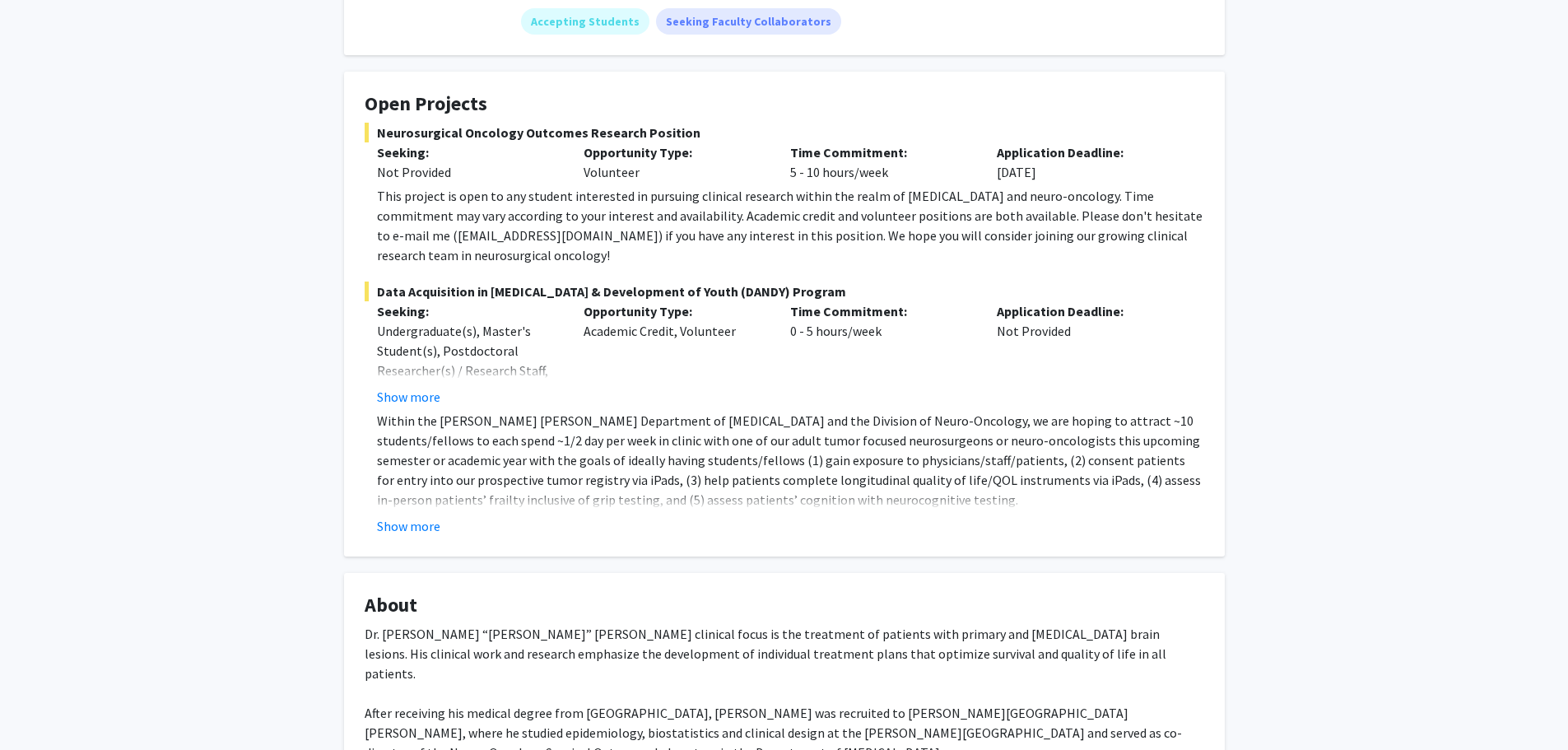
click at [414, 516] on button "Show more" at bounding box center [409, 525] width 63 height 20
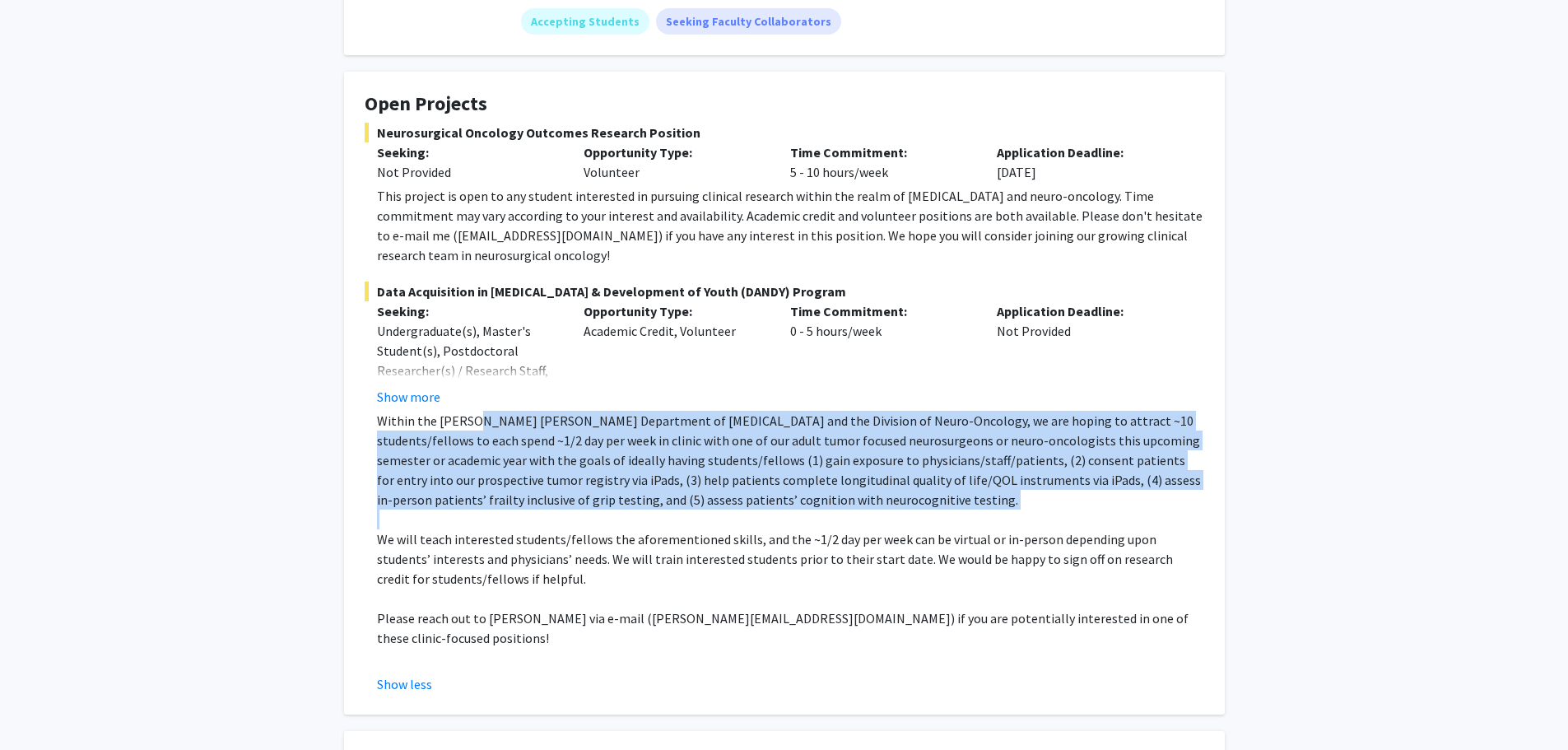
drag, startPoint x: 471, startPoint y: 410, endPoint x: 734, endPoint y: 492, distance: 275.5
click at [731, 491] on div "Within the Johns Hopkins Department of Neurosurgery and the Division of Neuro-O…" at bounding box center [790, 539] width 827 height 257
click at [804, 509] on p at bounding box center [790, 519] width 827 height 20
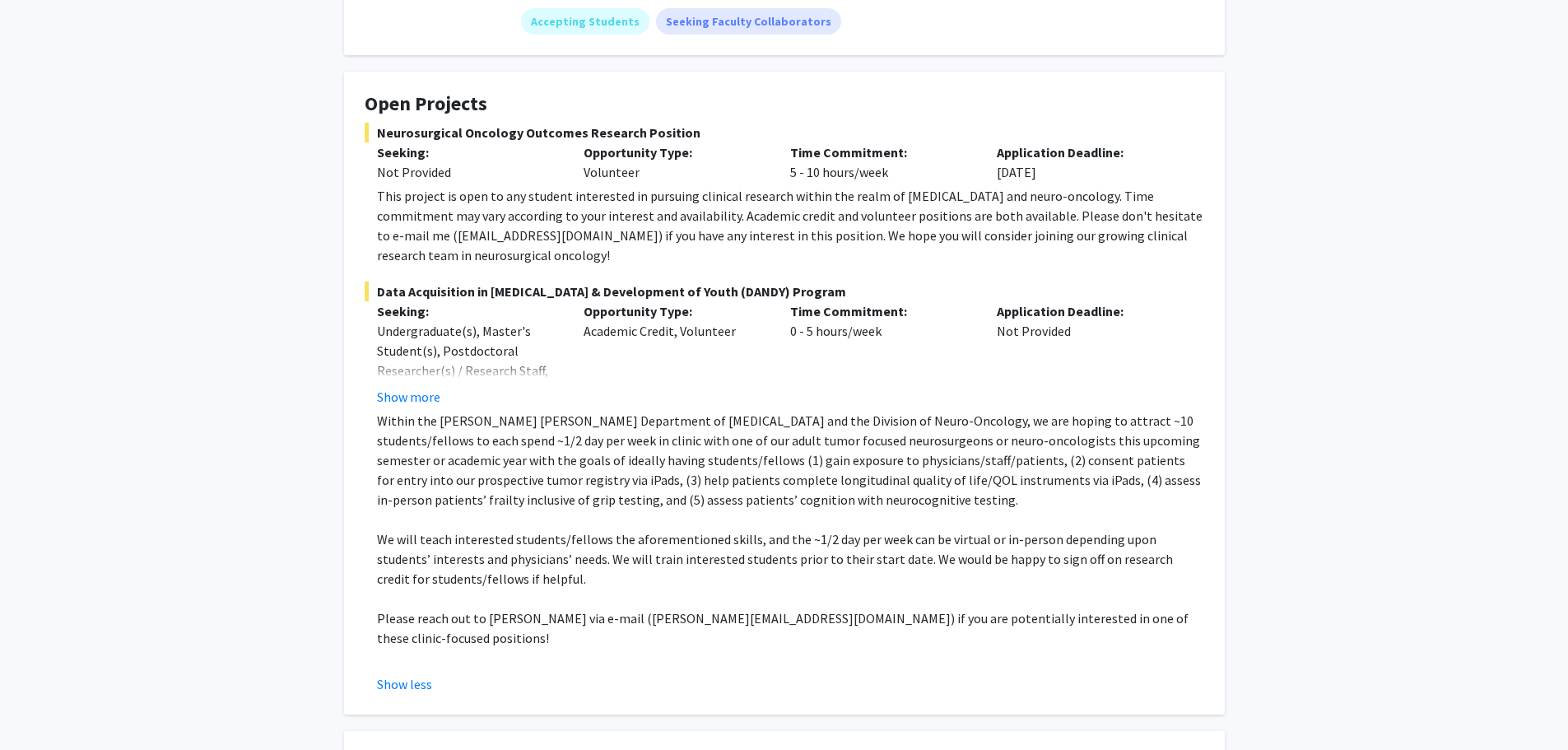
click at [760, 351] on div "Opportunity Type: Academic Credit, Volunteer" at bounding box center [674, 353] width 207 height 105
click at [433, 387] on button "Show more" at bounding box center [409, 396] width 63 height 20
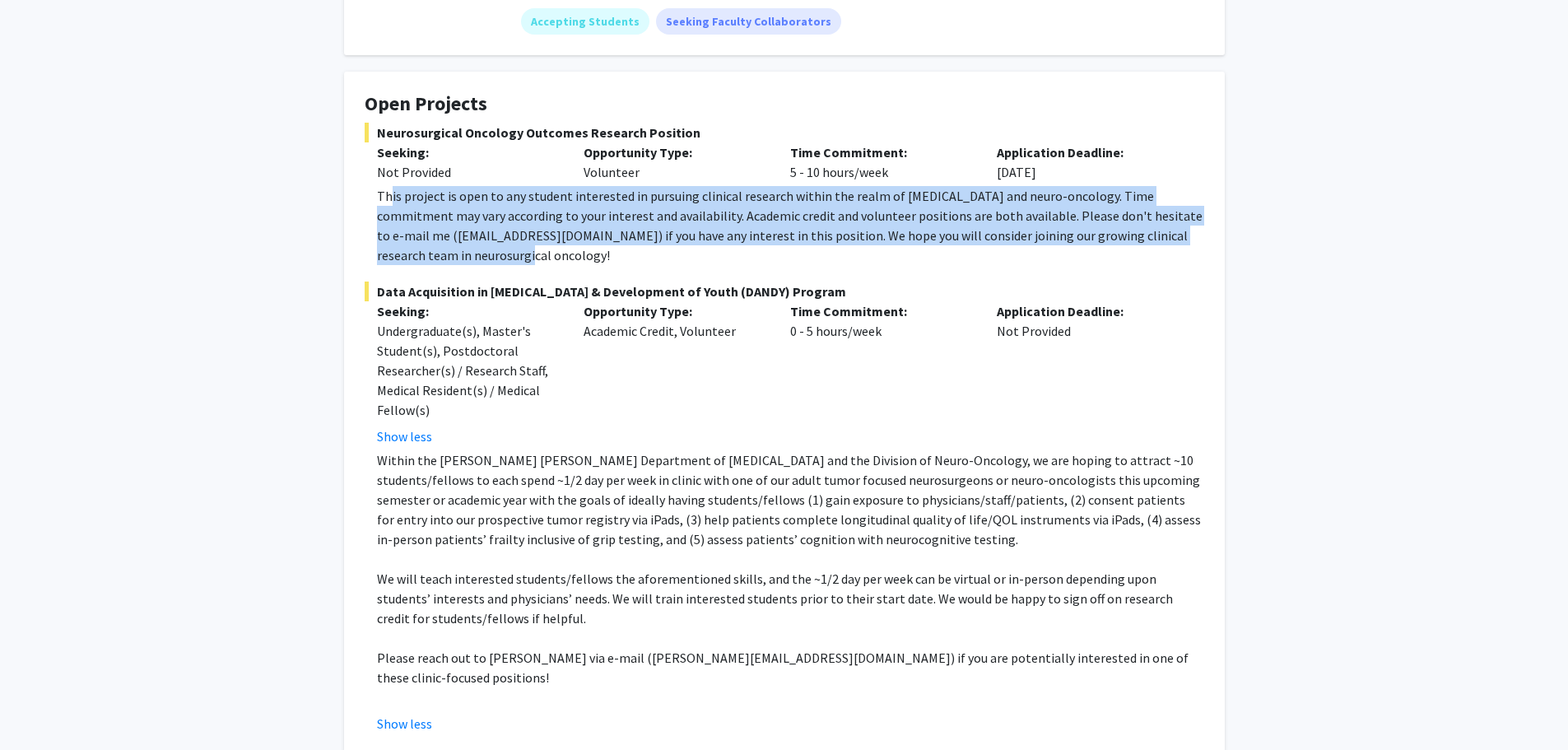
drag, startPoint x: 387, startPoint y: 181, endPoint x: 577, endPoint y: 237, distance: 198.1
click at [577, 237] on div "This project is open to any student interested in pursuing clinical research wi…" at bounding box center [790, 225] width 827 height 79
click at [636, 225] on div "This project is open to any student interested in pursuing clinical research wi…" at bounding box center [790, 225] width 827 height 79
click at [694, 189] on div "This project is open to any student interested in pursuing clinical research wi…" at bounding box center [790, 225] width 827 height 79
click at [785, 227] on div "This project is open to any student interested in pursuing clinical research wi…" at bounding box center [790, 225] width 827 height 79
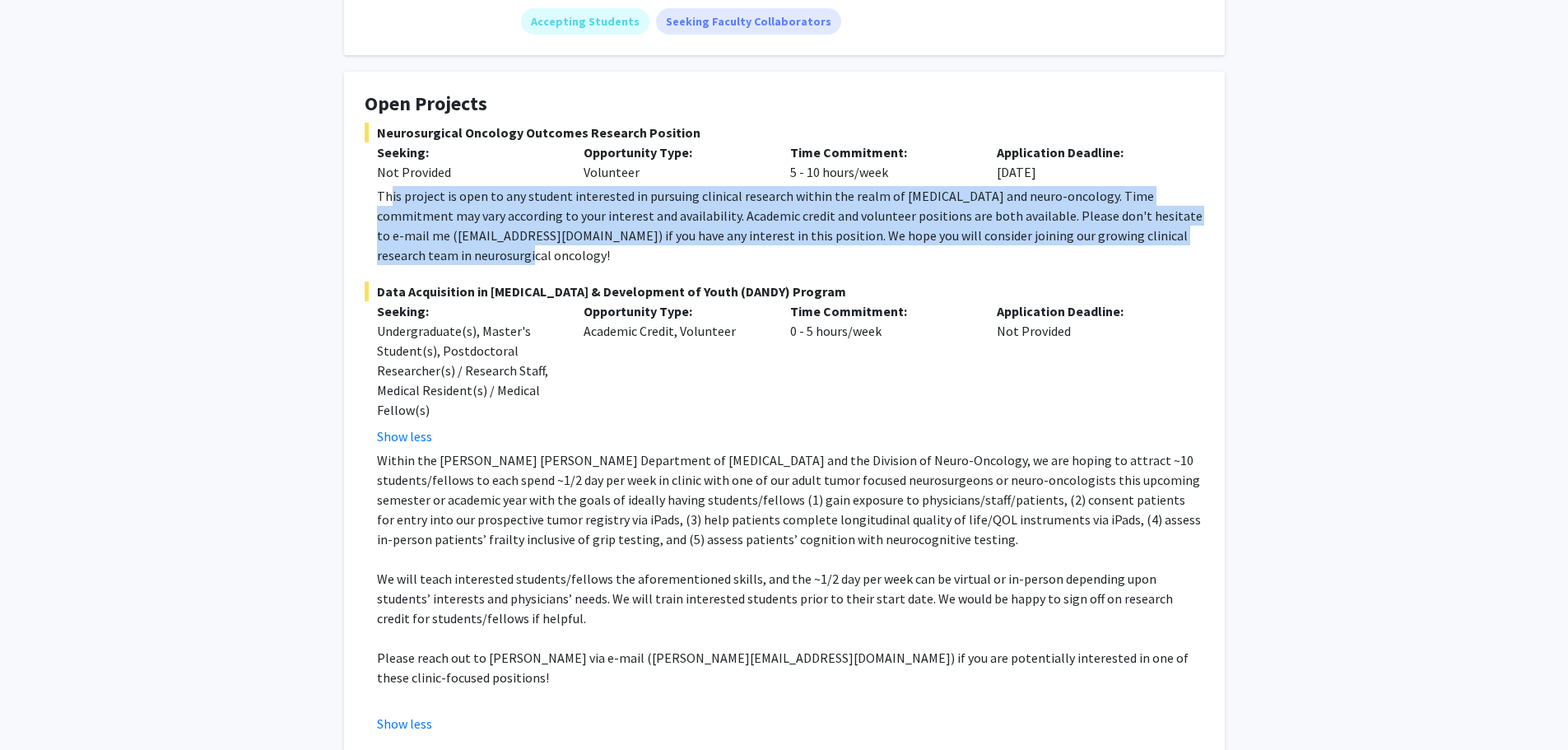
click at [949, 231] on div "This project is open to any student interested in pursuing clinical research wi…" at bounding box center [790, 225] width 827 height 79
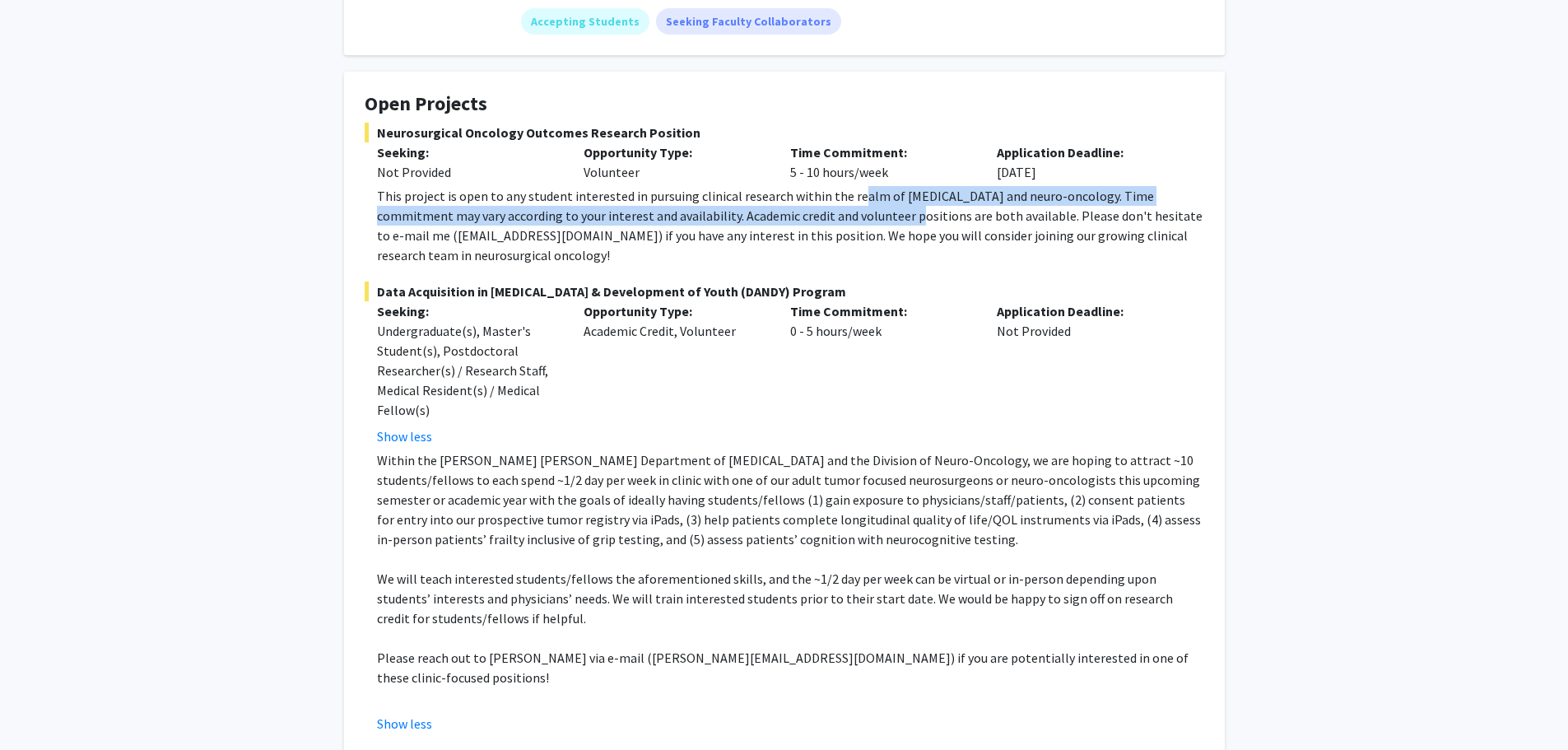
click at [850, 186] on div "This project is open to any student interested in pursuing clinical research wi…" at bounding box center [790, 225] width 827 height 79
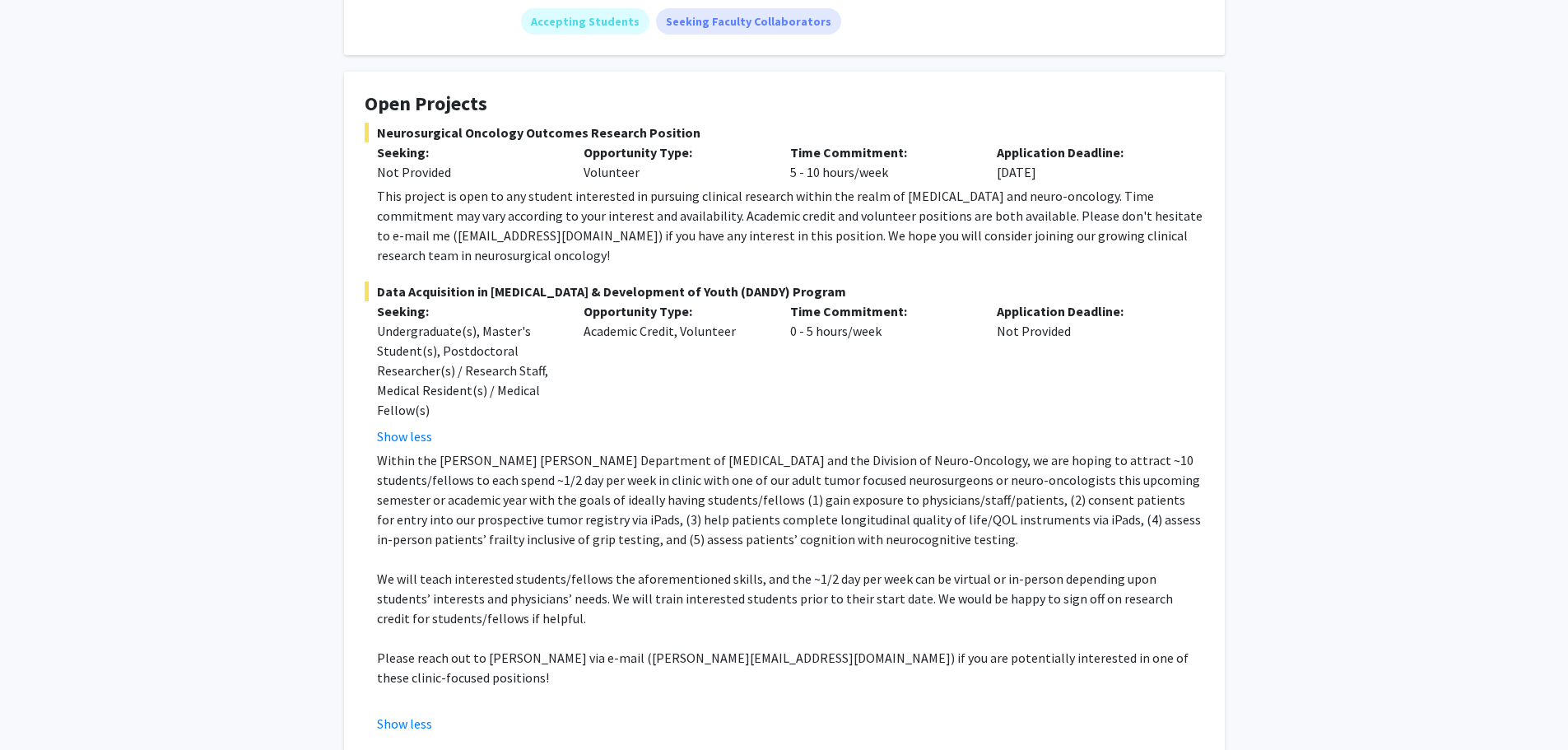
click at [910, 208] on div "This project is open to any student interested in pursuing clinical research wi…" at bounding box center [790, 225] width 827 height 79
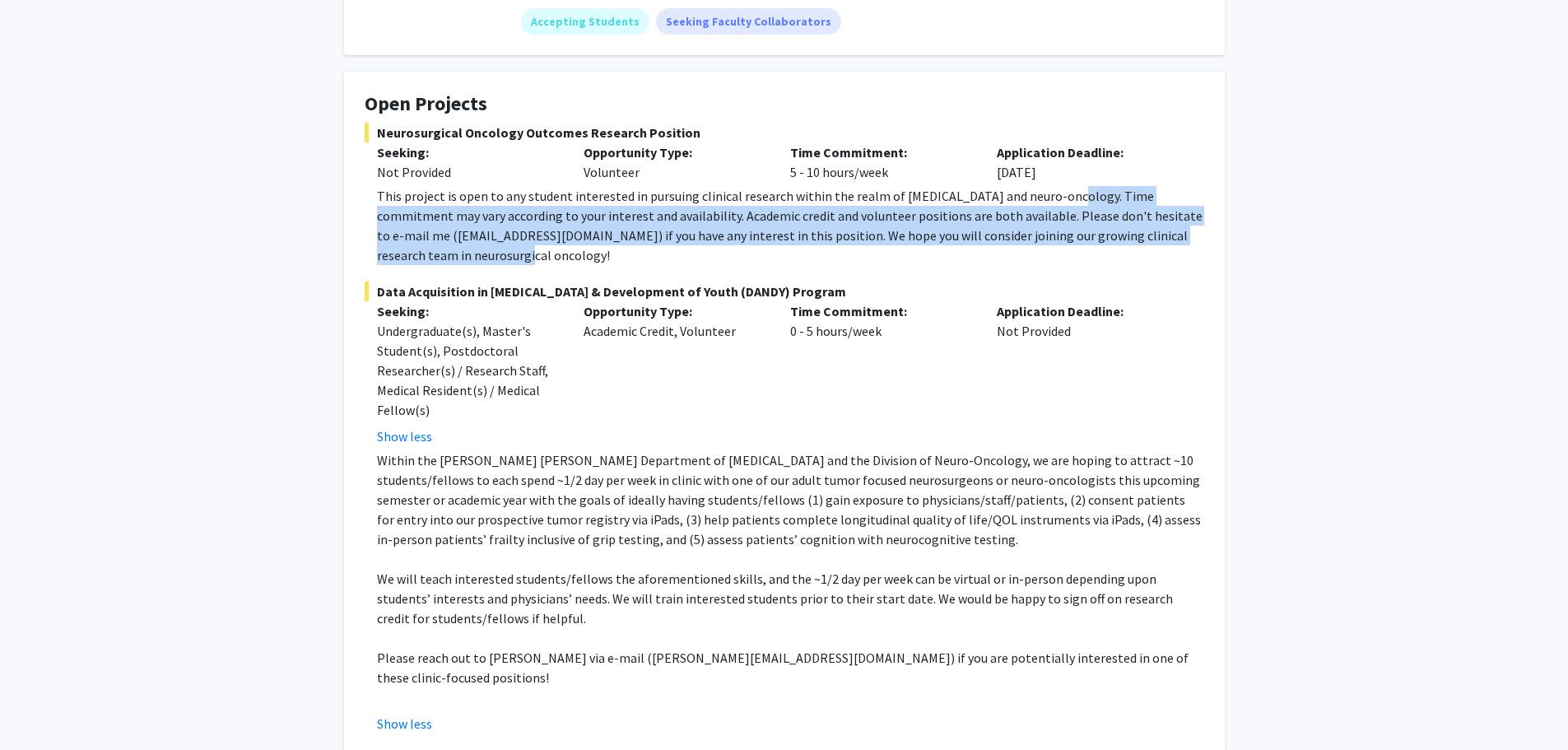
drag, startPoint x: 1059, startPoint y: 175, endPoint x: 1151, endPoint y: 239, distance: 112.1
click at [1147, 237] on div "This project is open to any student interested in pursuing clinical research wi…" at bounding box center [790, 225] width 827 height 79
click at [1152, 240] on div "This project is open to any student interested in pursuing clinical research wi…" at bounding box center [790, 225] width 827 height 79
click at [1161, 213] on div "This project is open to any student interested in pursuing clinical research wi…" at bounding box center [790, 225] width 827 height 79
click at [1146, 189] on div "This project is open to any student interested in pursuing clinical research wi…" at bounding box center [790, 225] width 827 height 79
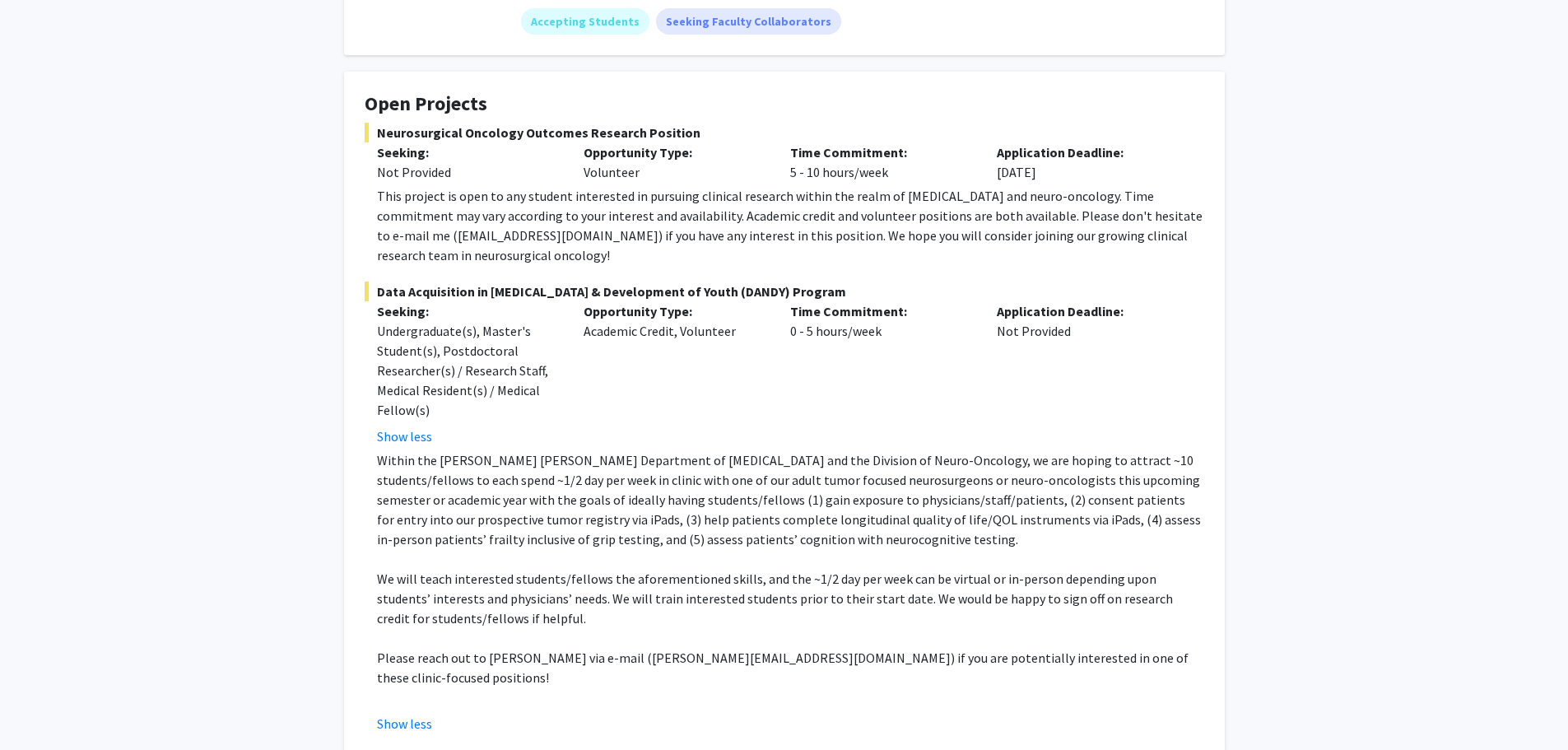
click at [857, 186] on div "This project is open to any student interested in pursuing clinical research wi…" at bounding box center [790, 225] width 827 height 79
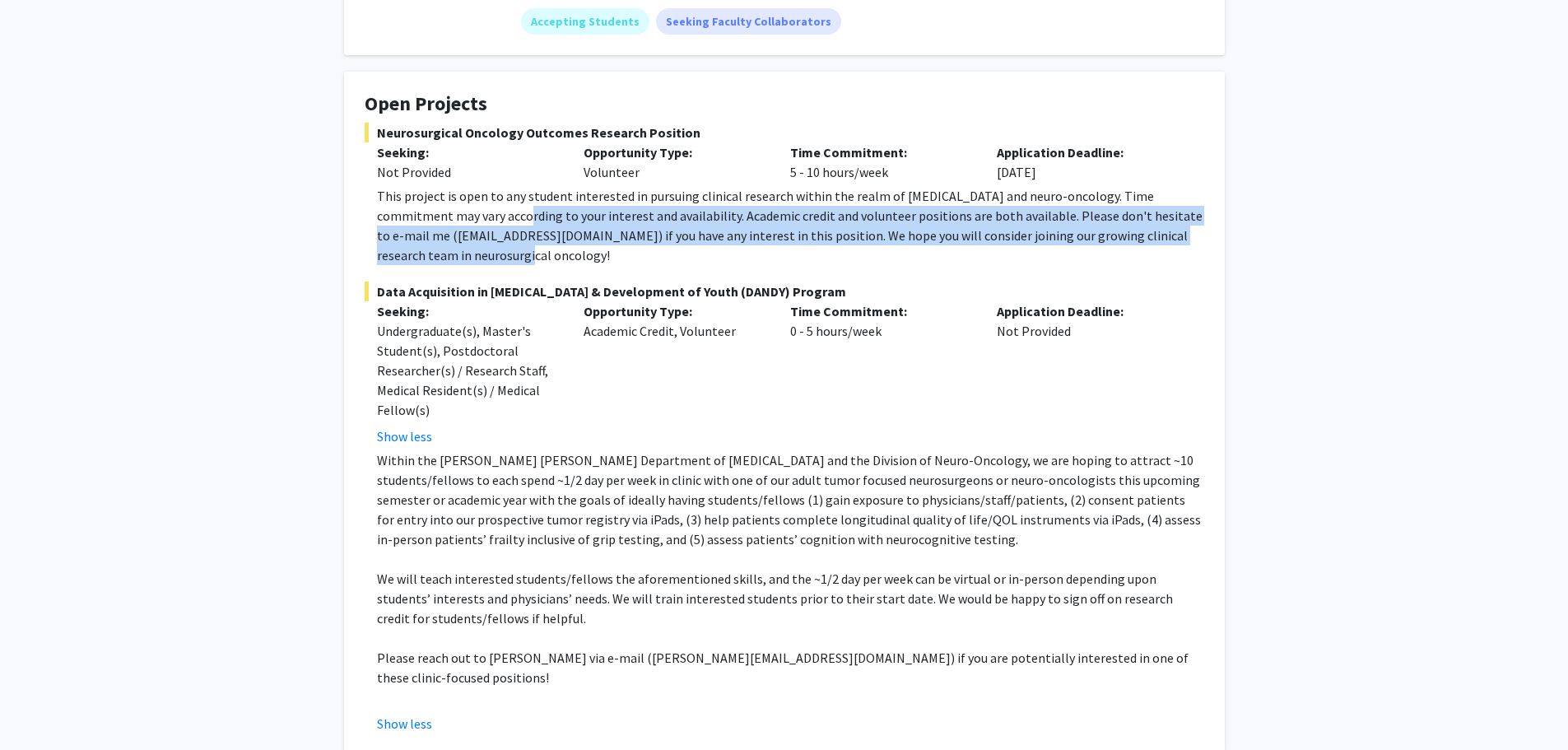
drag, startPoint x: 466, startPoint y: 201, endPoint x: 675, endPoint y: 231, distance: 211.1
click at [675, 231] on div "This project is open to any student interested in pursuing clinical research wi…" at bounding box center [790, 225] width 827 height 79
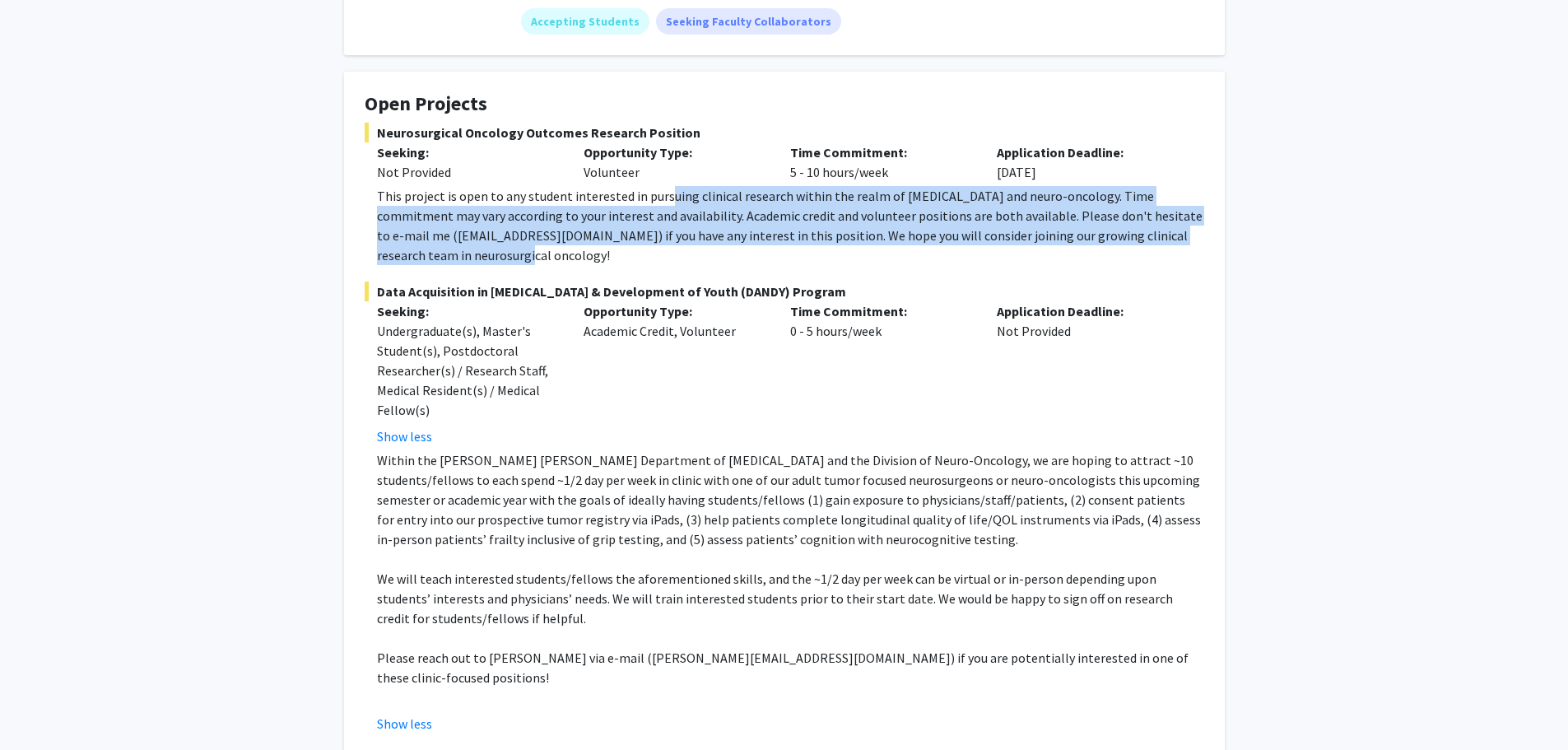
drag, startPoint x: 661, startPoint y: 183, endPoint x: 757, endPoint y: 235, distance: 109.2
click at [752, 235] on div "This project is open to any student interested in pursuing clinical research wi…" at bounding box center [790, 225] width 827 height 79
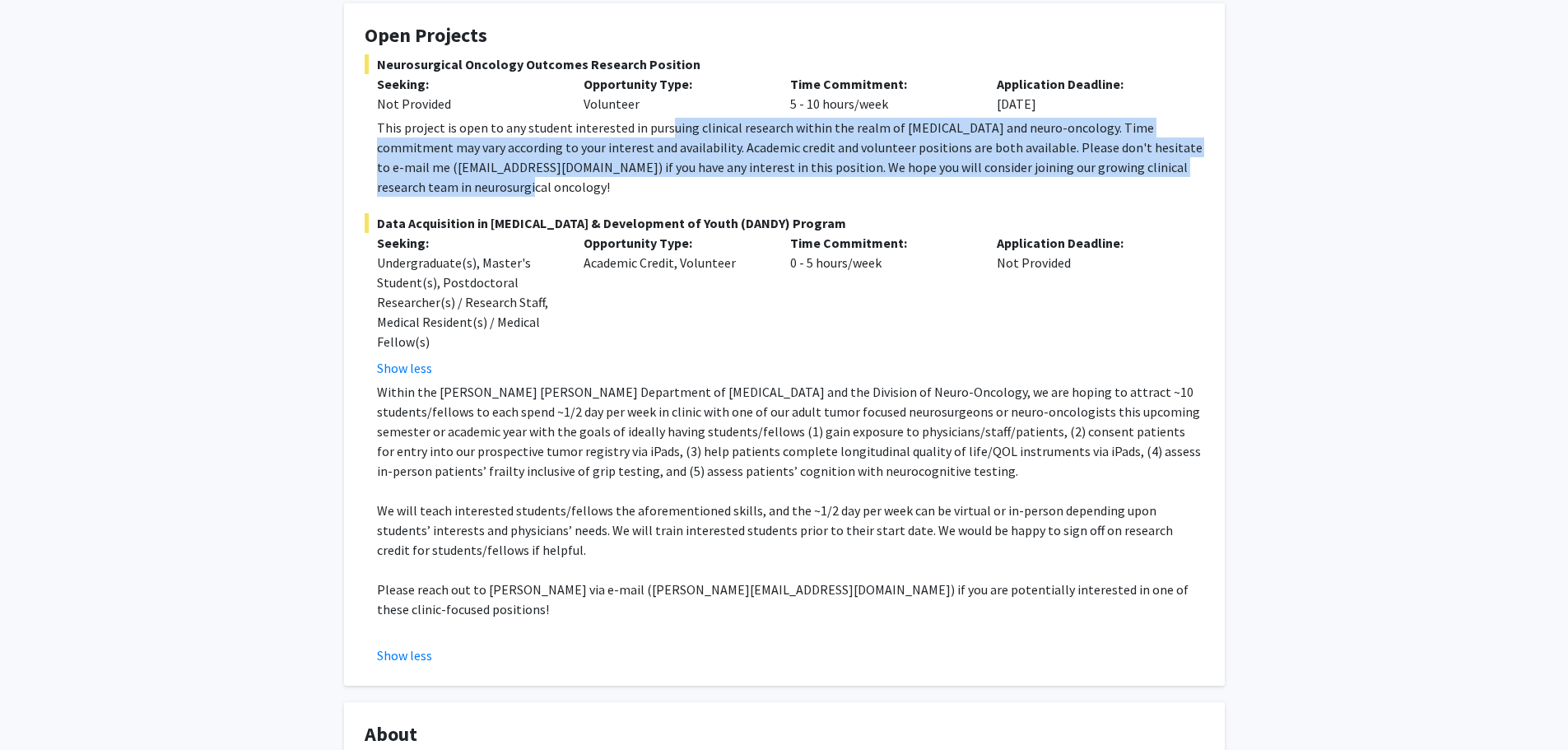
scroll to position [329, 0]
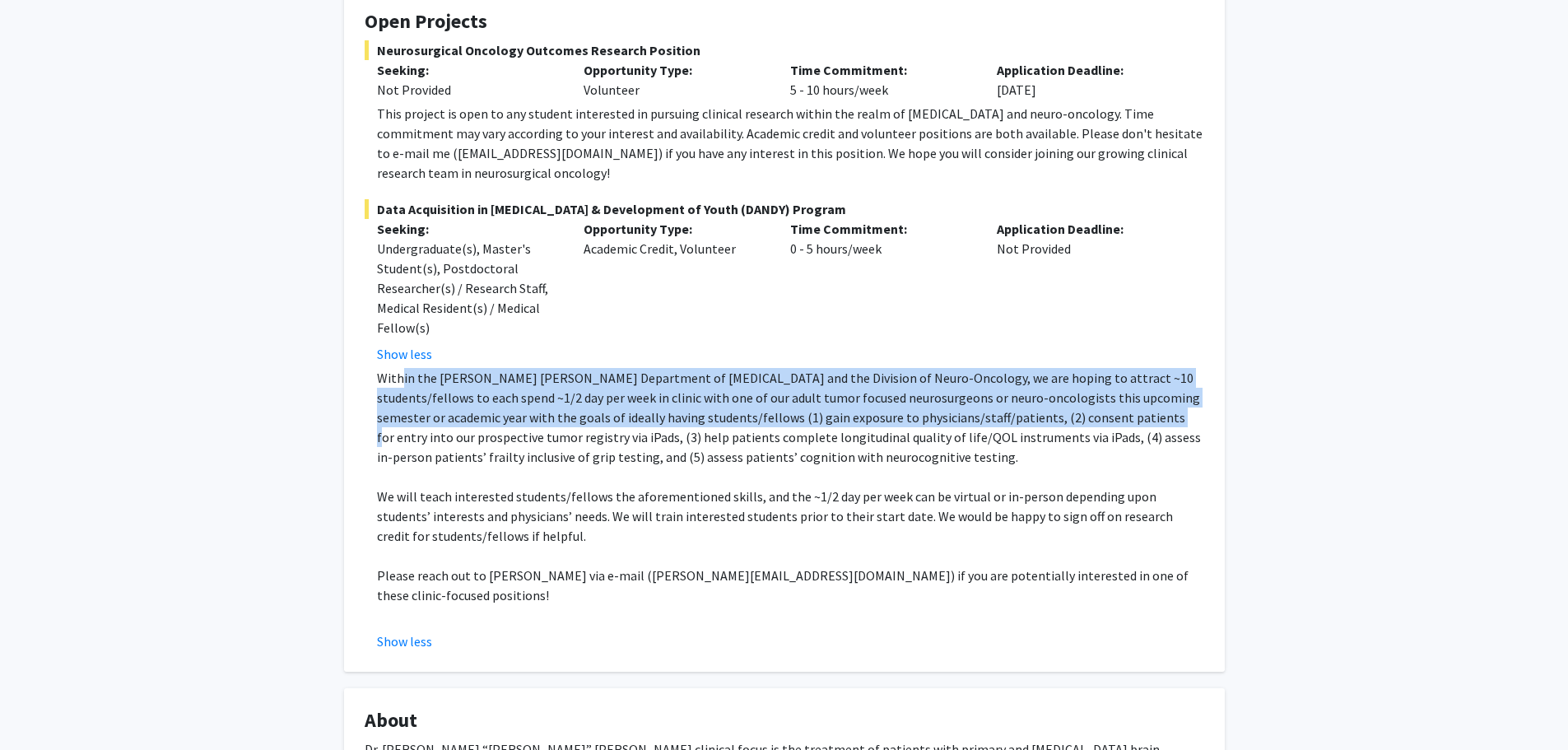
drag, startPoint x: 399, startPoint y: 363, endPoint x: 1091, endPoint y: 389, distance: 692.5
click at [1091, 389] on p "Within the Johns Hopkins Department of Neurosurgery and the Division of Neuro-O…" at bounding box center [790, 417] width 827 height 99
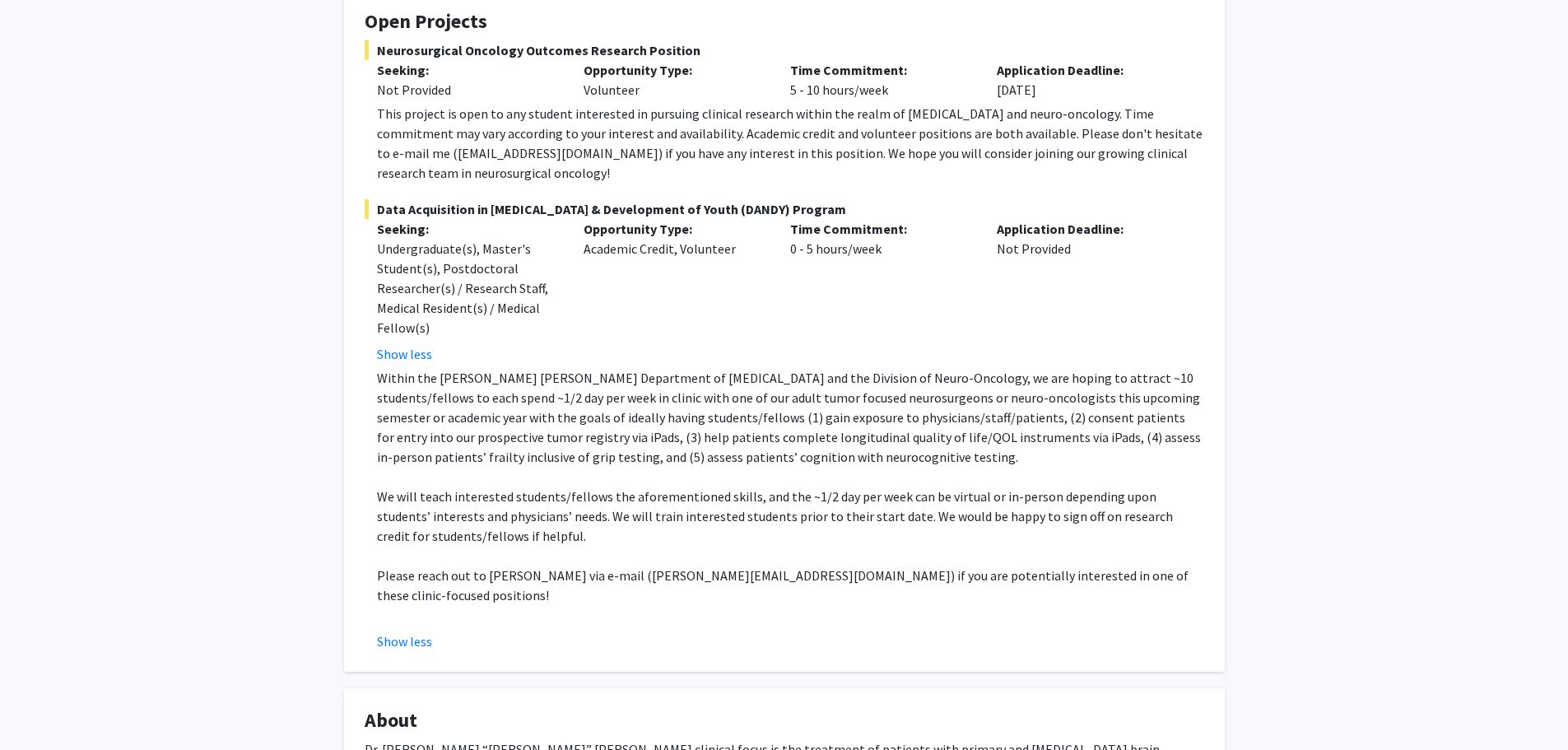
click at [850, 418] on p "Within the Johns Hopkins Department of Neurosurgery and the Division of Neuro-O…" at bounding box center [790, 417] width 827 height 99
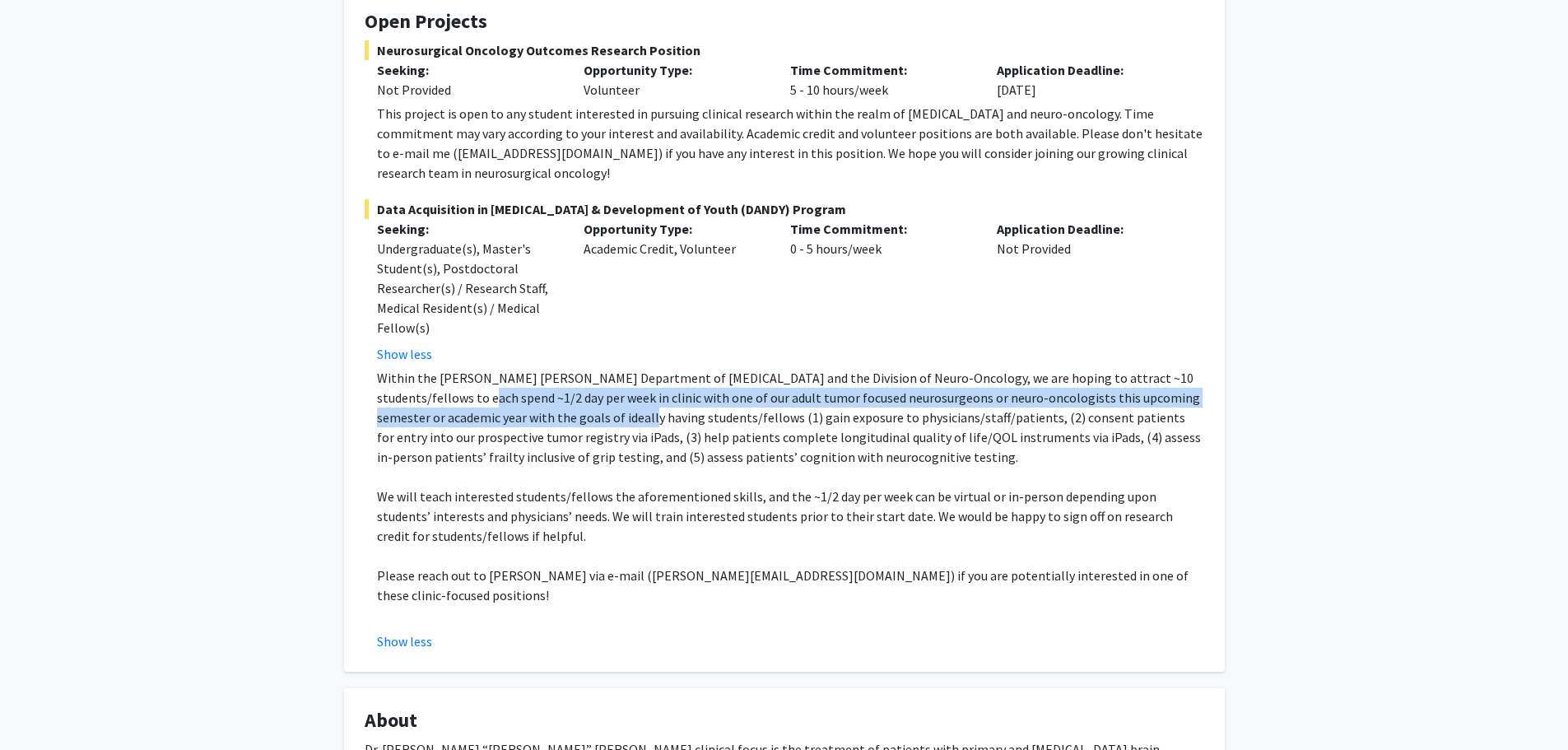
drag, startPoint x: 449, startPoint y: 379, endPoint x: 589, endPoint y: 391, distance: 140.5
click at [589, 391] on p "Within the Johns Hopkins Department of Neurosurgery and the Division of Neuro-O…" at bounding box center [790, 417] width 827 height 99
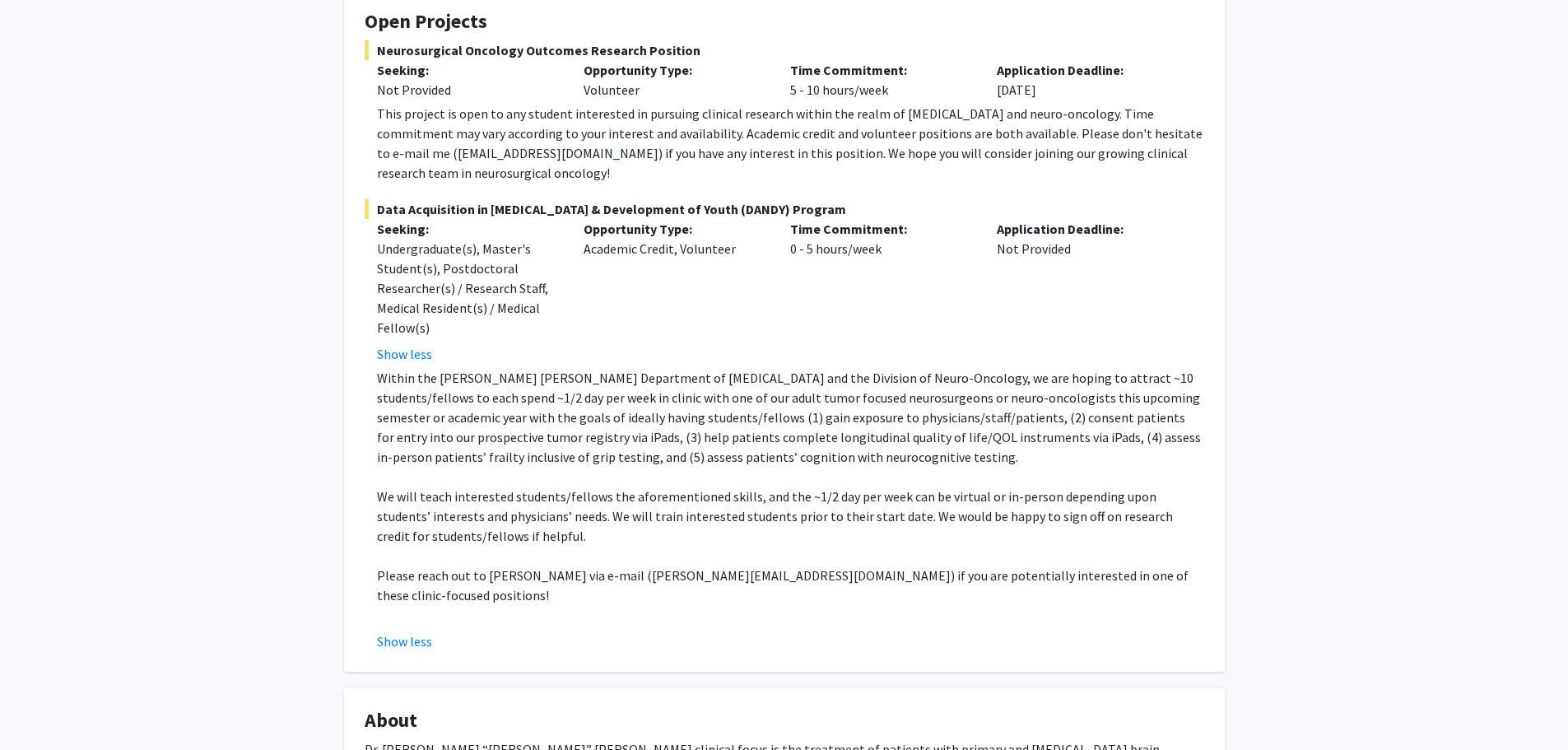
click at [595, 392] on p "Within the Johns Hopkins Department of Neurosurgery and the Division of Neuro-O…" at bounding box center [790, 417] width 827 height 99
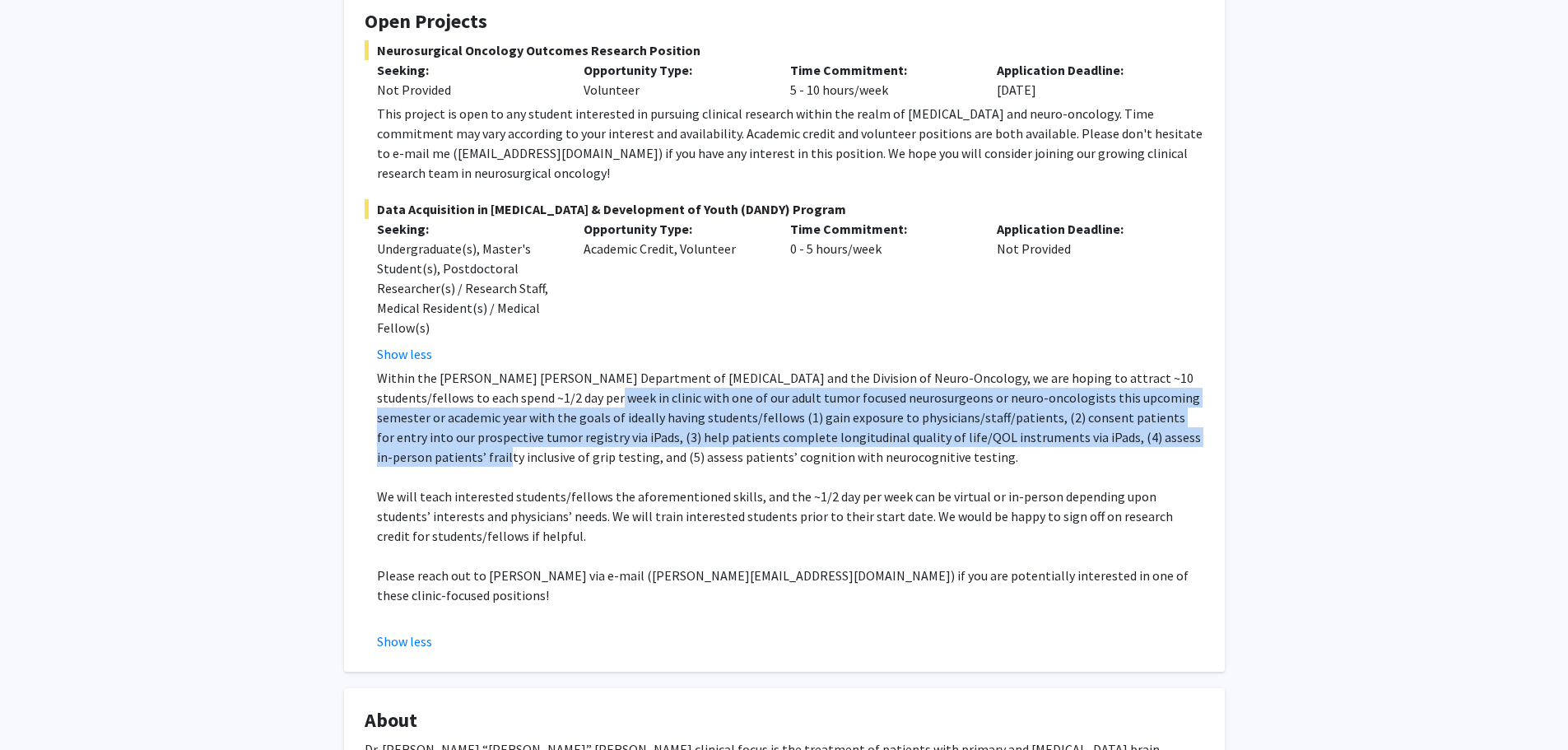
drag, startPoint x: 560, startPoint y: 375, endPoint x: 1178, endPoint y: 421, distance: 619.7
click at [1178, 421] on p "Within the Johns Hopkins Department of Neurosurgery and the Division of Neuro-O…" at bounding box center [790, 417] width 827 height 99
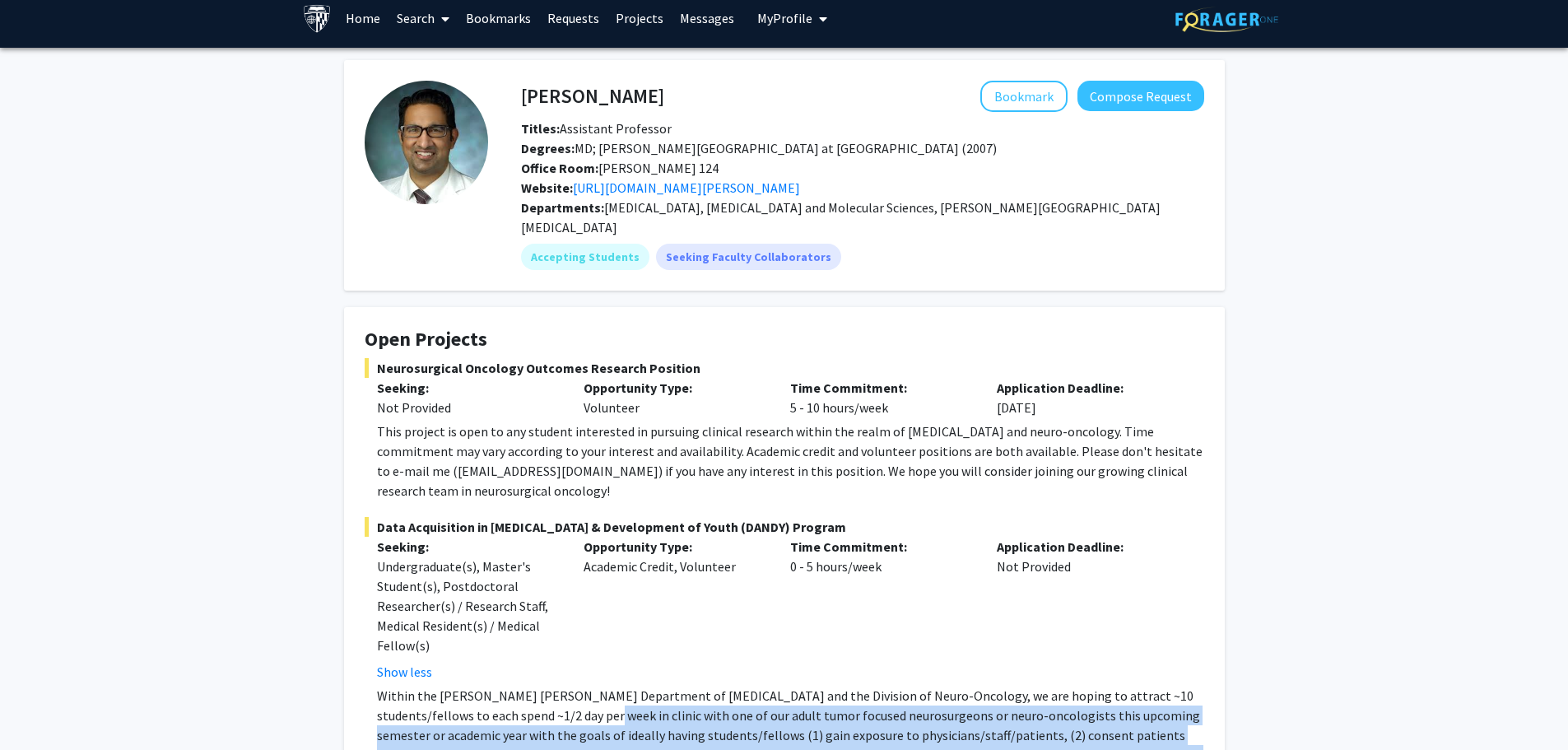
scroll to position [0, 0]
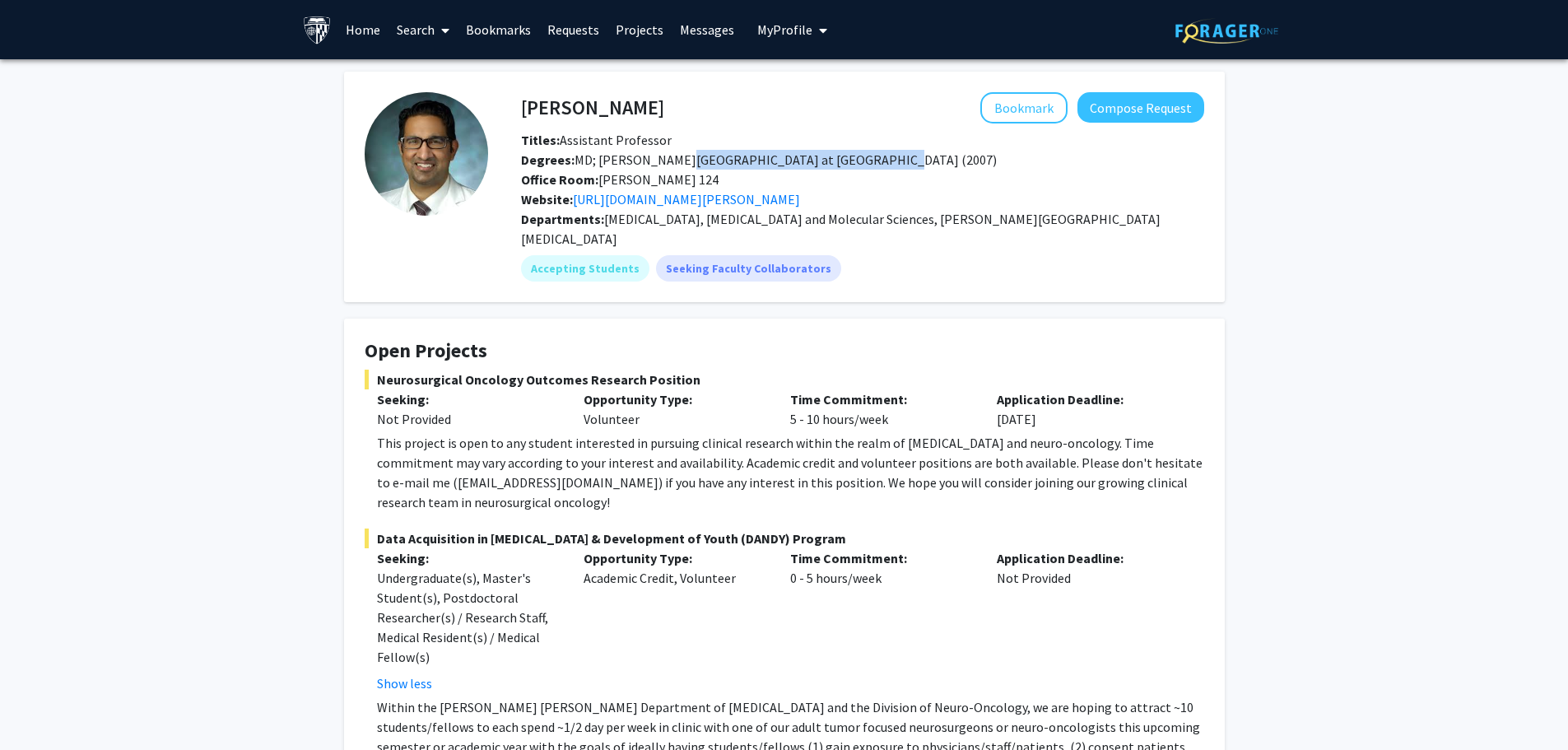
drag, startPoint x: 669, startPoint y: 160, endPoint x: 872, endPoint y: 161, distance: 203.0
click at [875, 162] on div "Degrees: MD; Geisel School of Medicine at Dartmouth (2007)" at bounding box center [862, 159] width 708 height 20
click at [871, 161] on div "Degrees: MD; Geisel School of Medicine at Dartmouth (2007)" at bounding box center [862, 159] width 708 height 20
click at [736, 206] on link "https://www.hopkinsmedicine.org/profiles/results/directory/profile/10004317/deb…" at bounding box center [686, 199] width 227 height 16
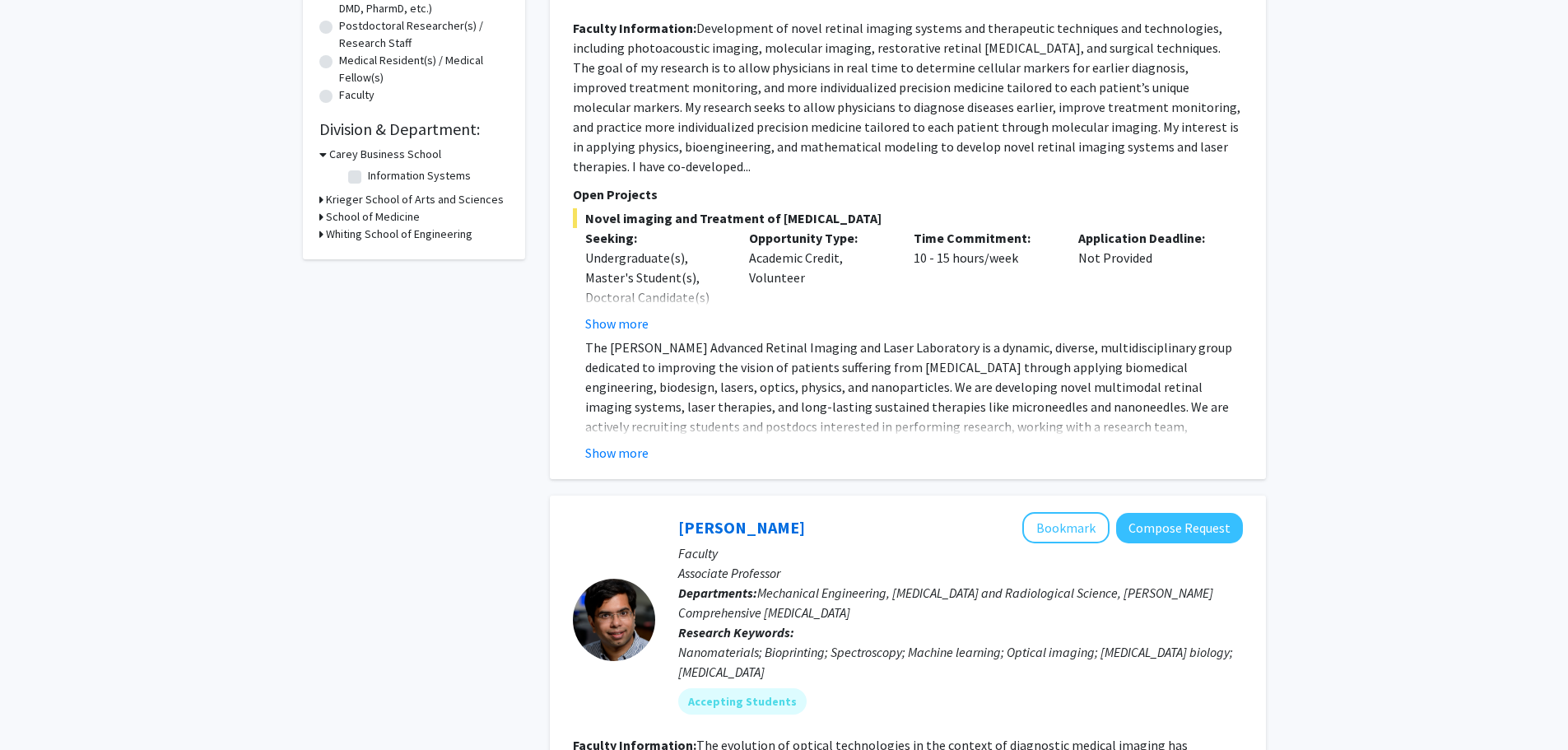
scroll to position [329, 0]
